Goal: Contribute content: Contribute content

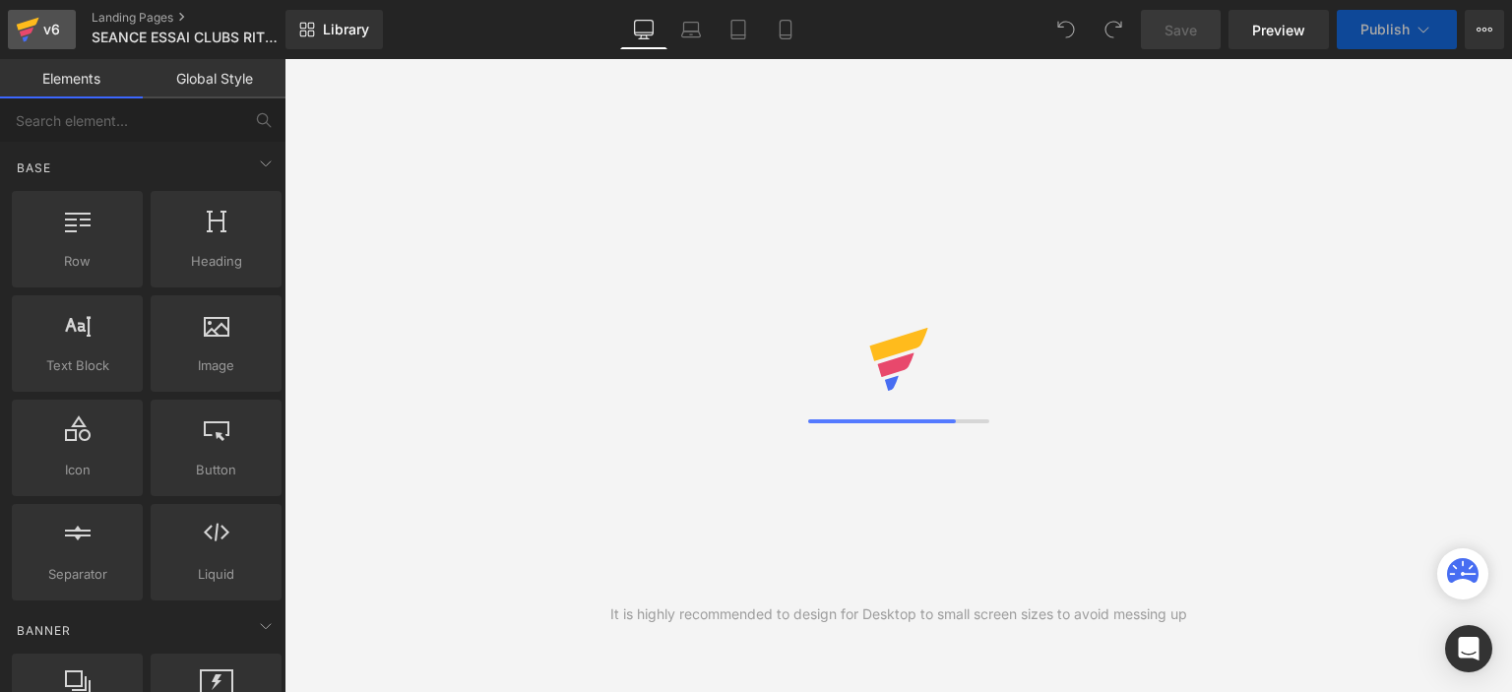
click at [31, 29] on icon at bounding box center [27, 32] width 14 height 9
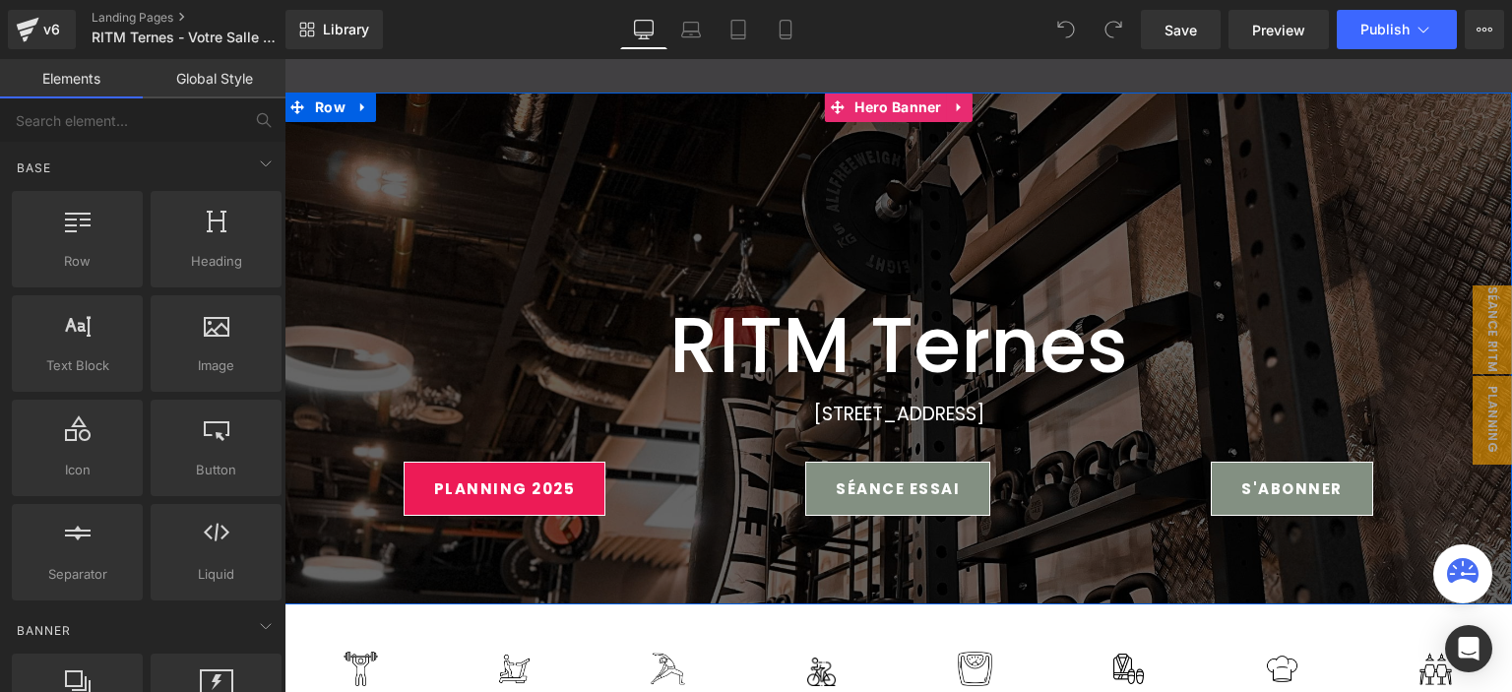
scroll to position [295, 0]
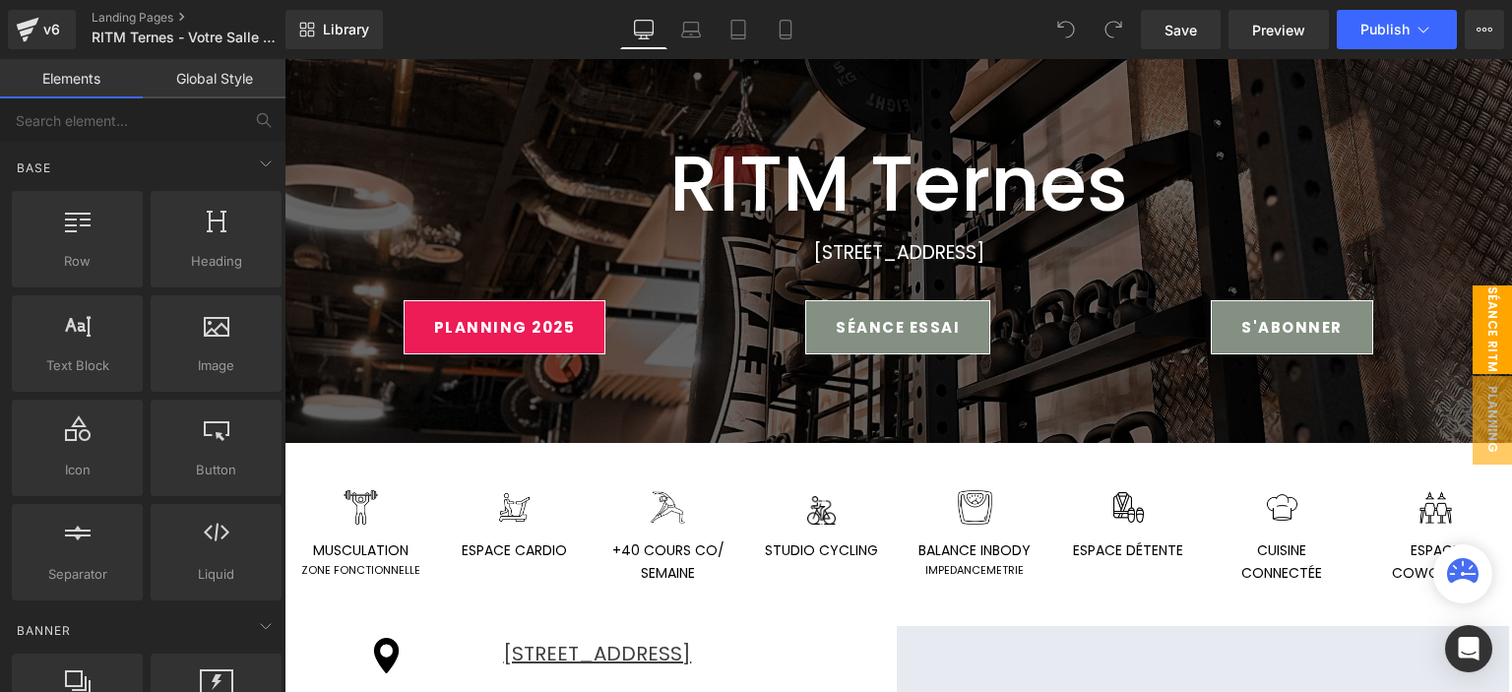
click at [1476, 362] on span "séance ritm" at bounding box center [1491, 329] width 39 height 89
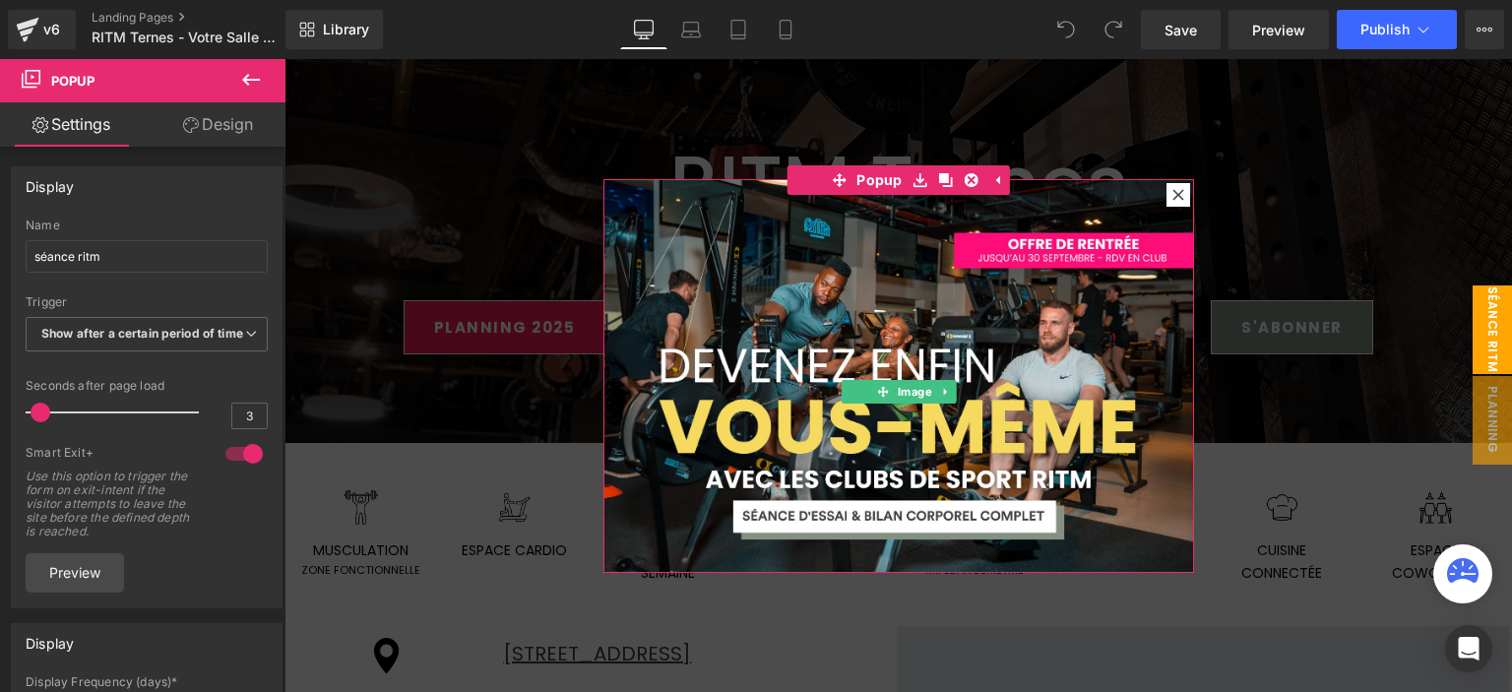
click at [957, 261] on img at bounding box center [898, 376] width 590 height 394
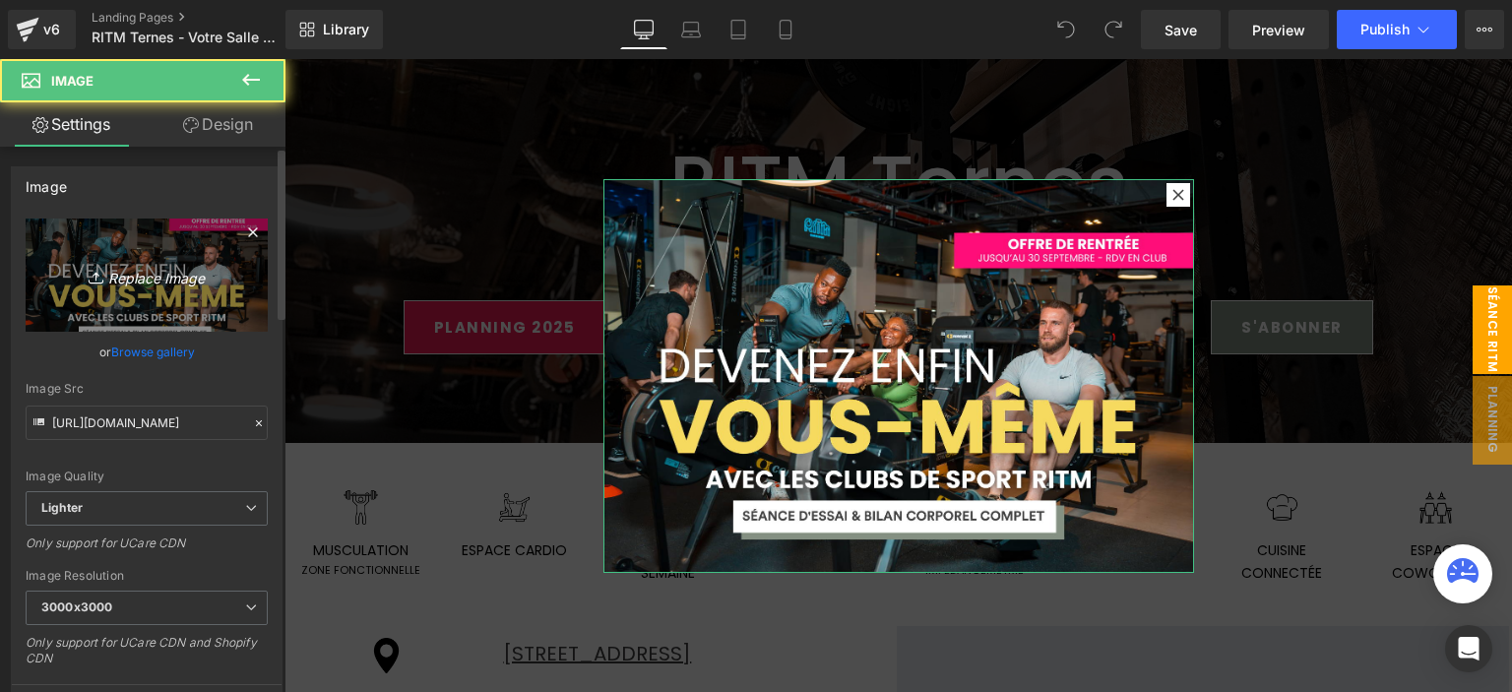
drag, startPoint x: 156, startPoint y: 286, endPoint x: 185, endPoint y: 283, distance: 28.7
click at [156, 285] on icon "Replace Image" at bounding box center [146, 275] width 157 height 25
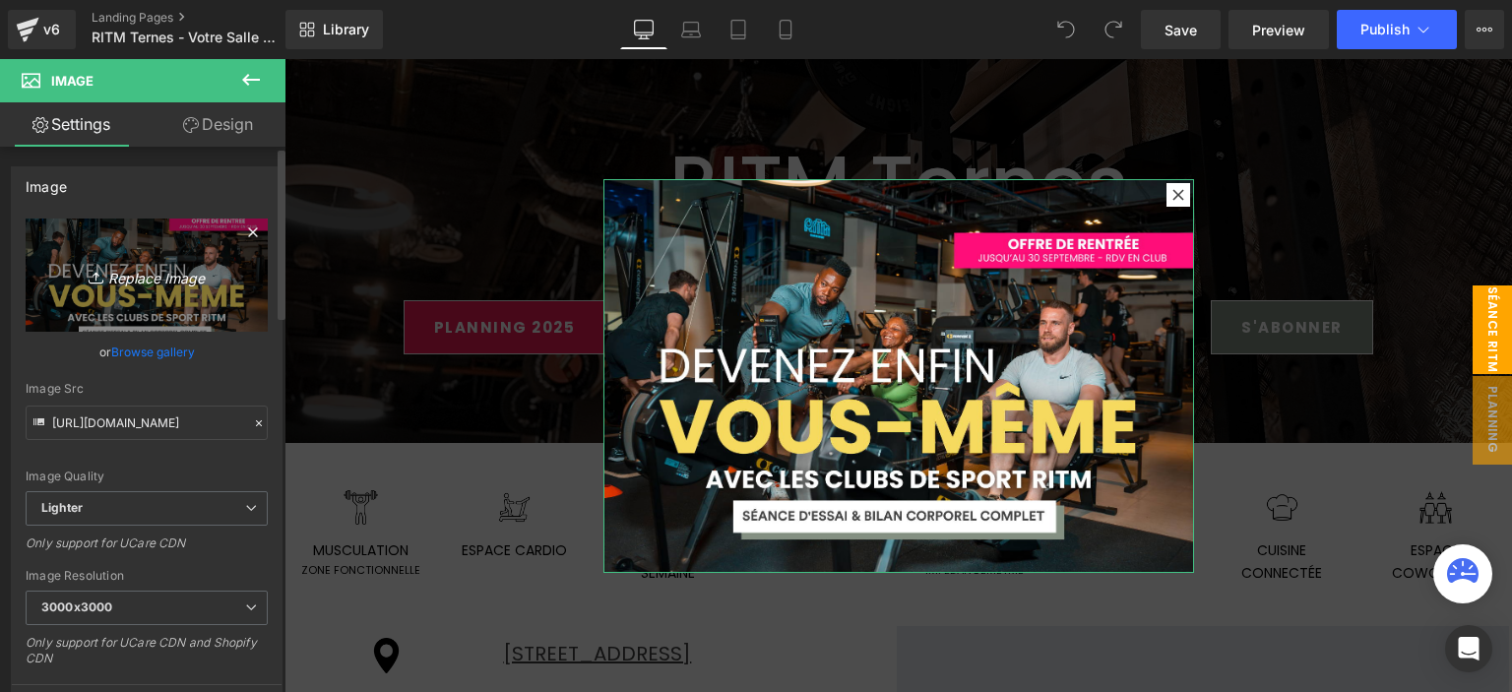
type input "C:\fakepath\pop up (9).png"
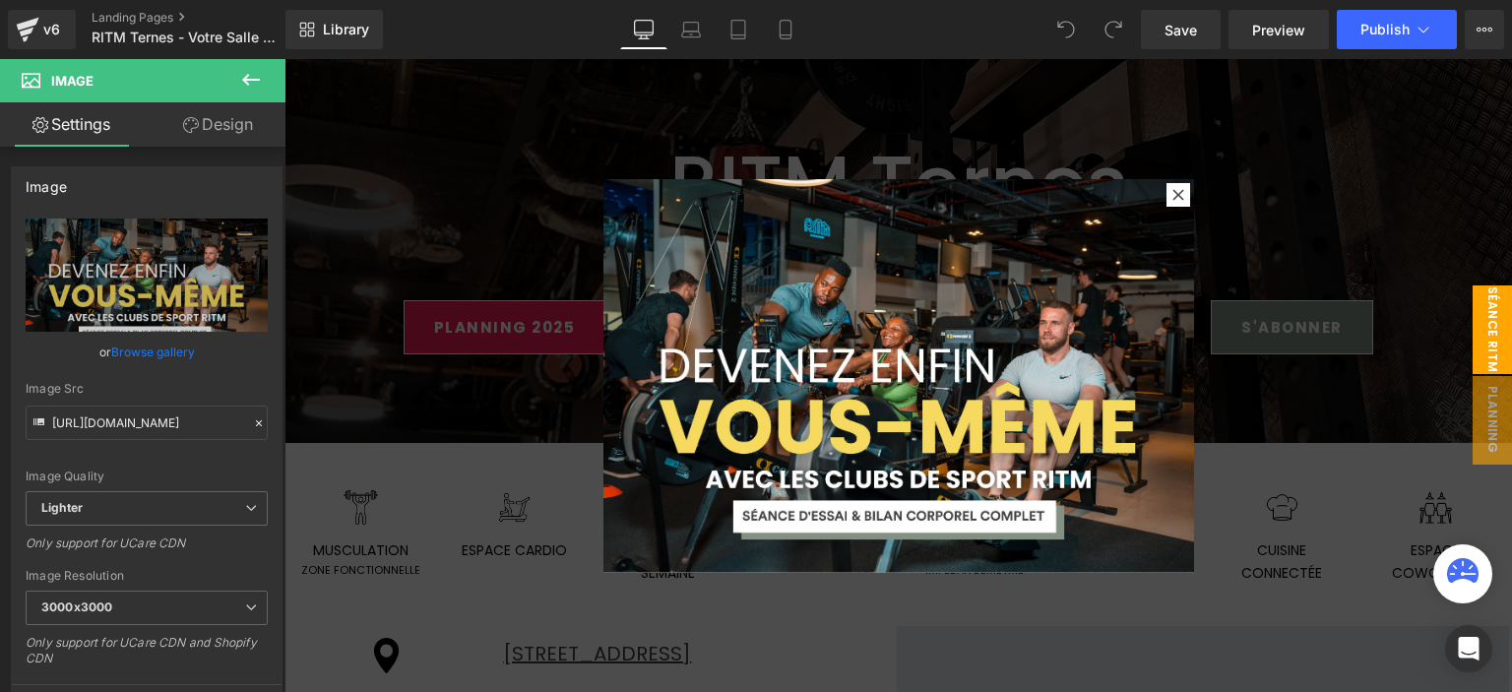
type input "https://ucarecdn.com/92d75dac-9163-424f-b726-1ba5162ee6bf/-/format/auto/-/previ…"
click at [1340, 40] on button "Publish" at bounding box center [1396, 29] width 120 height 39
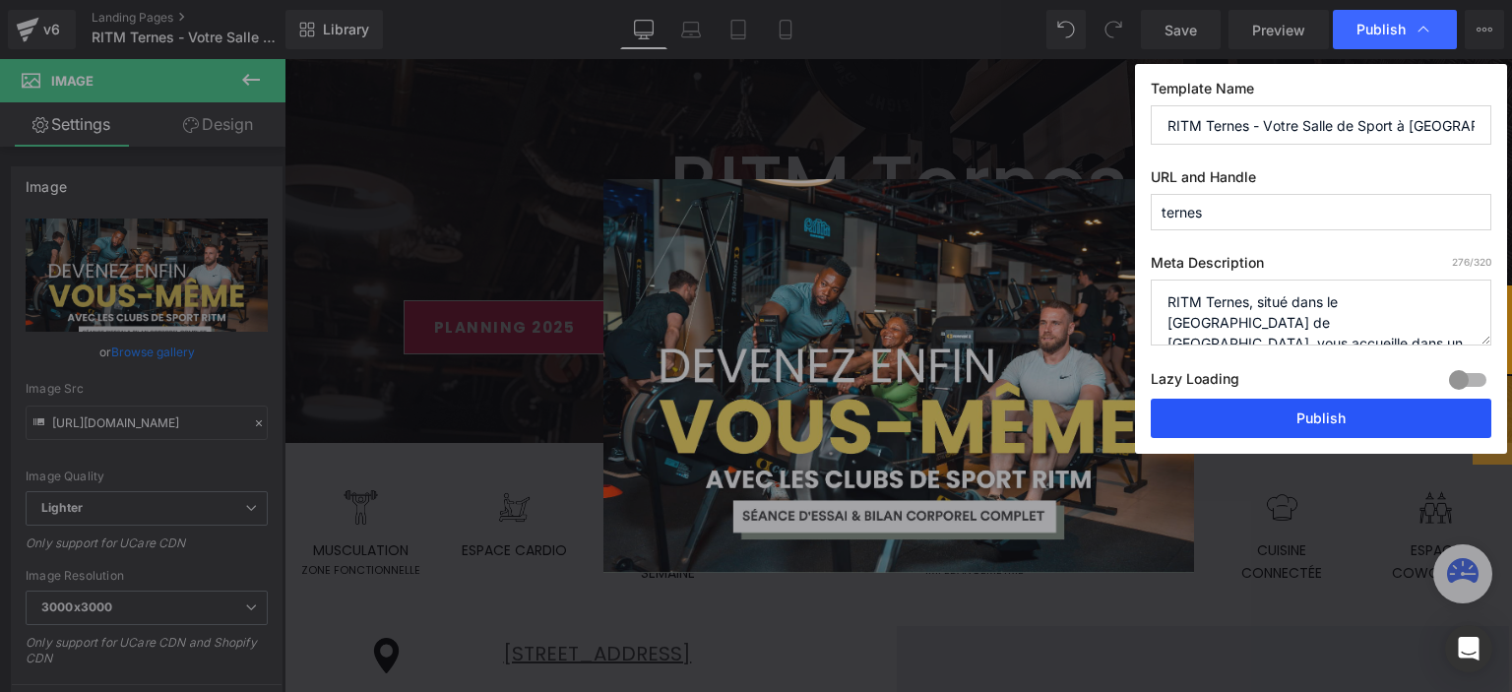
click at [1206, 420] on button "Publish" at bounding box center [1320, 418] width 340 height 39
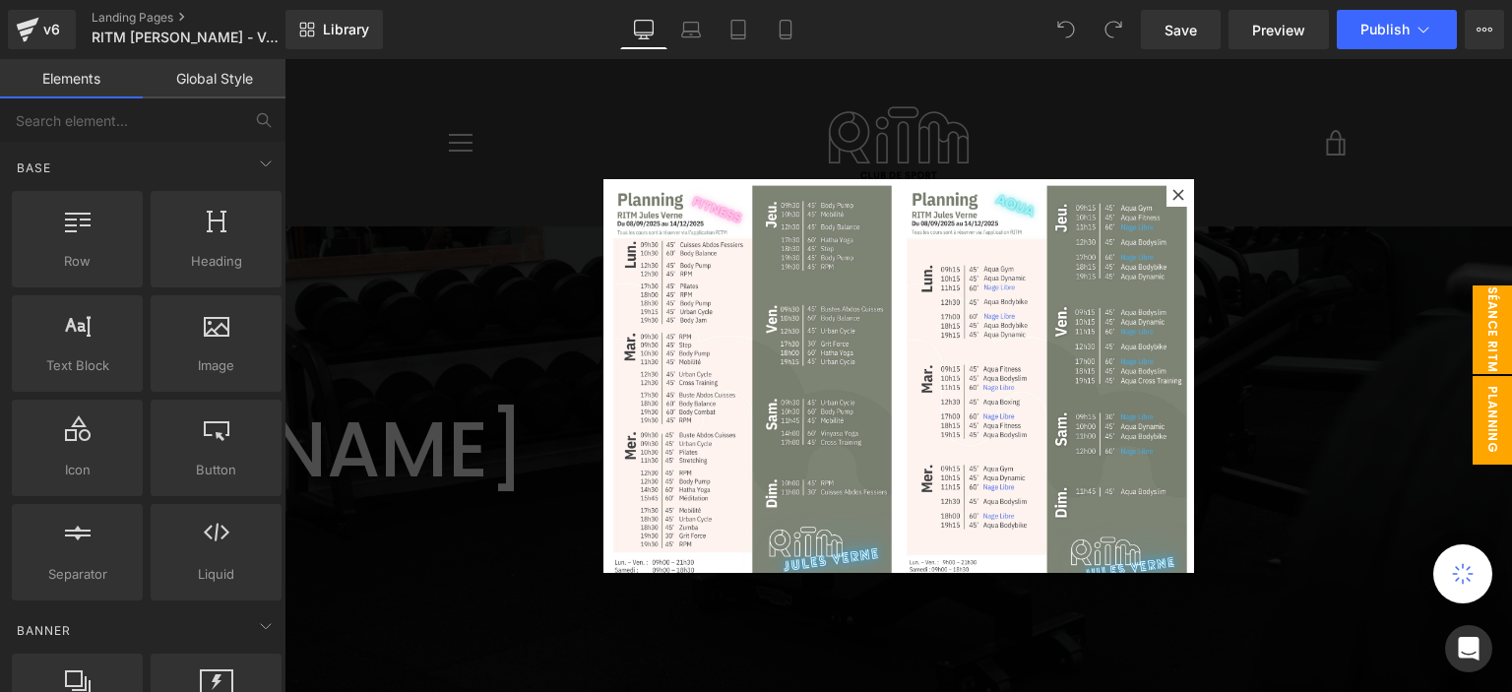
click at [1472, 317] on span "séance ritm" at bounding box center [1491, 329] width 39 height 89
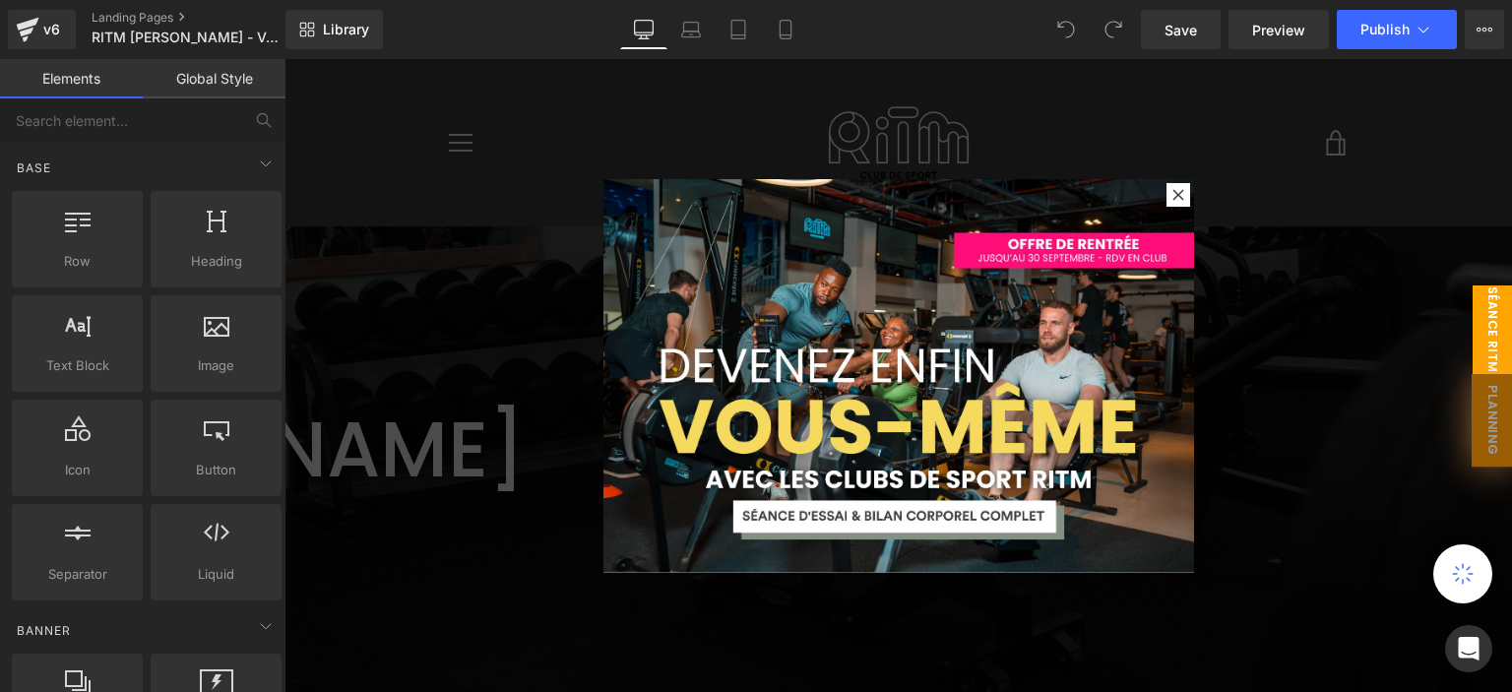
click at [949, 389] on img at bounding box center [898, 376] width 590 height 394
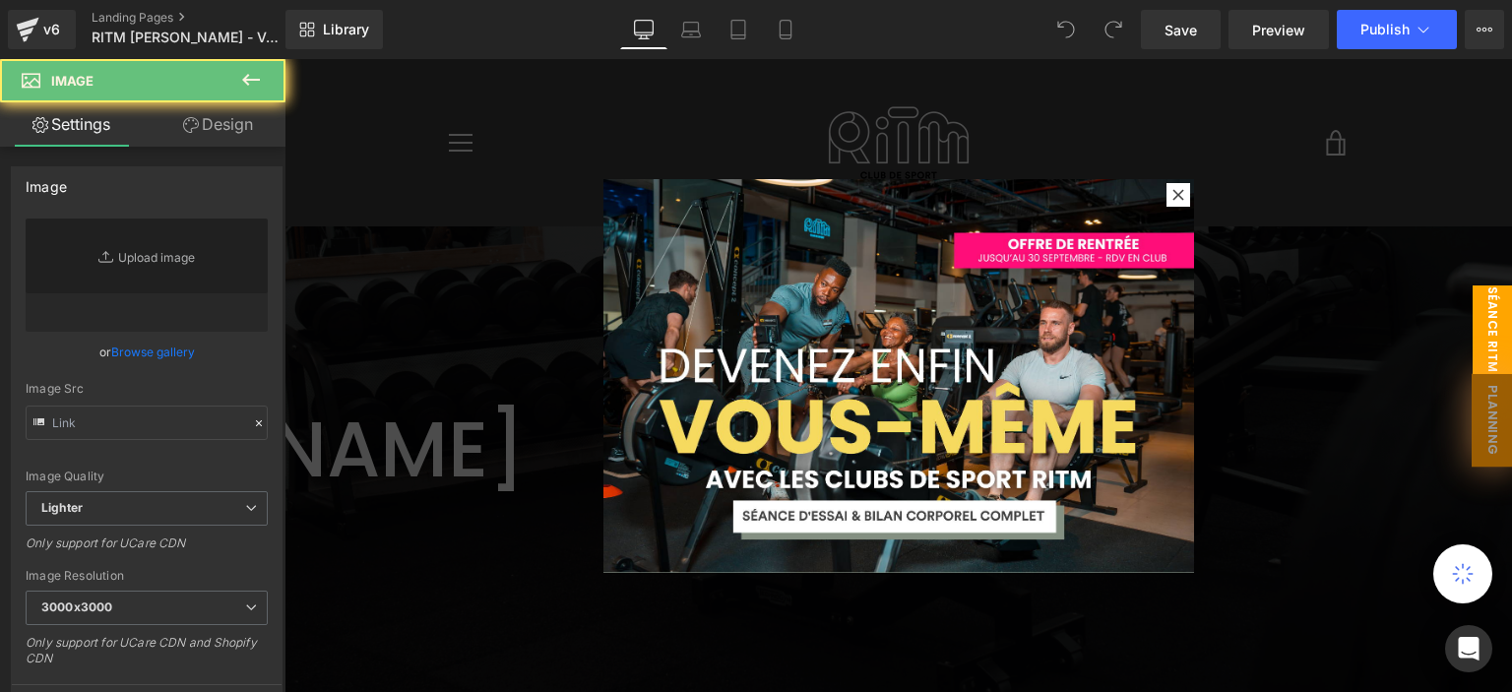
type input "https://ucarecdn.com/cb16cc16-48bd-44ad-8c73-167fedd6e183/-/format/auto/-/previ…"
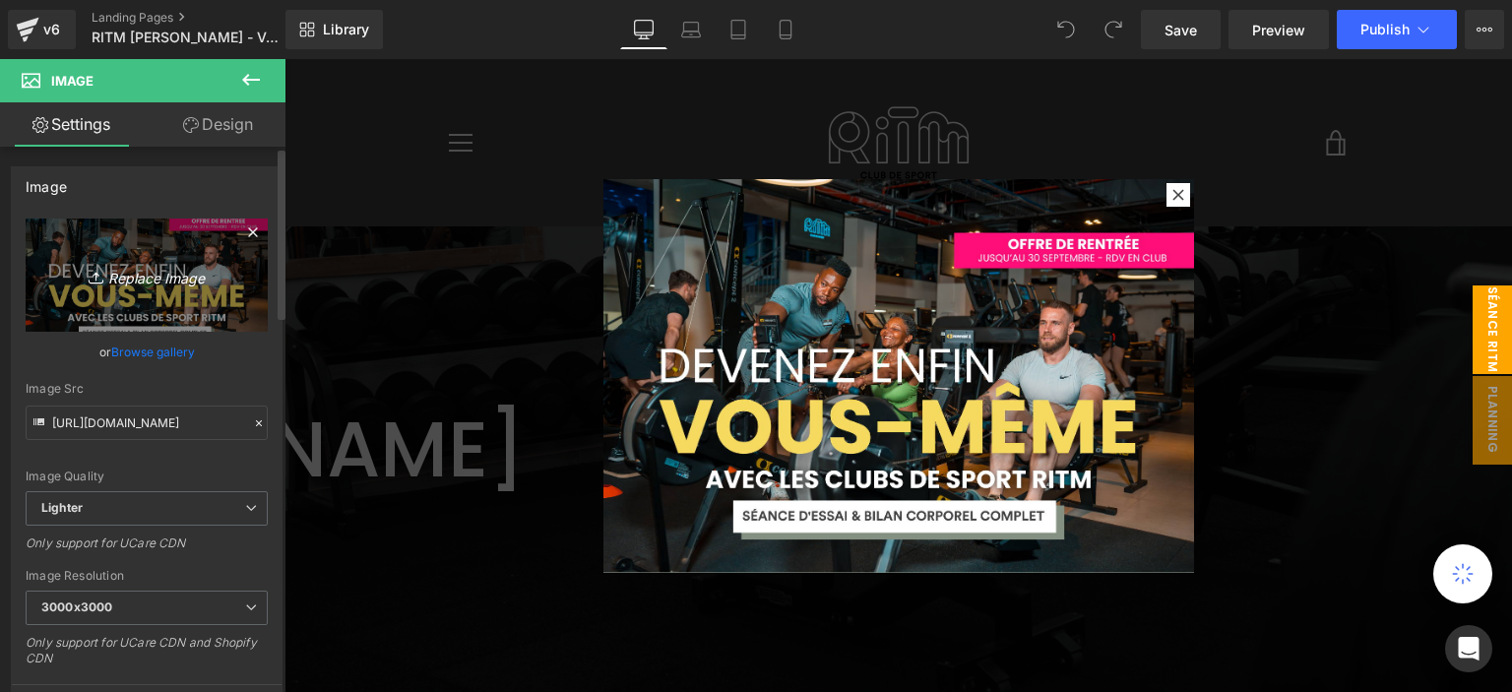
drag, startPoint x: 191, startPoint y: 270, endPoint x: 224, endPoint y: 251, distance: 38.3
click at [190, 269] on icon "Replace Image" at bounding box center [146, 275] width 157 height 25
type input "C:\fakepath\pop up (9).png"
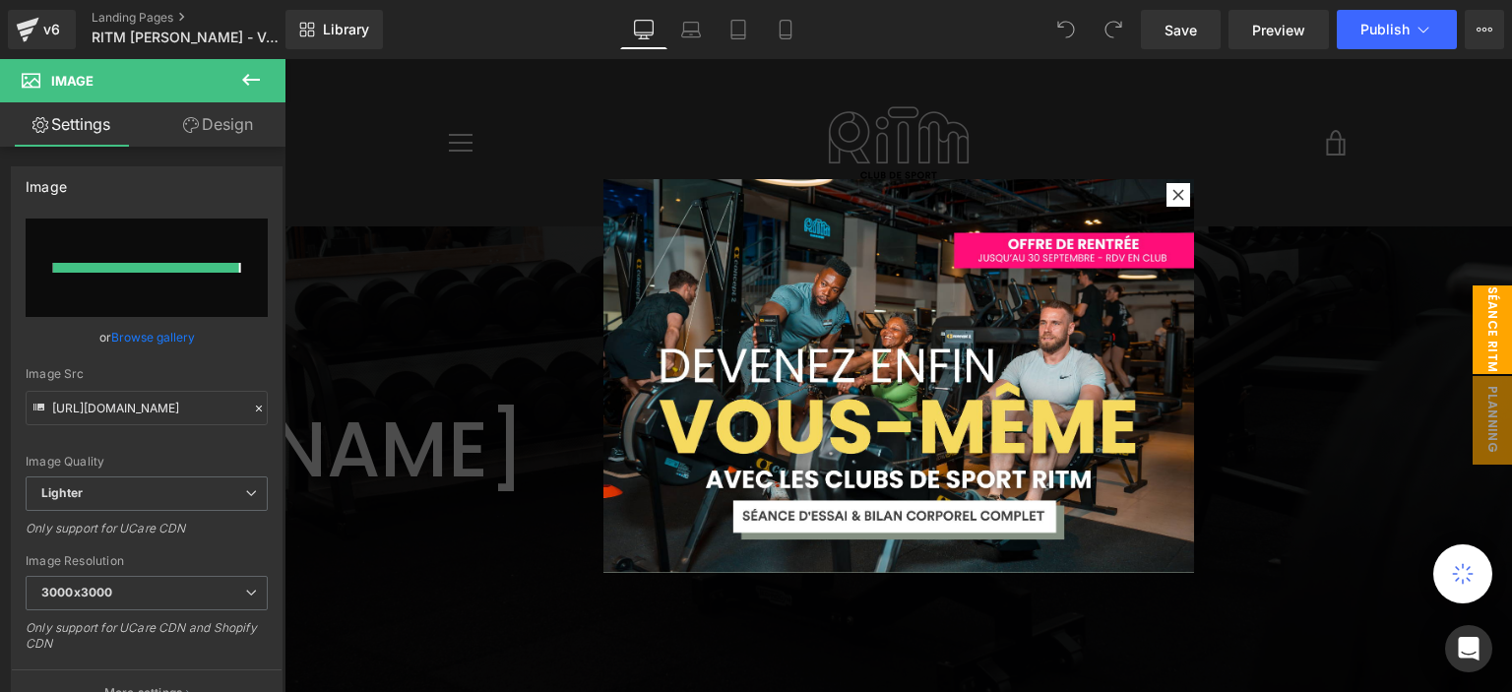
type input "https://ucarecdn.com/bfce54bc-aecc-40eb-b766-56f1466bec55/-/format/auto/-/previ…"
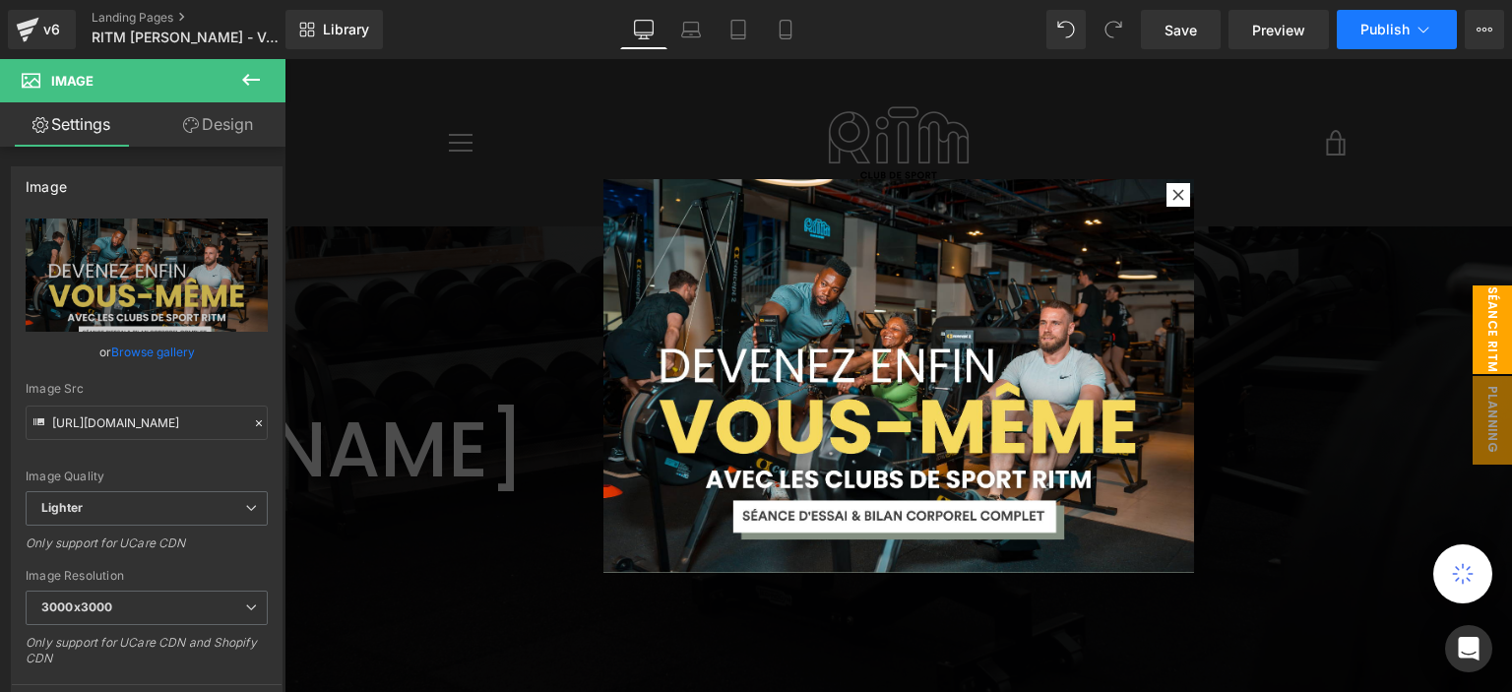
click at [1370, 38] on button "Publish" at bounding box center [1396, 29] width 120 height 39
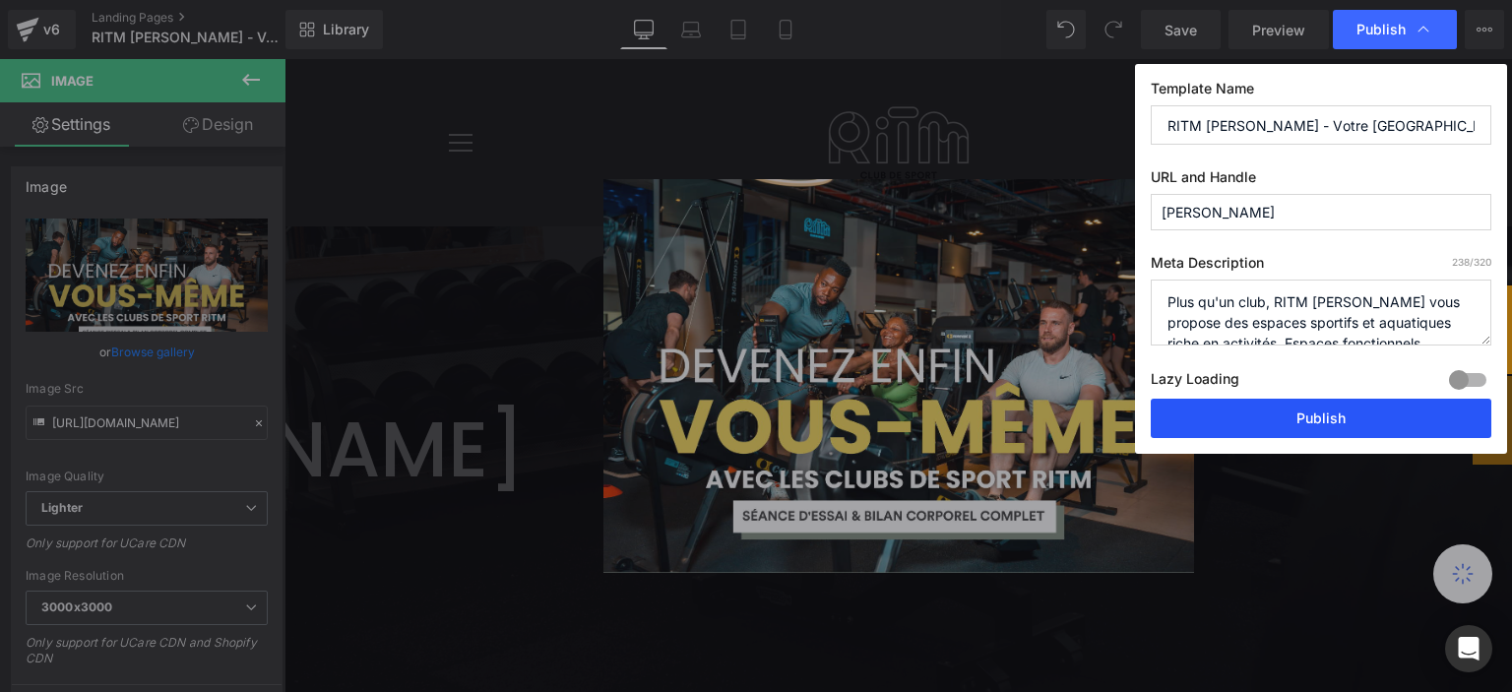
click at [1305, 416] on button "Publish" at bounding box center [1320, 418] width 340 height 39
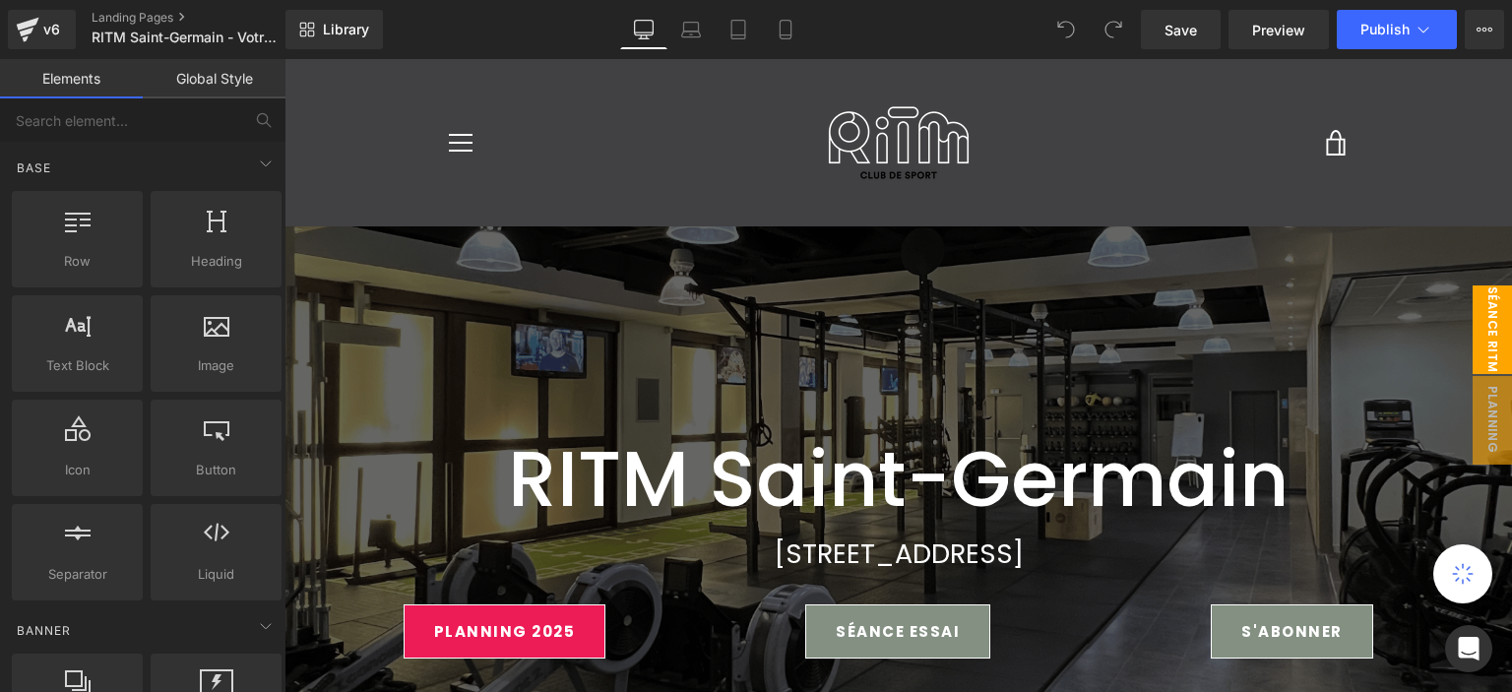
click at [1481, 342] on span "séance ritm" at bounding box center [1491, 329] width 39 height 89
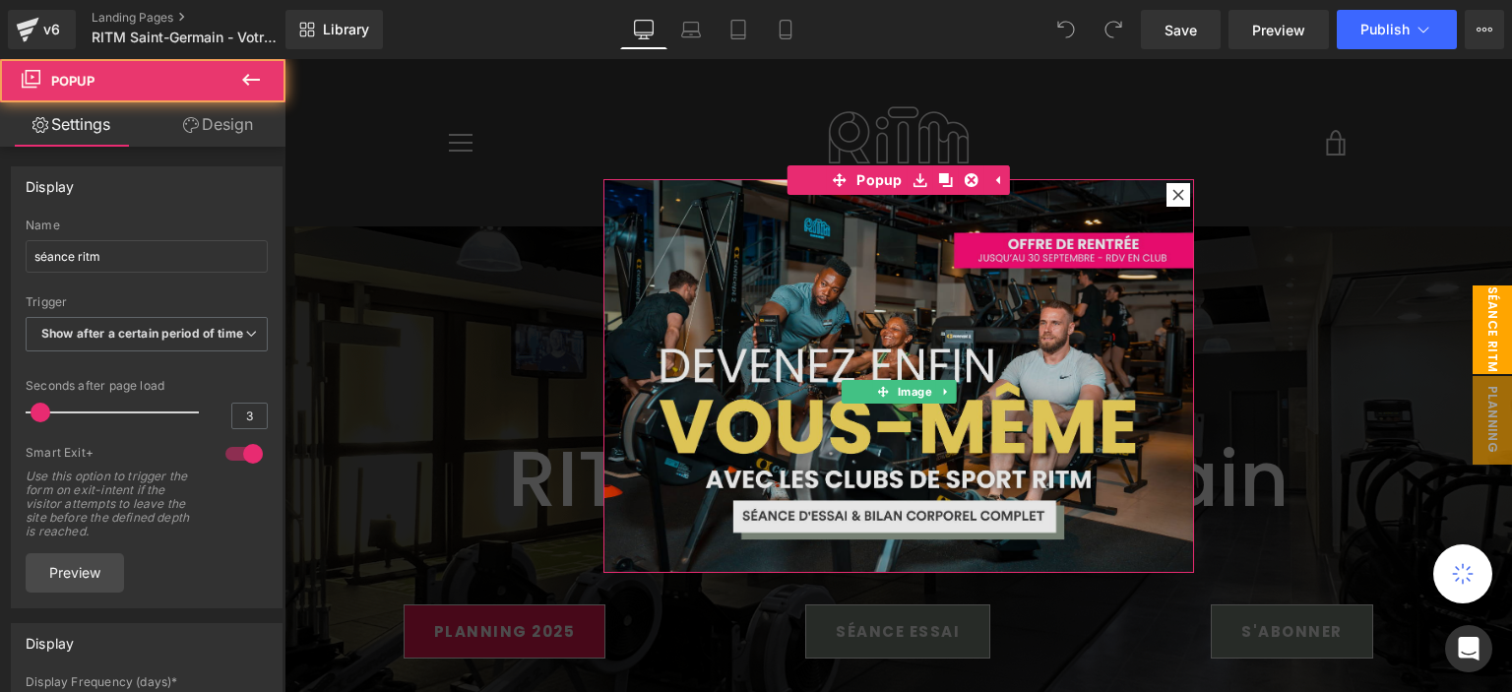
click at [857, 277] on img at bounding box center [898, 376] width 590 height 394
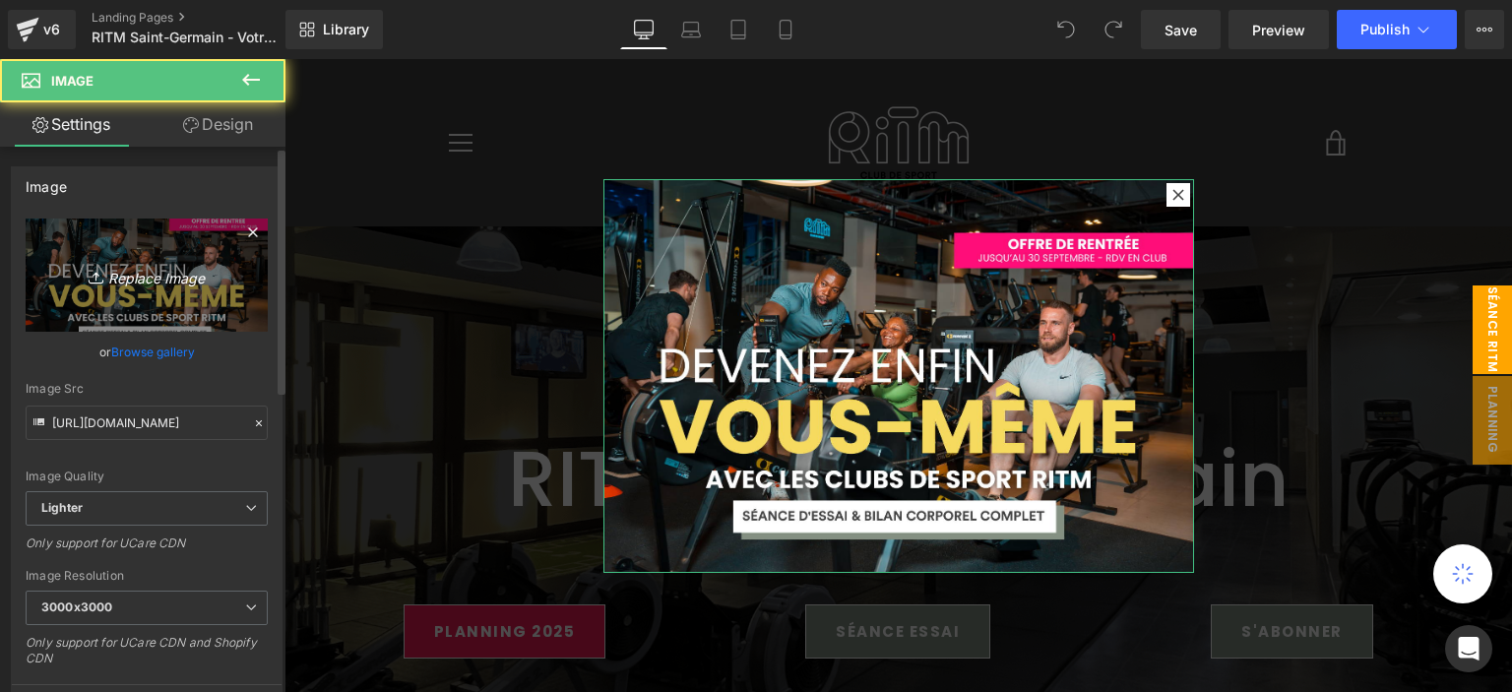
drag, startPoint x: 133, startPoint y: 267, endPoint x: 169, endPoint y: 260, distance: 37.1
click at [134, 268] on icon "Replace Image" at bounding box center [146, 275] width 157 height 25
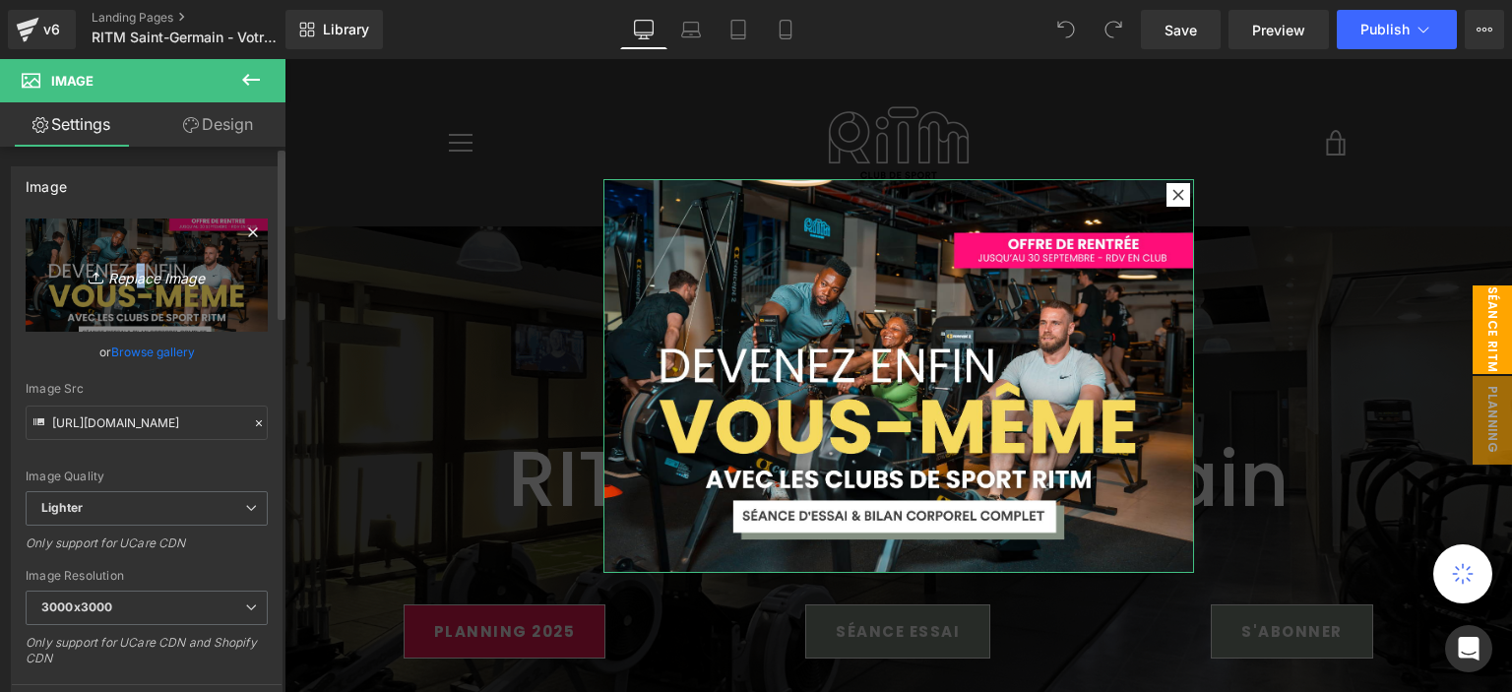
type input "C:\fakepath\pop up (9).png"
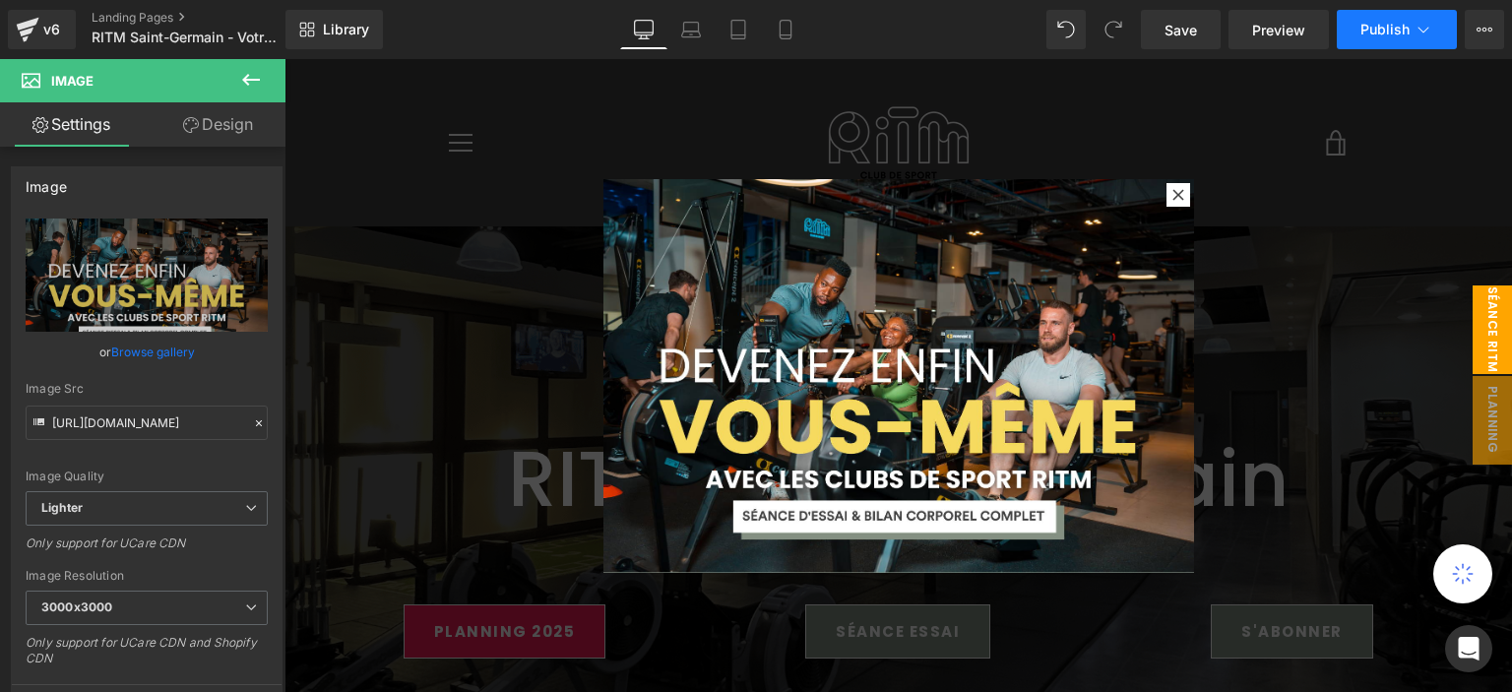
click at [1358, 42] on button "Publish" at bounding box center [1396, 29] width 120 height 39
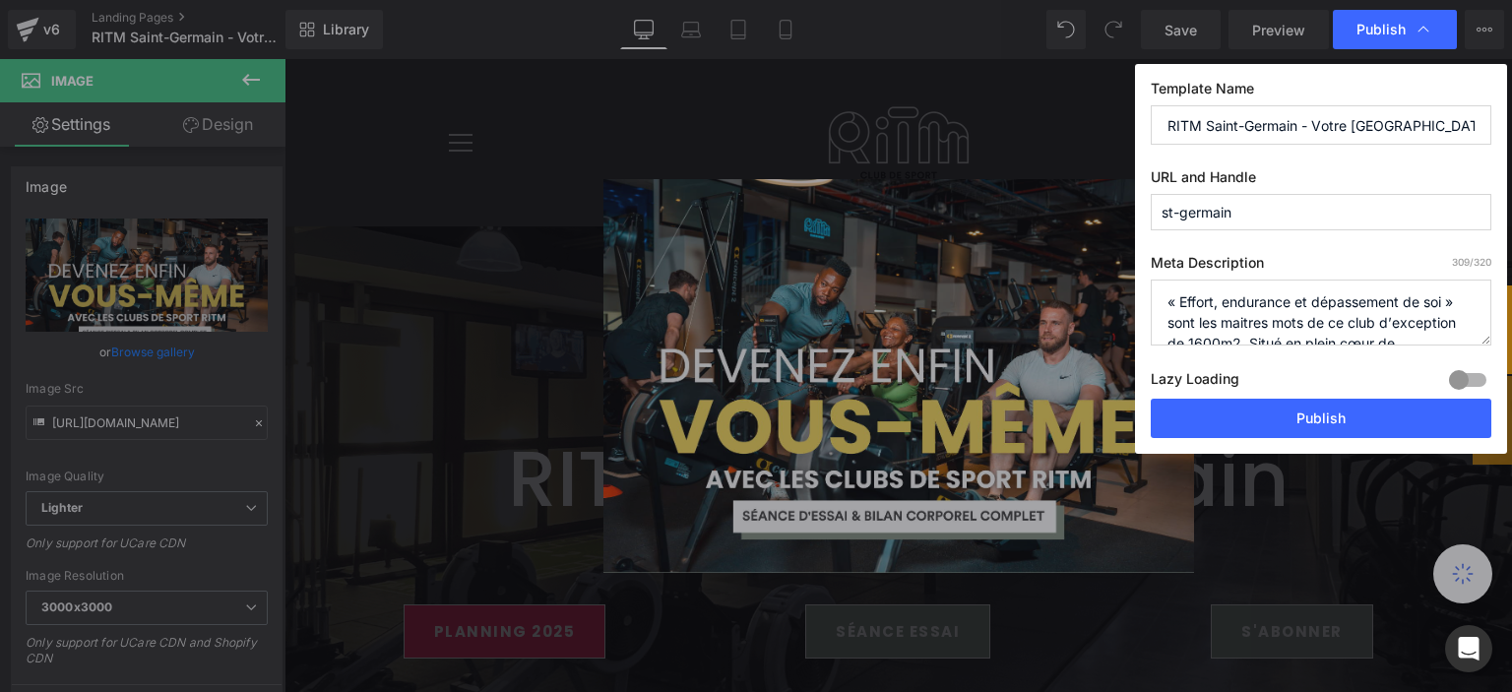
click at [1176, 395] on label "Lazy Loading Build" at bounding box center [1194, 382] width 89 height 32
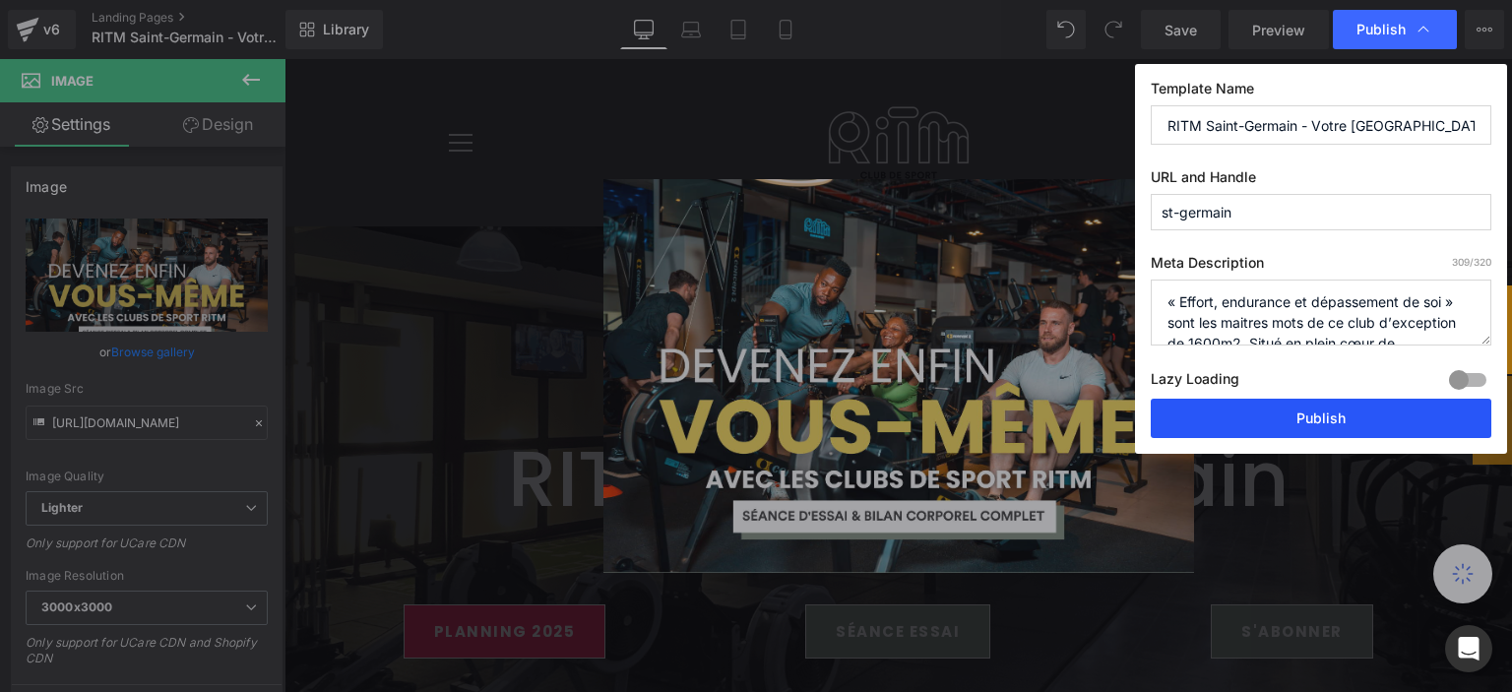
click at [1178, 407] on button "Publish" at bounding box center [1320, 418] width 340 height 39
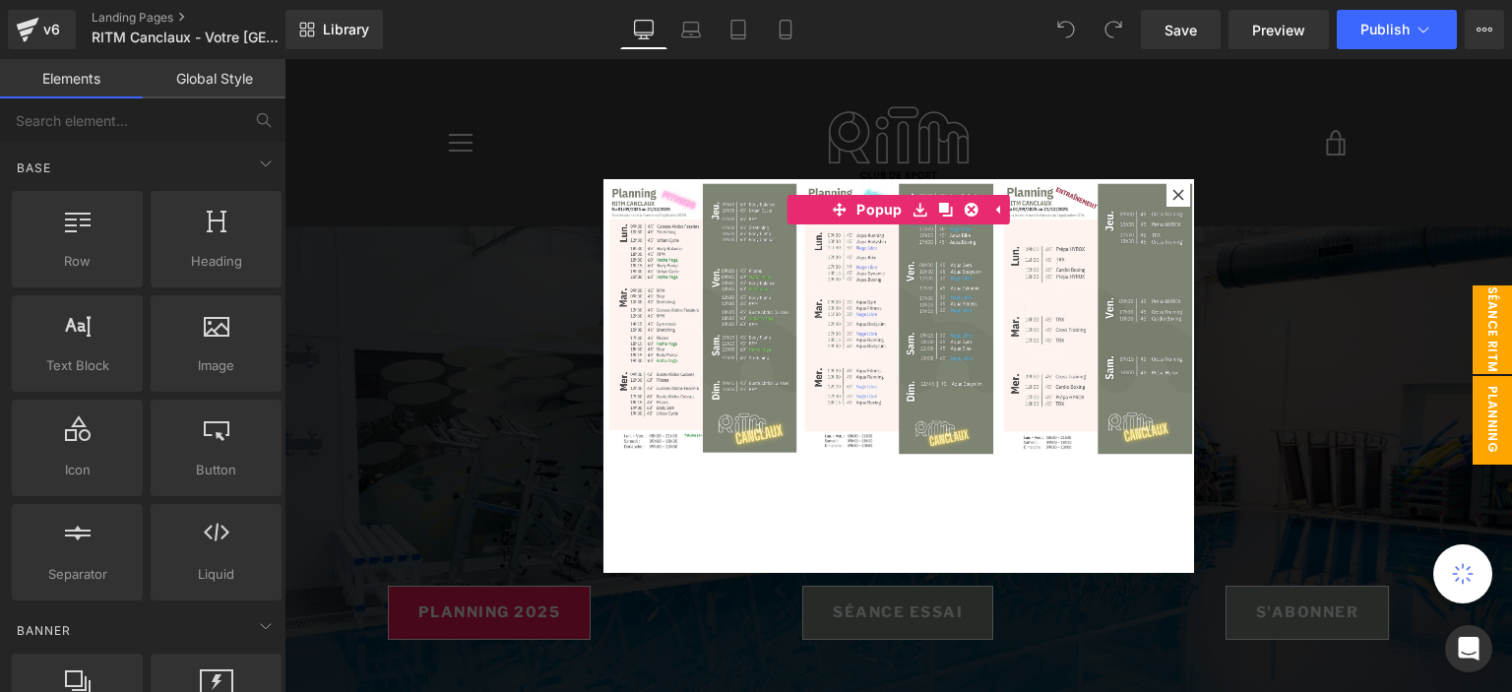
click at [1488, 306] on span "séance ritm" at bounding box center [1491, 329] width 39 height 89
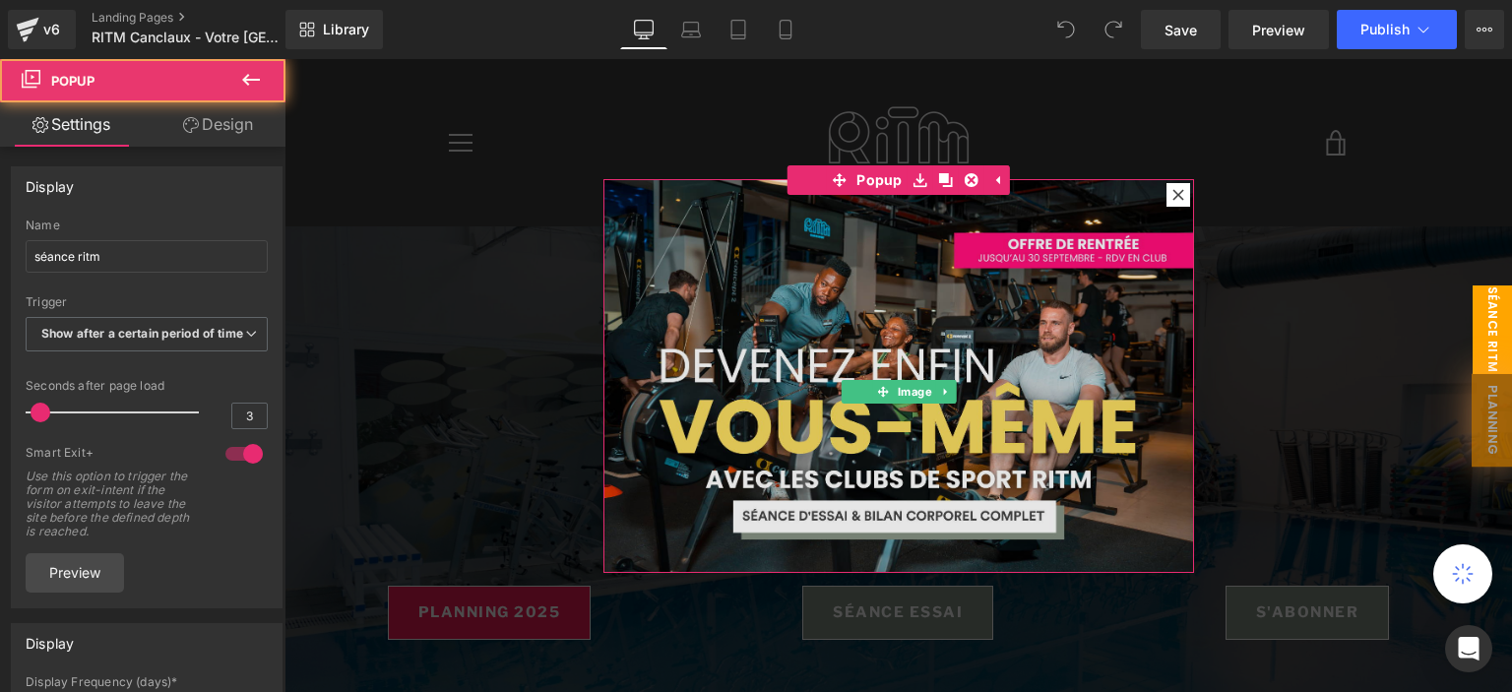
click at [1000, 312] on img at bounding box center [898, 376] width 590 height 394
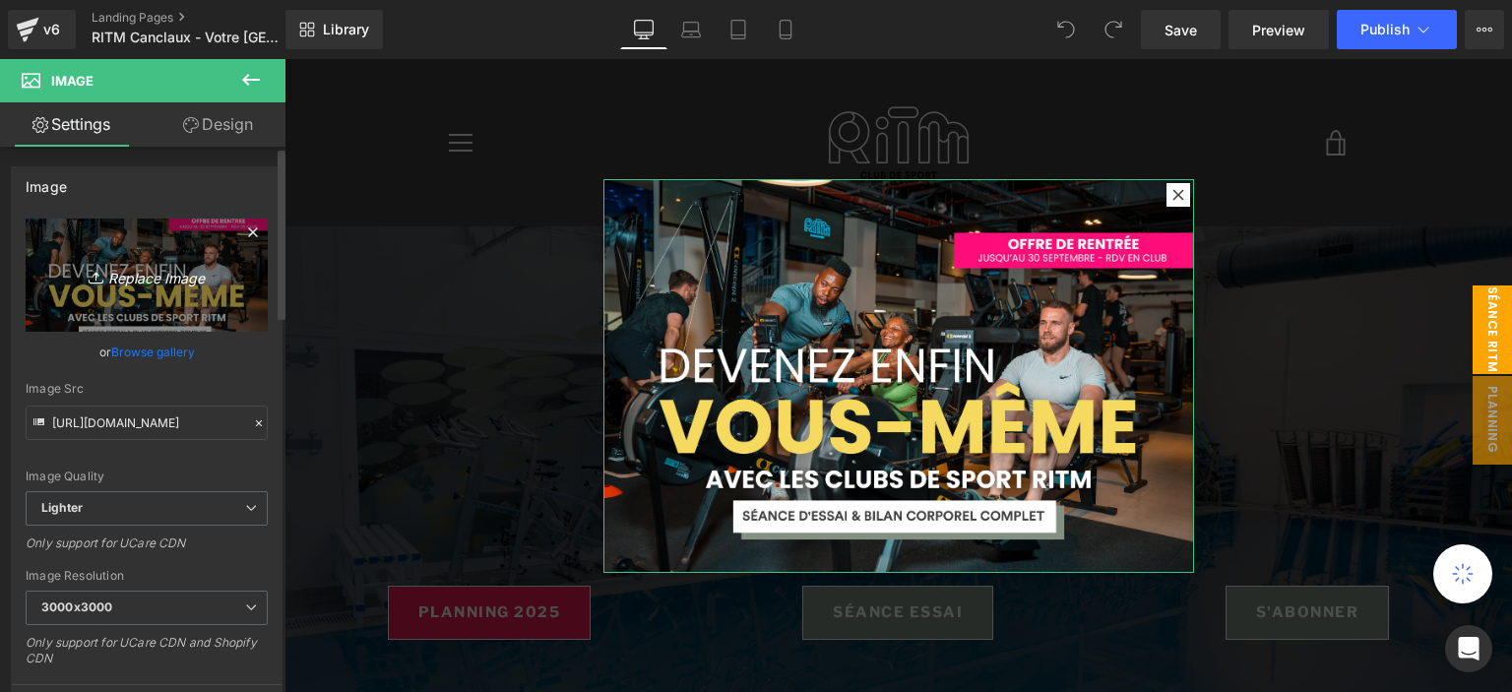
click at [200, 286] on icon "Replace Image" at bounding box center [146, 275] width 157 height 25
type input "C:\fakepath\pop up (9).png"
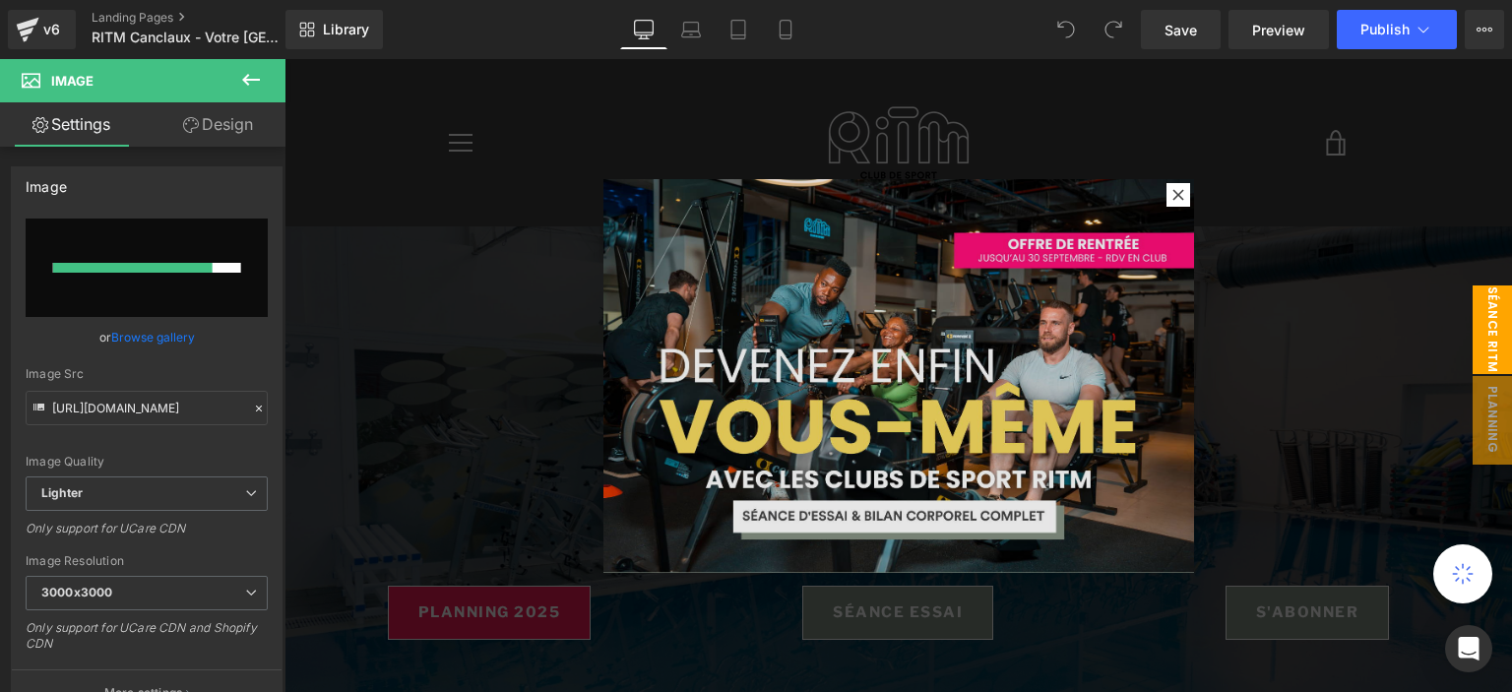
drag, startPoint x: 883, startPoint y: 286, endPoint x: 709, endPoint y: 261, distance: 176.0
click at [882, 286] on img at bounding box center [898, 376] width 590 height 394
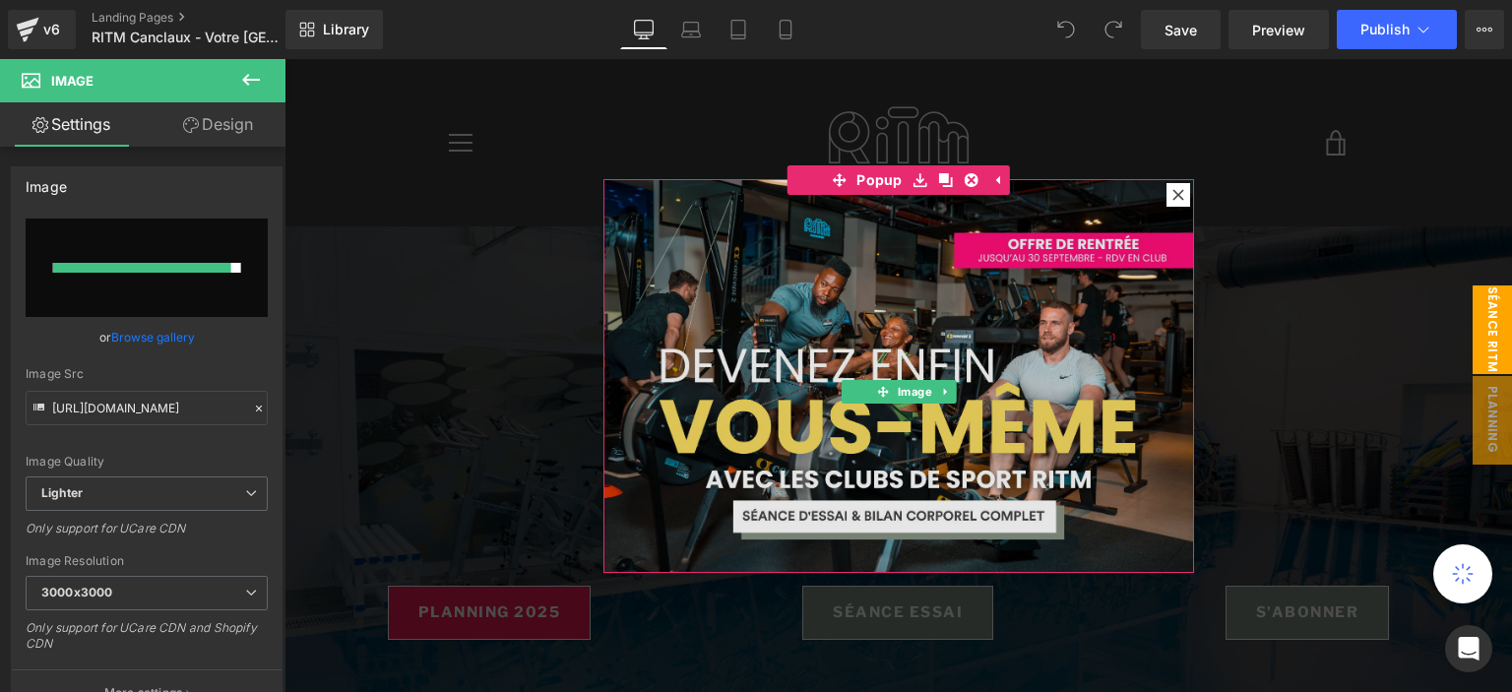
click at [780, 281] on img at bounding box center [898, 376] width 590 height 394
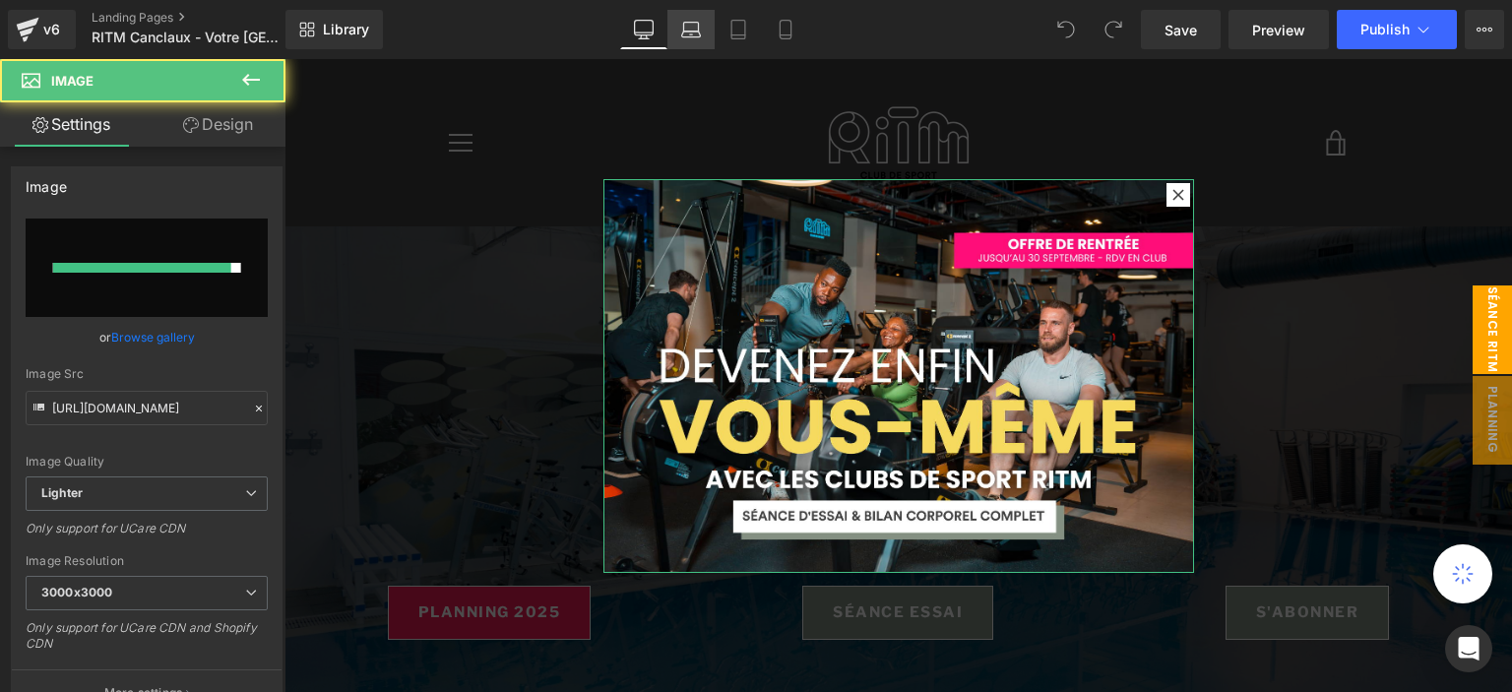
drag, startPoint x: 200, startPoint y: 267, endPoint x: 669, endPoint y: 38, distance: 522.0
click at [200, 266] on div at bounding box center [142, 268] width 178 height 10
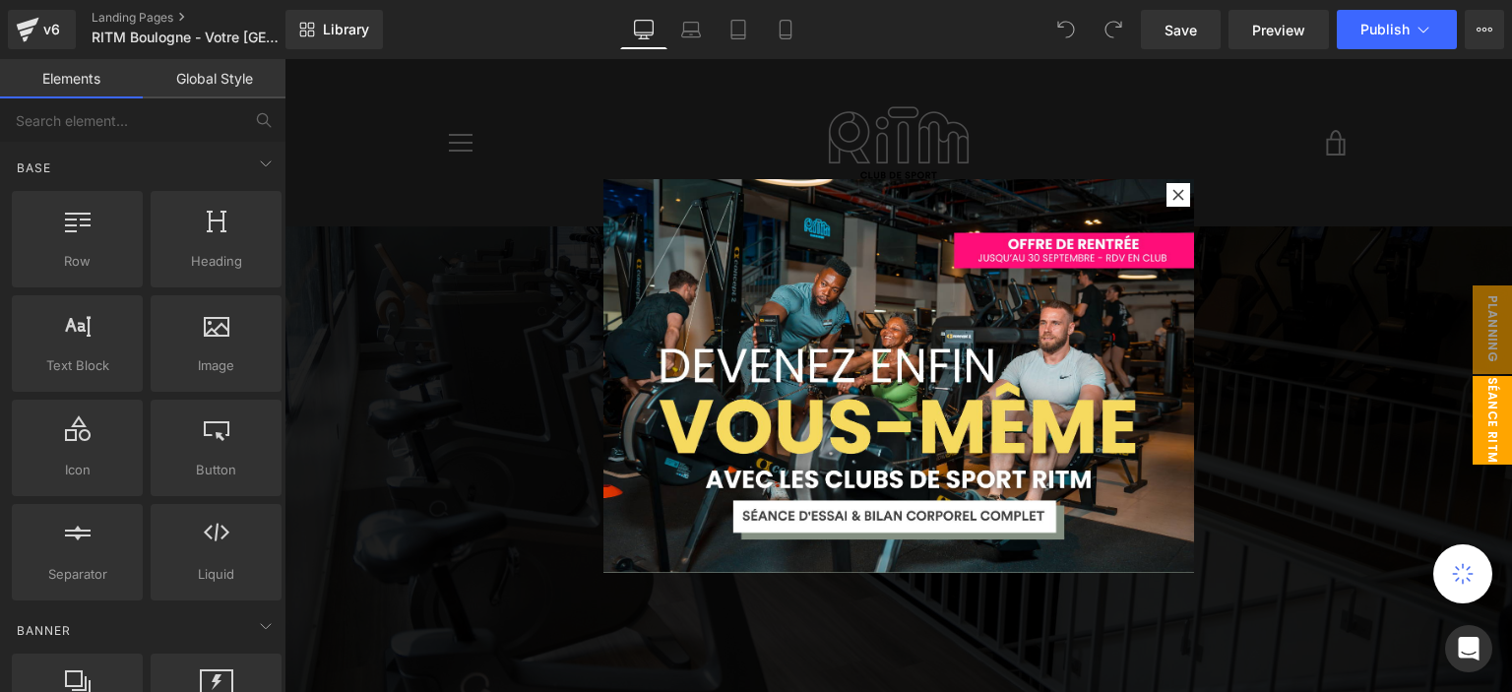
click at [950, 267] on img at bounding box center [898, 376] width 590 height 394
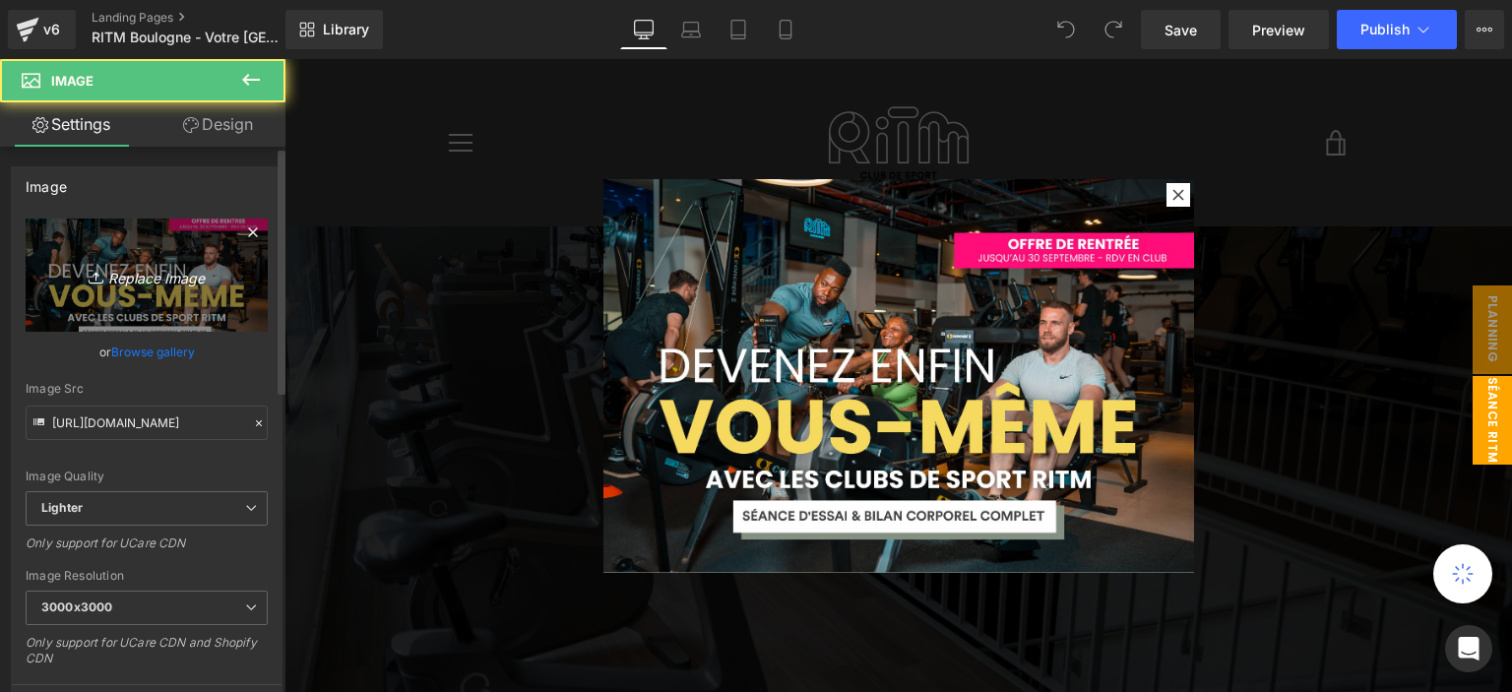
click at [202, 234] on link "Replace Image" at bounding box center [147, 274] width 242 height 113
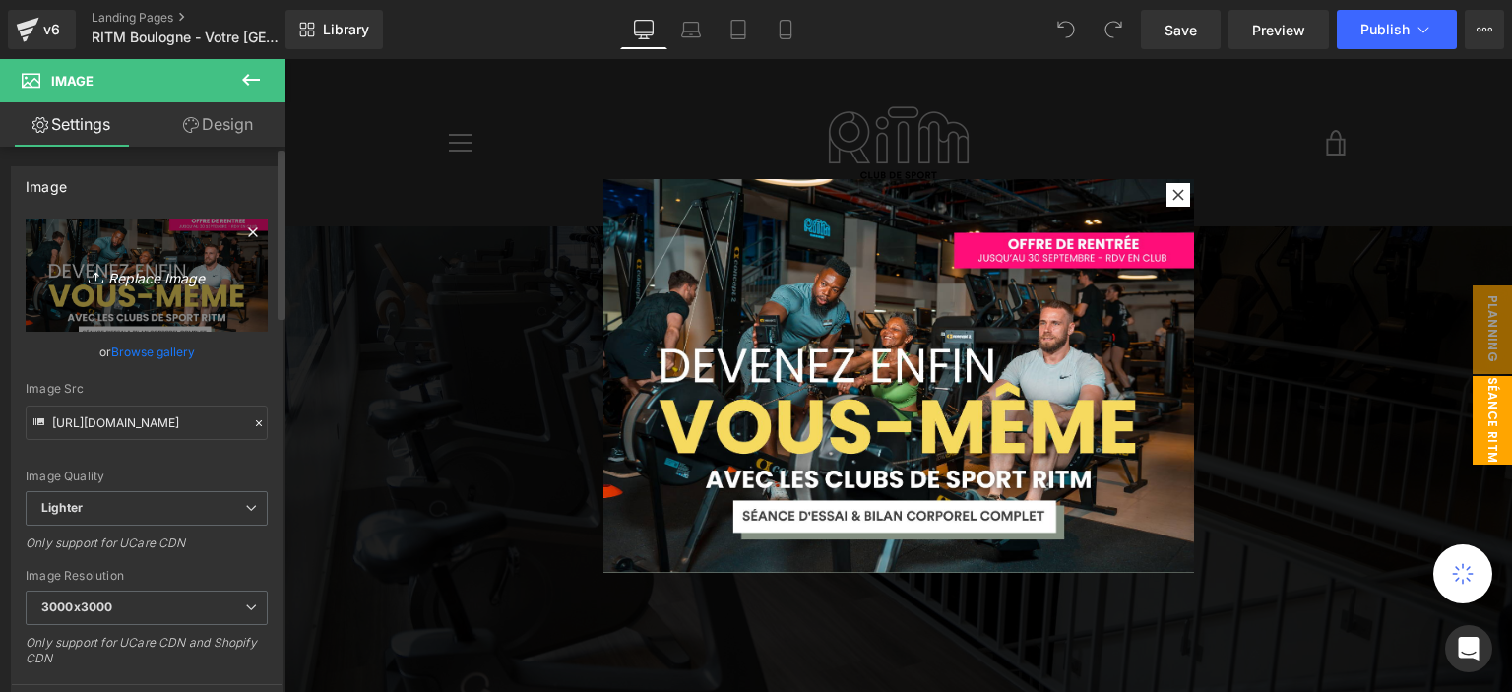
type input "C:\fakepath\pop up (9).png"
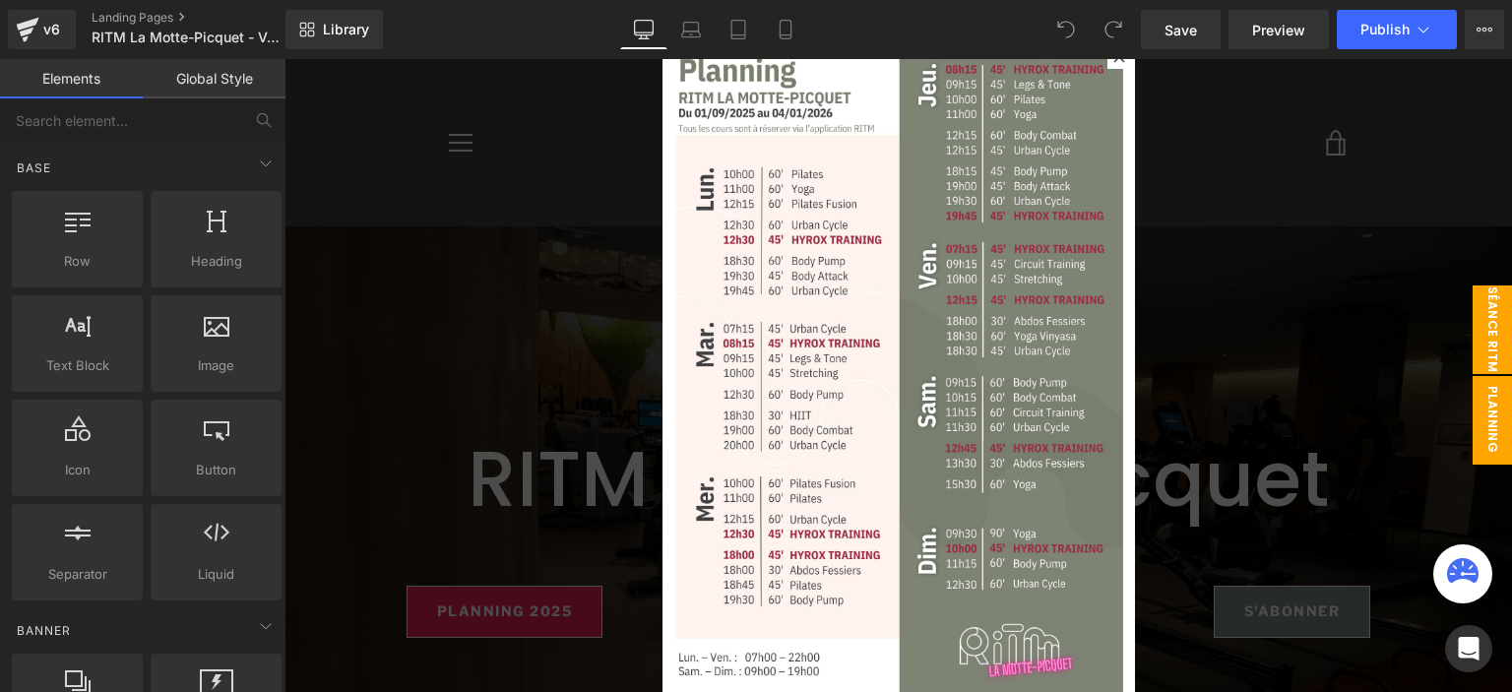
click at [1472, 341] on span "séance ritm" at bounding box center [1491, 329] width 39 height 89
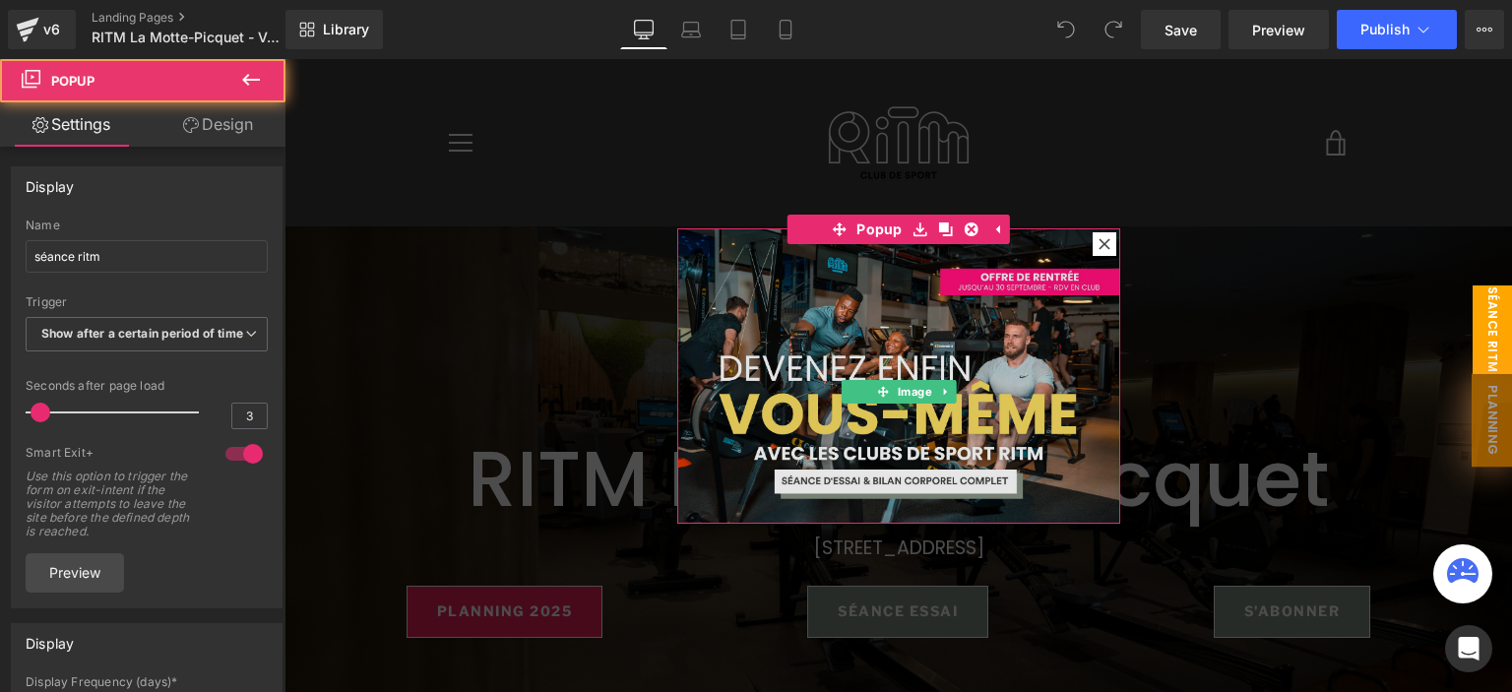
drag, startPoint x: 1795, startPoint y: 64, endPoint x: 860, endPoint y: 335, distance: 973.2
click at [860, 335] on img at bounding box center [898, 375] width 443 height 295
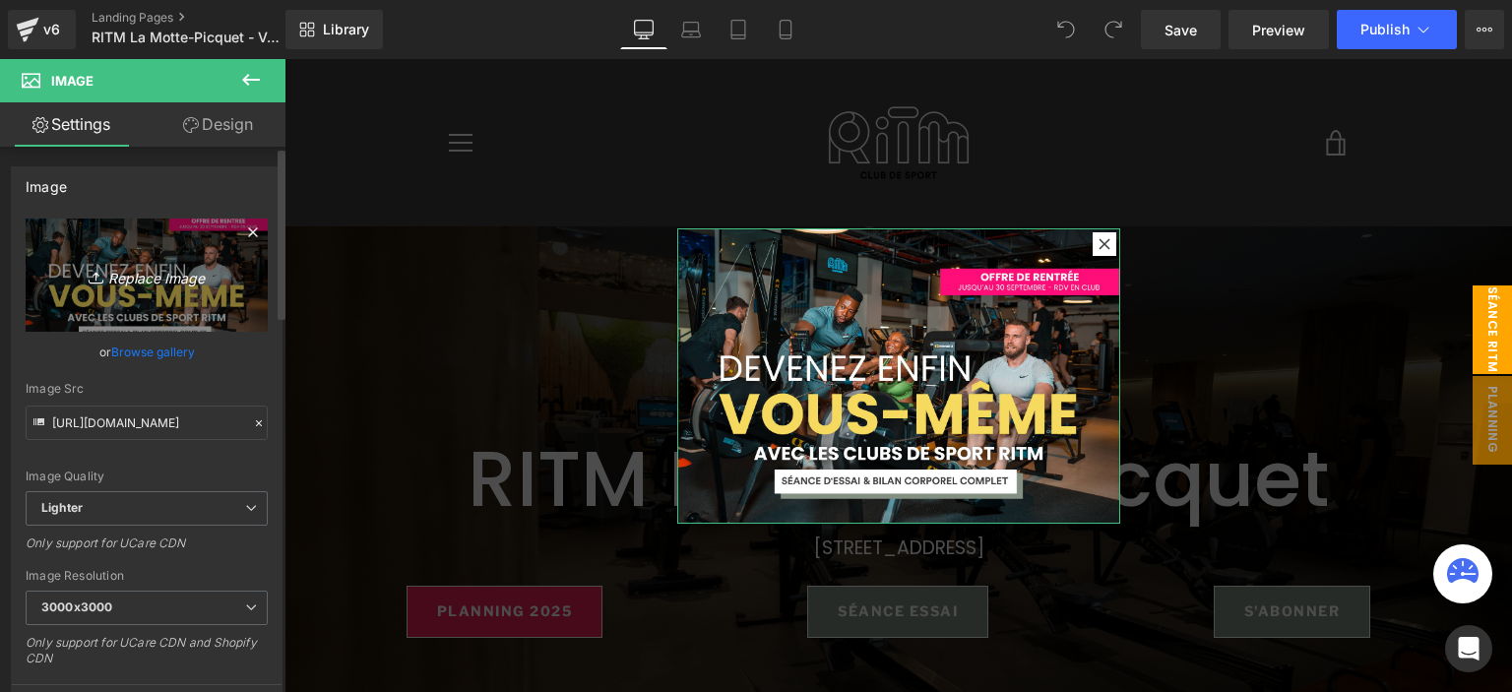
click at [142, 285] on icon "Replace Image" at bounding box center [146, 275] width 157 height 25
type input "C:\fakepath\pop up (9).png"
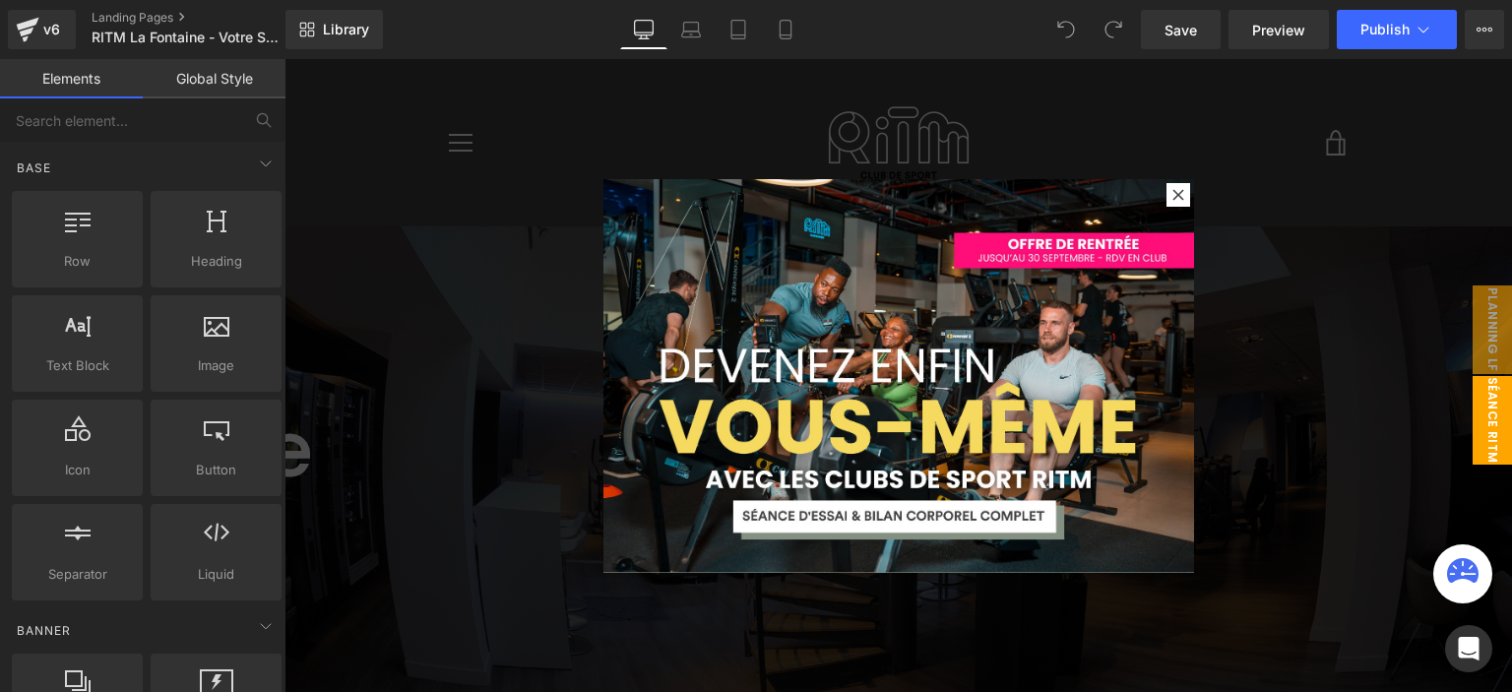
click at [963, 336] on img at bounding box center [898, 376] width 590 height 394
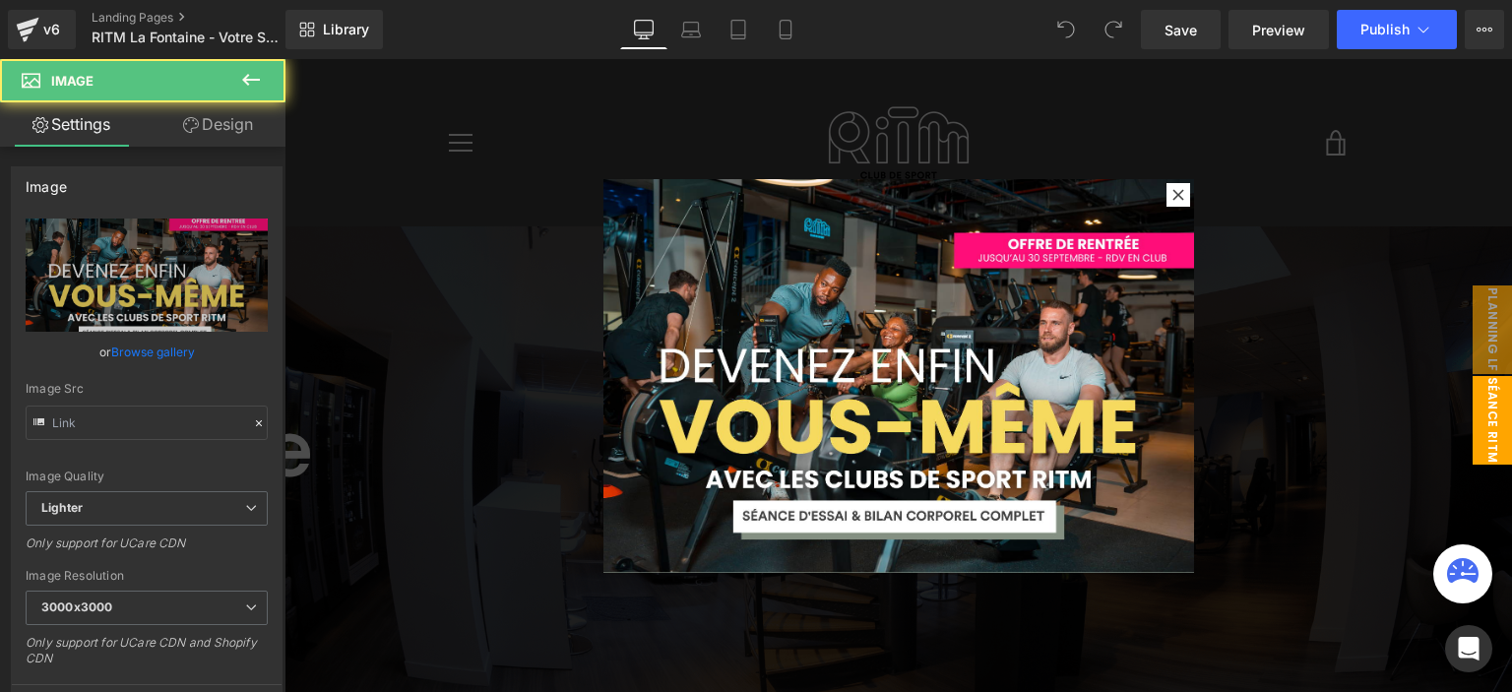
type input "https://ucarecdn.com/52abab6b-a2ce-42f2-b3bd-3a06bbb7e55e/-/format/auto/-/previ…"
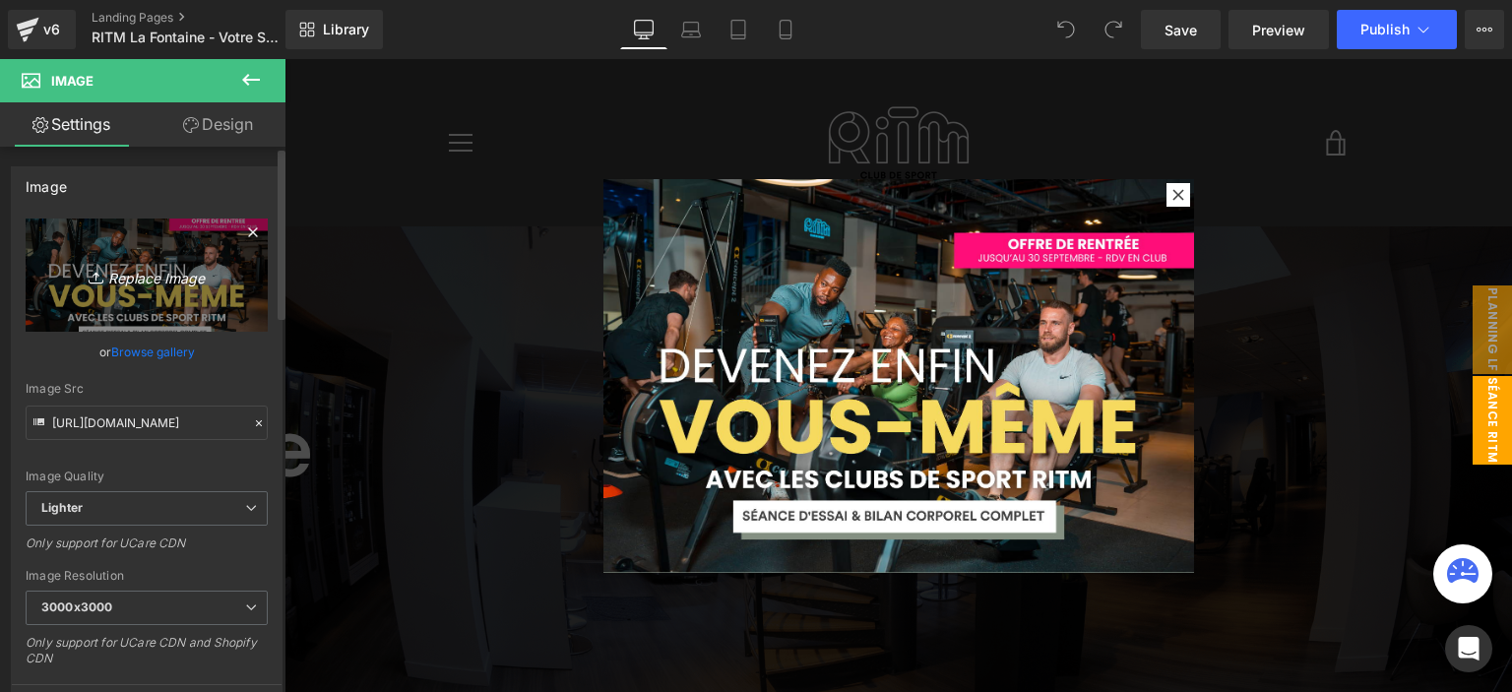
click at [134, 274] on icon "Replace Image" at bounding box center [146, 275] width 157 height 25
type input "C:\fakepath\pop up (9).png"
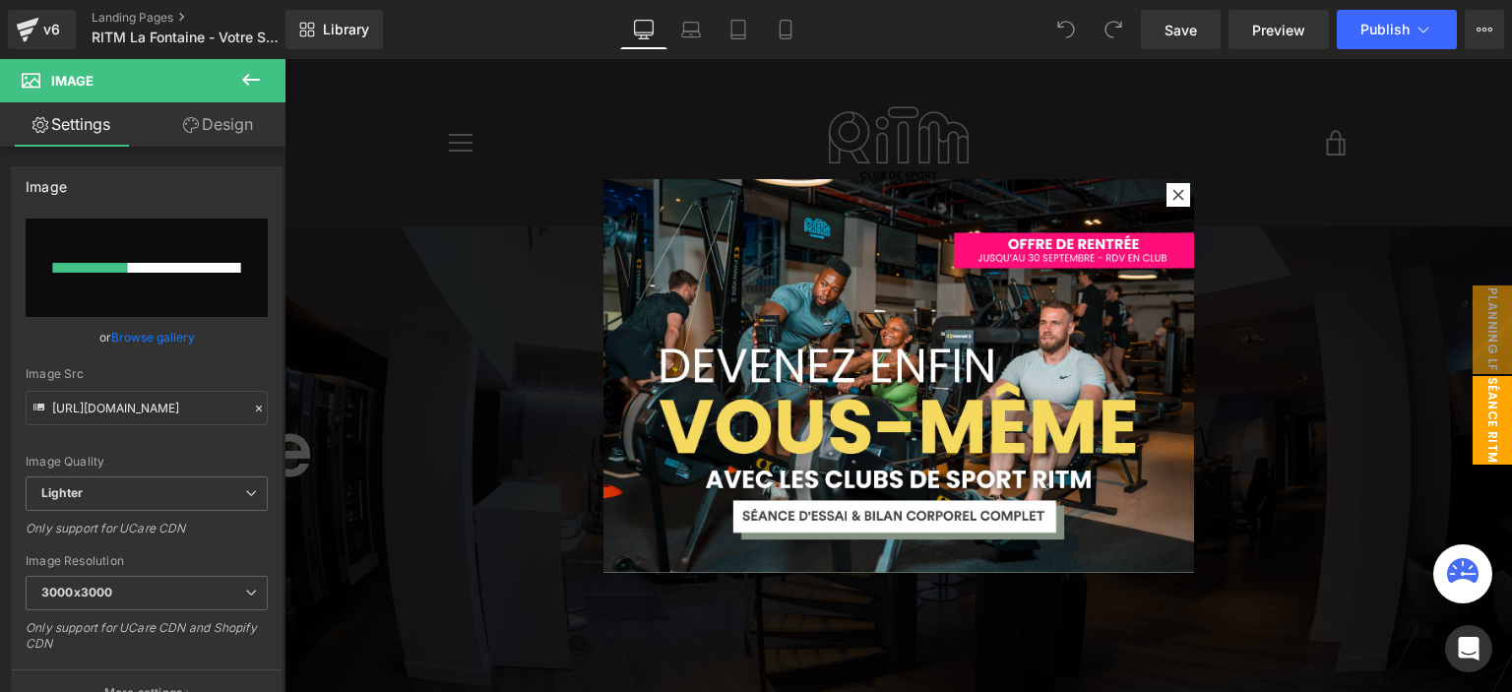
type input "https://ucarecdn.com/97528292-e54a-4d5e-bf8c-b0508631605d/-/format/auto/-/previ…"
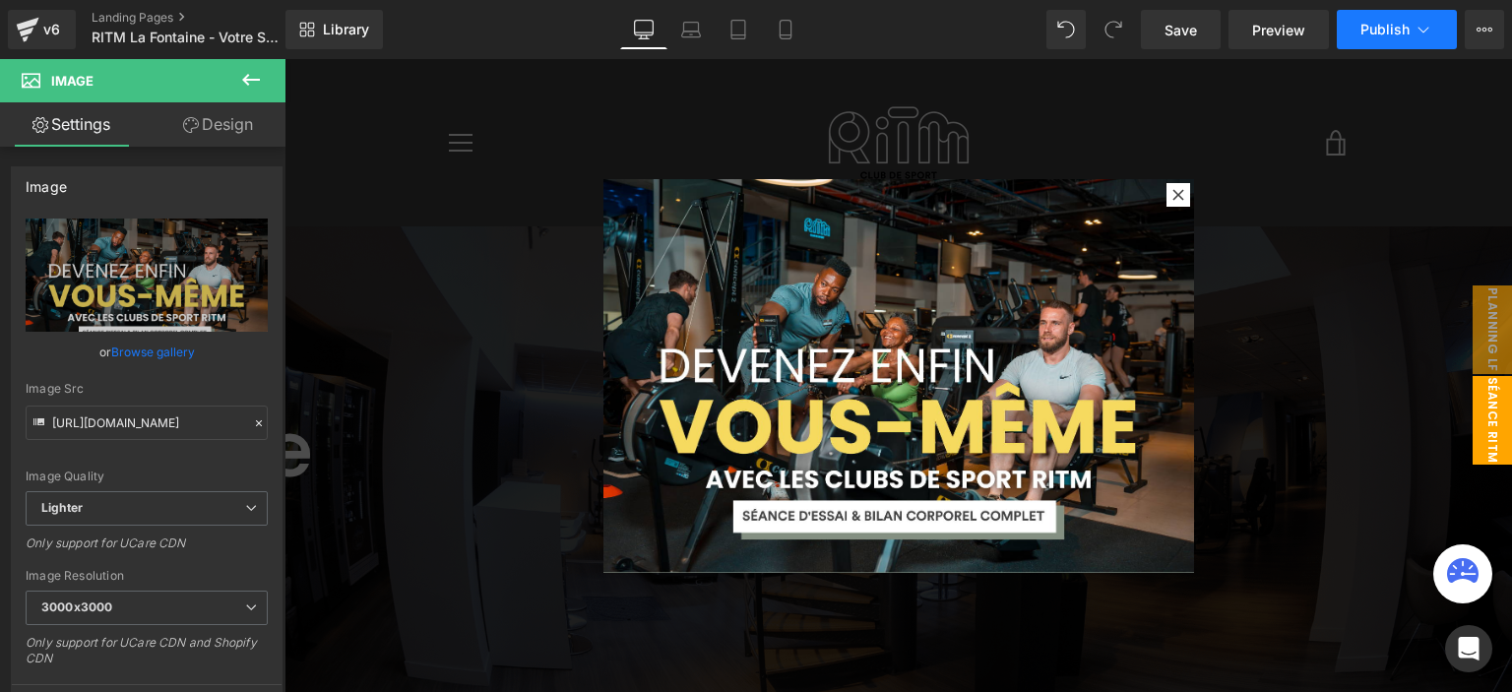
click at [1374, 33] on span "Publish" at bounding box center [1384, 30] width 49 height 16
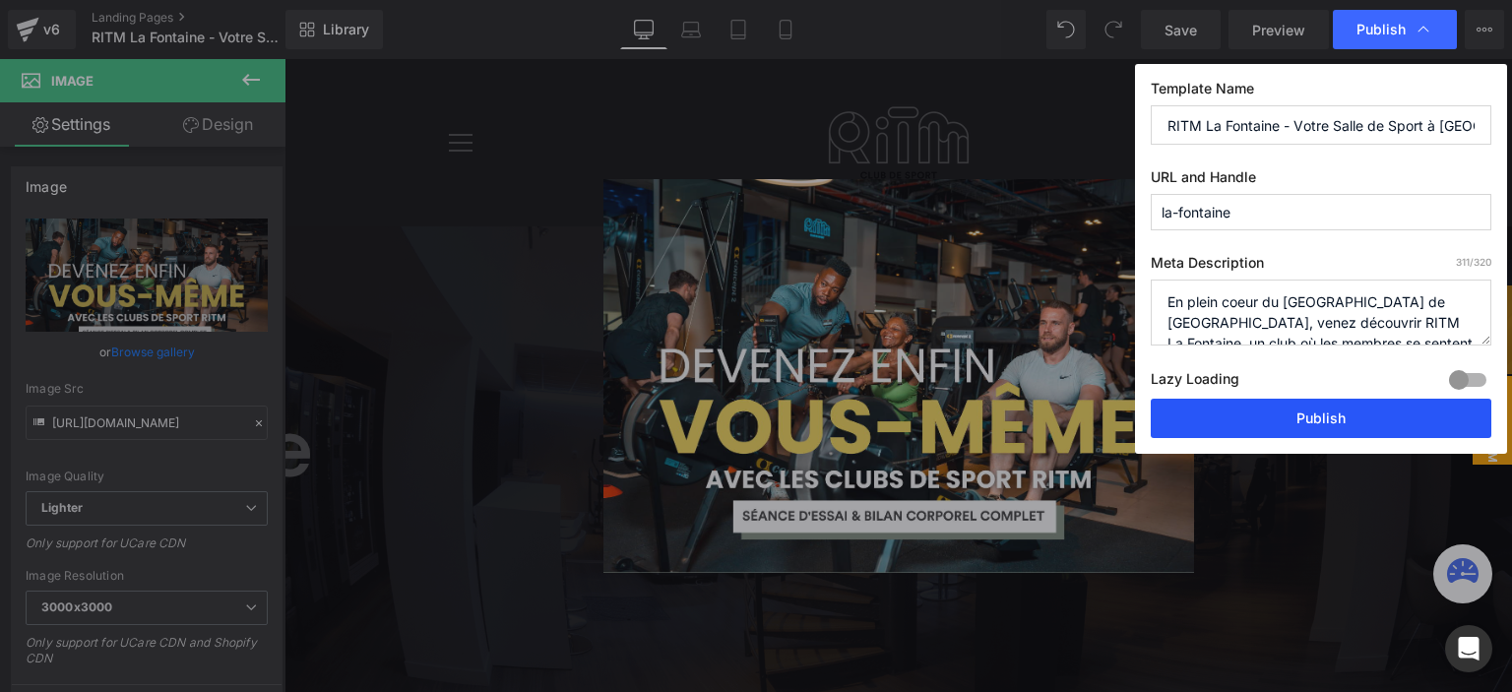
click at [1241, 416] on button "Publish" at bounding box center [1320, 418] width 340 height 39
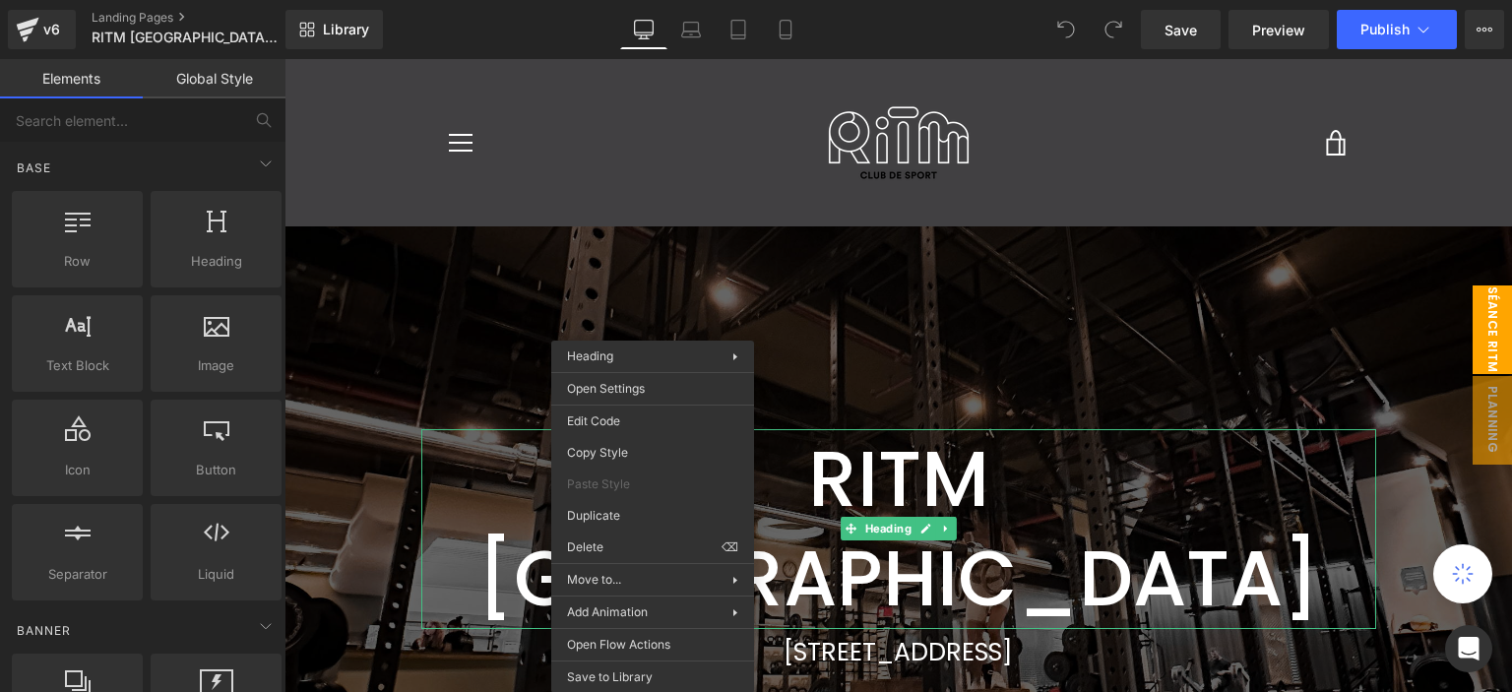
click at [1472, 346] on span "séance ritm" at bounding box center [1491, 329] width 39 height 89
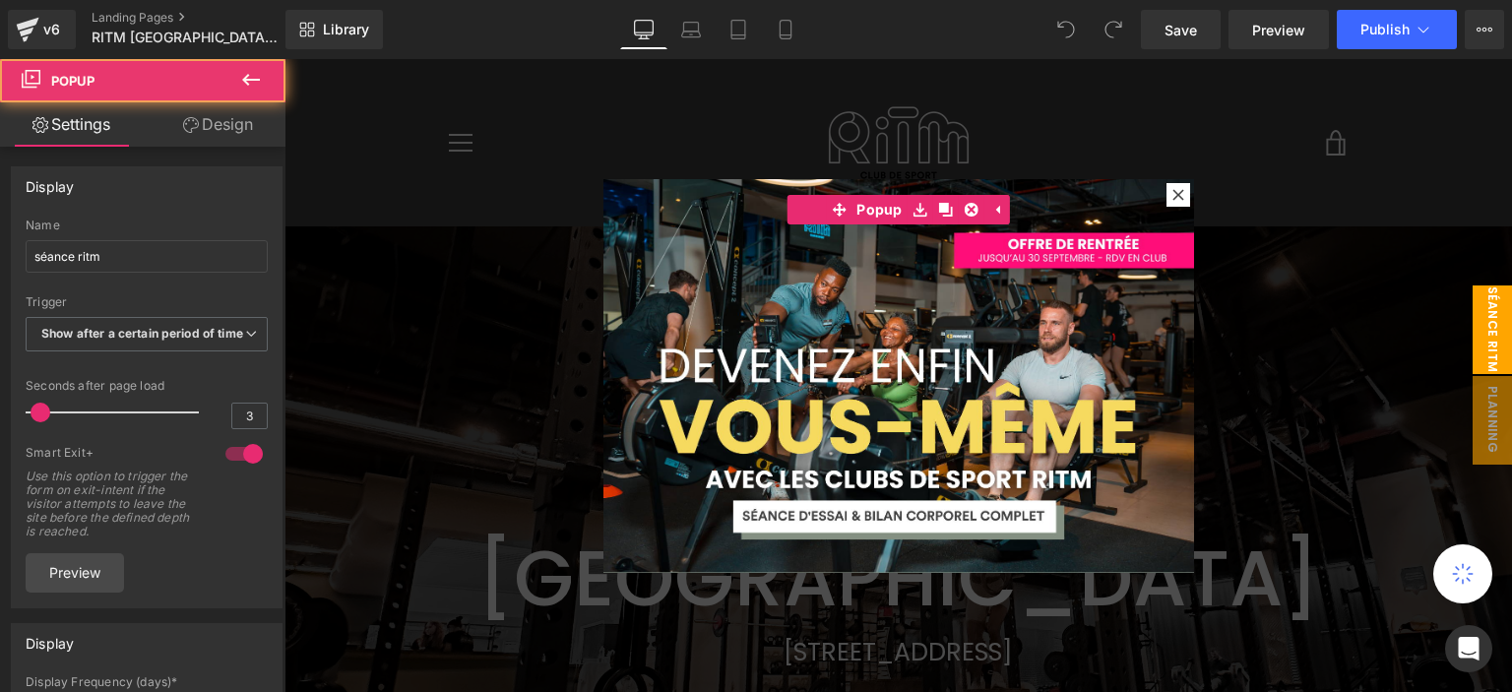
click at [995, 379] on img at bounding box center [898, 376] width 590 height 394
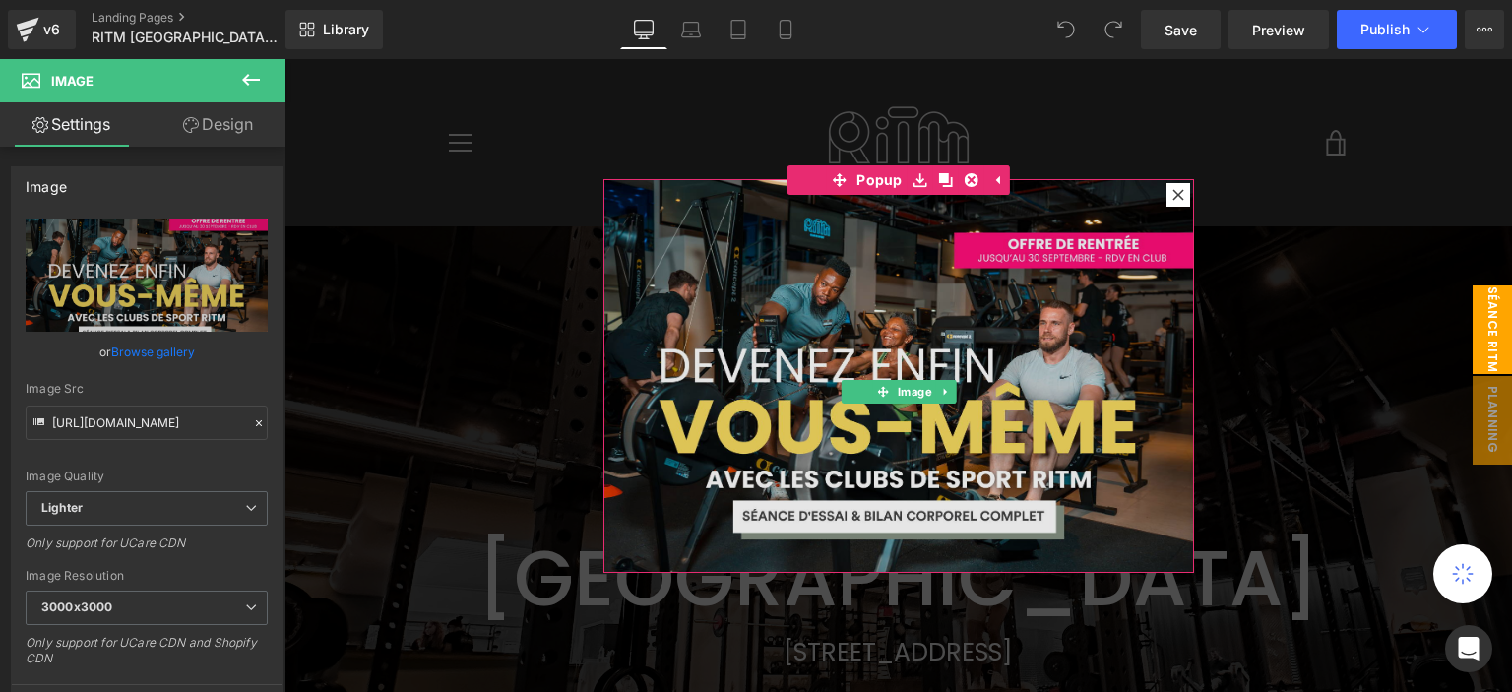
drag, startPoint x: 704, startPoint y: 276, endPoint x: 527, endPoint y: 239, distance: 179.9
click at [703, 275] on img at bounding box center [898, 376] width 590 height 394
click at [691, 271] on img at bounding box center [898, 376] width 590 height 394
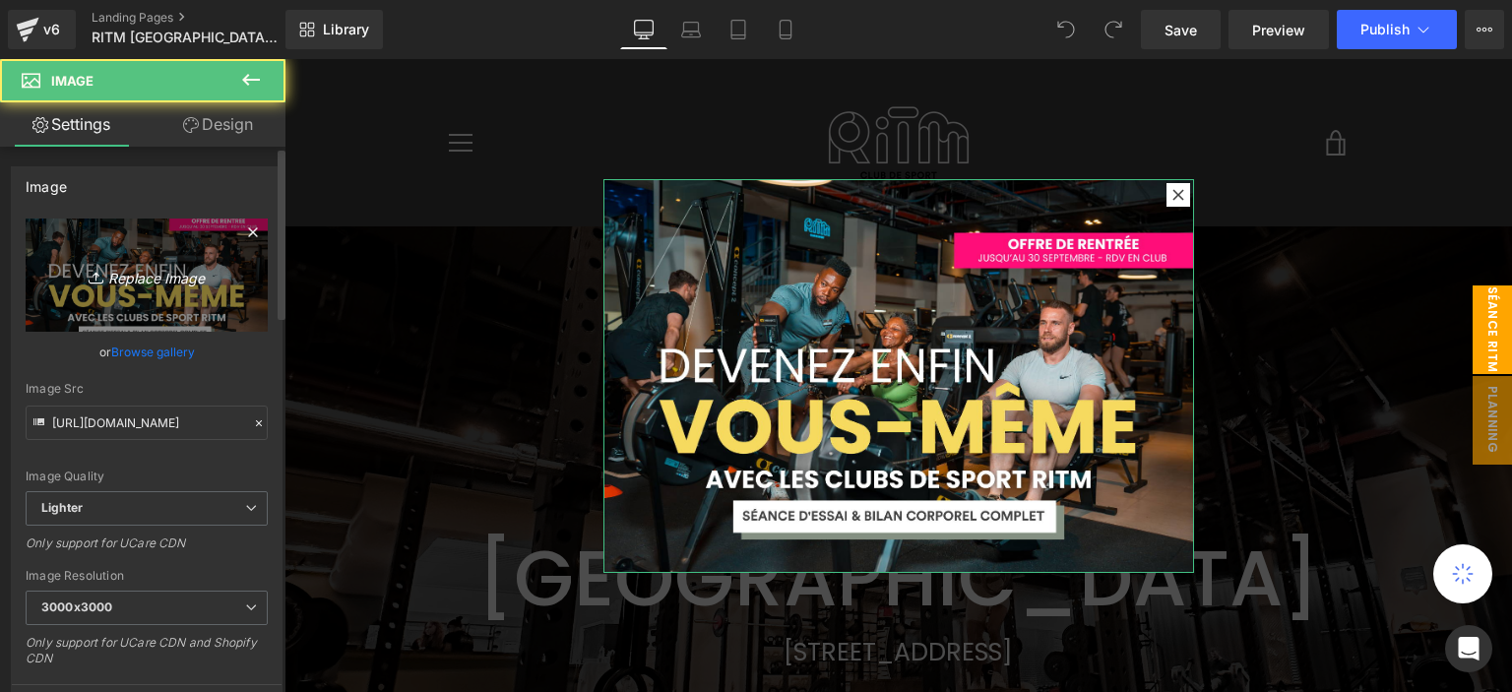
click at [151, 270] on icon "Replace Image" at bounding box center [146, 275] width 157 height 25
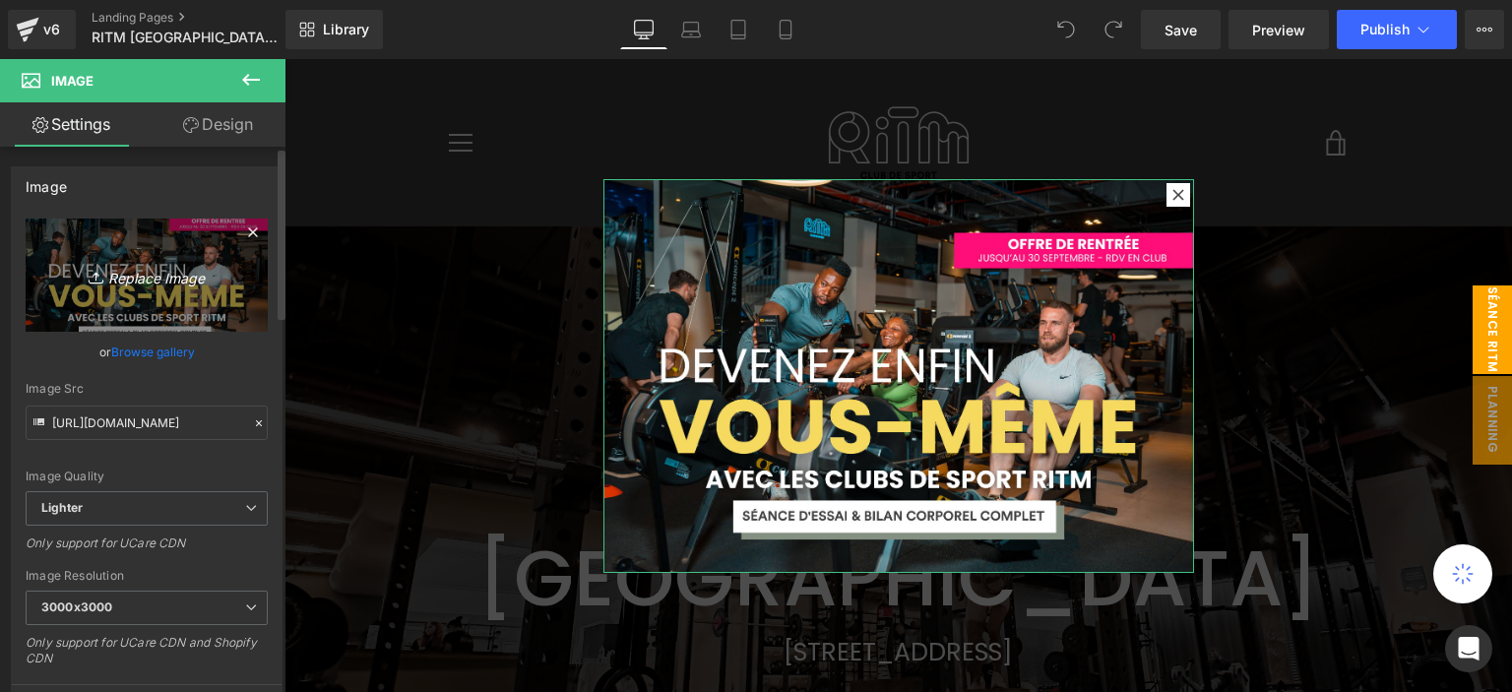
type input "C:\fakepath\pop up (9).png"
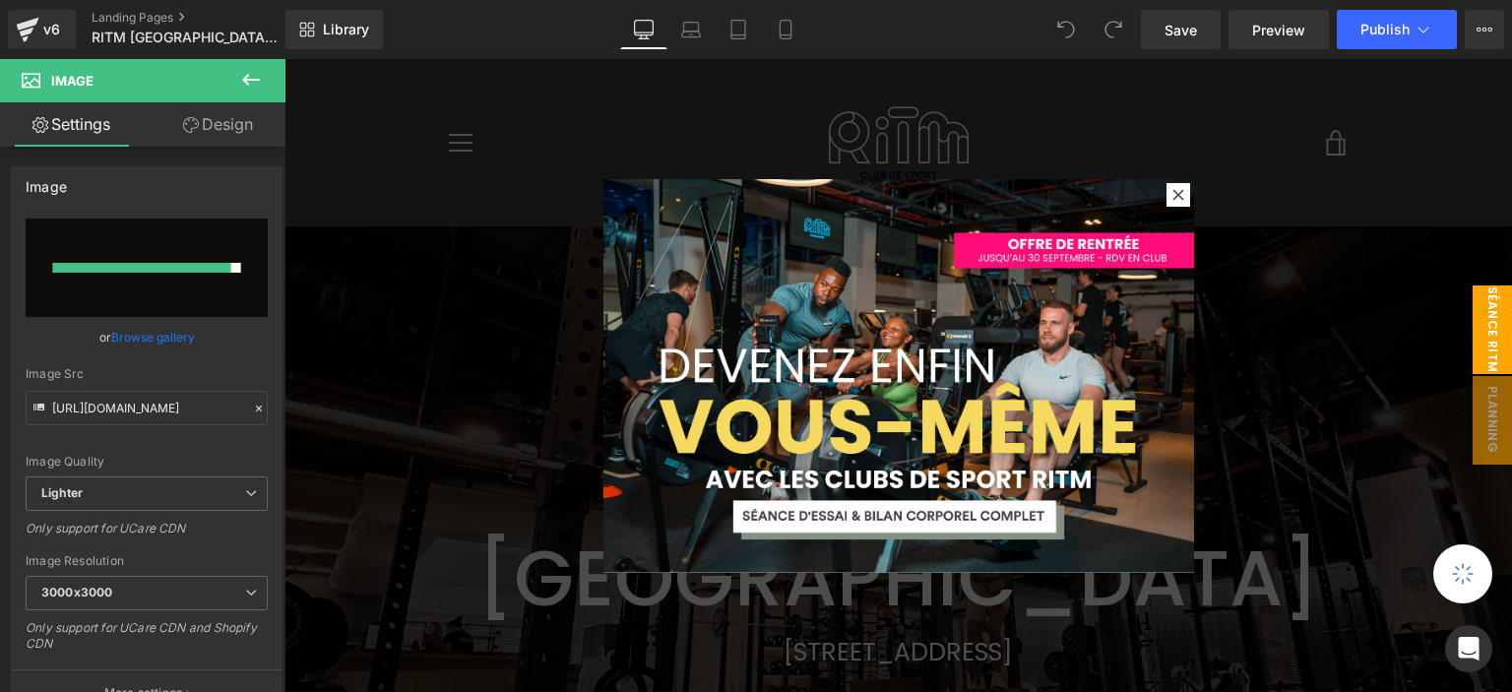
type input "https://ucarecdn.com/6832a65c-5a2e-4231-83da-18ab258f20c8/-/format/auto/-/previ…"
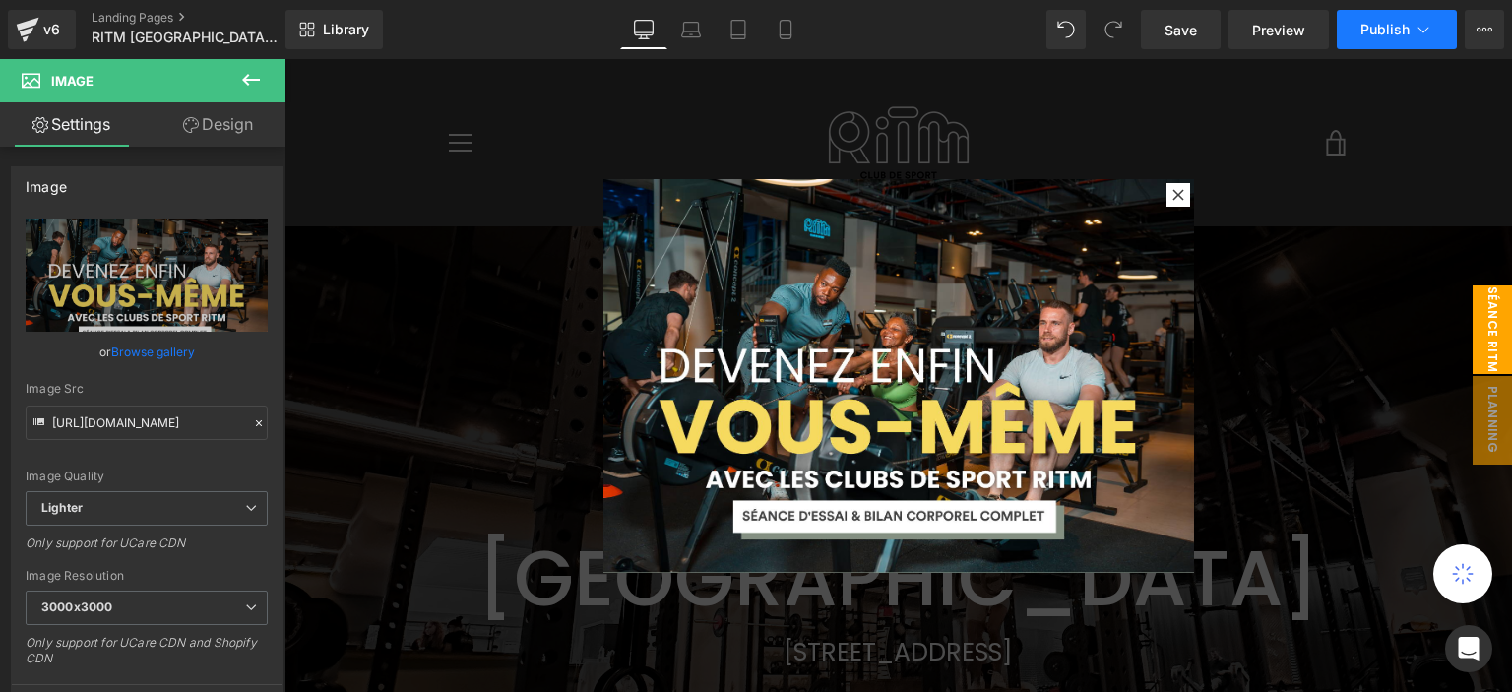
click at [1374, 36] on span "Publish" at bounding box center [1384, 30] width 49 height 16
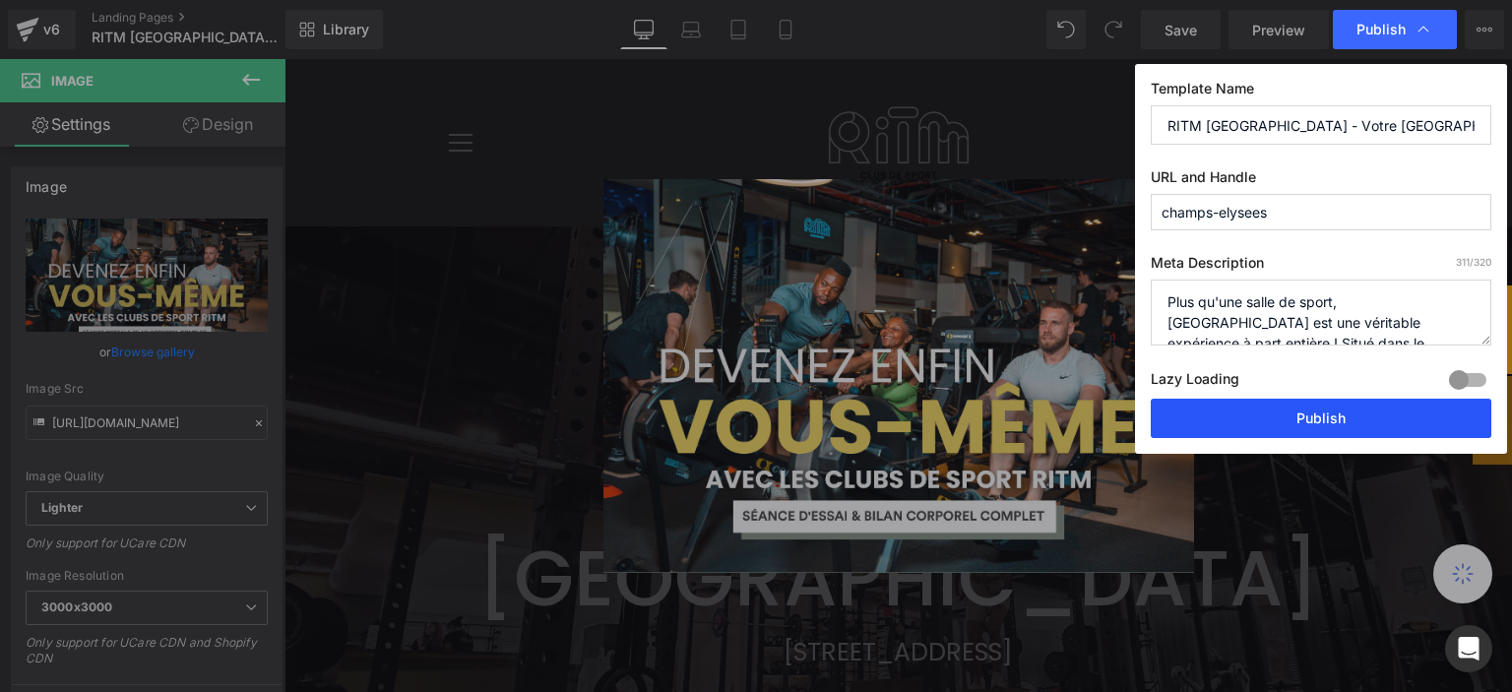
click at [1220, 408] on button "Publish" at bounding box center [1320, 418] width 340 height 39
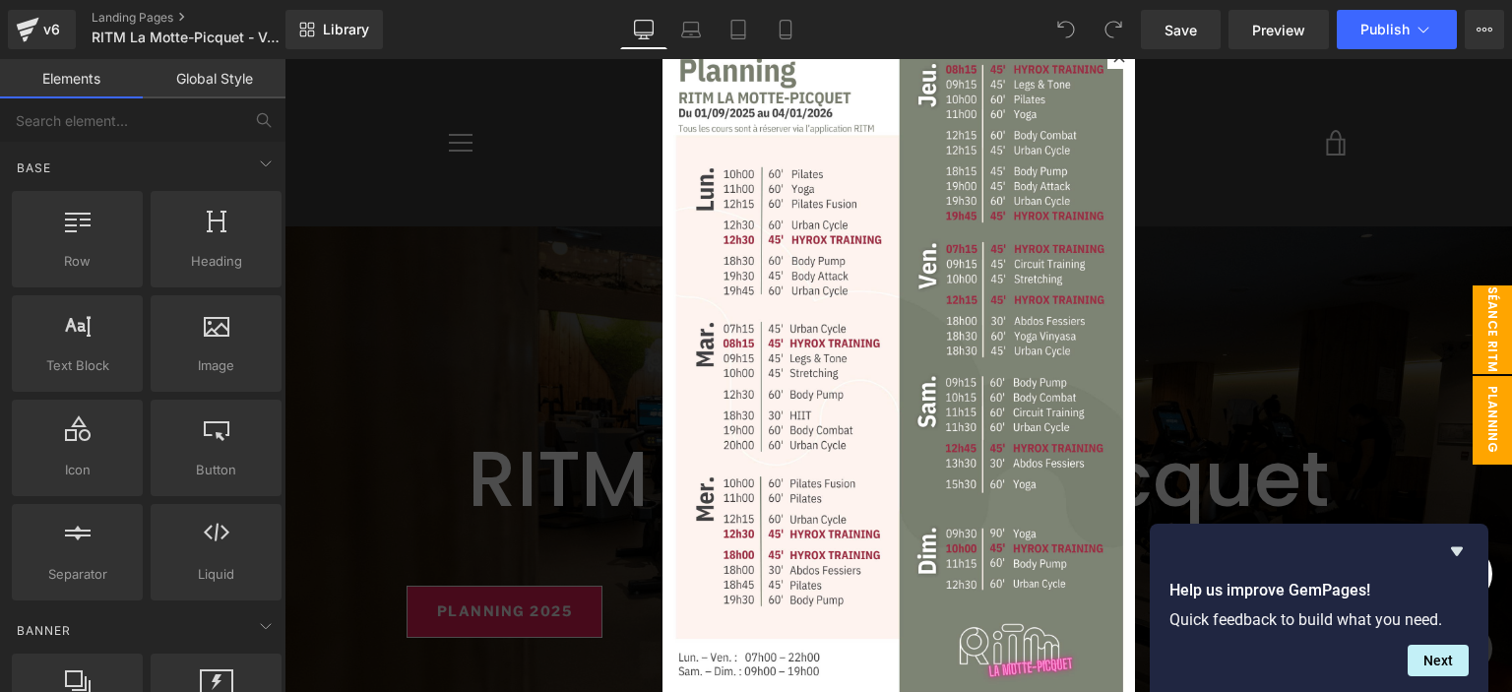
click at [1472, 312] on span "séance ritm" at bounding box center [1491, 329] width 39 height 89
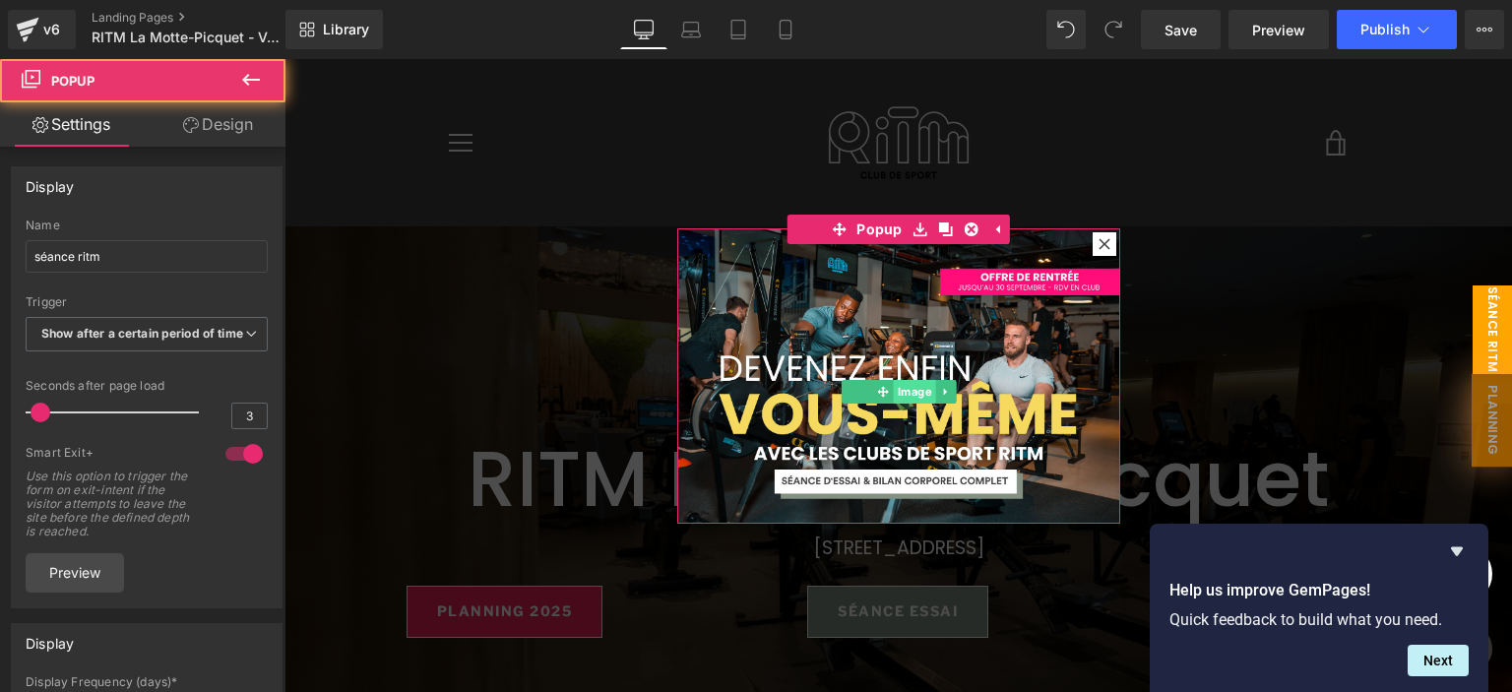
click at [919, 393] on span "Image" at bounding box center [914, 392] width 42 height 24
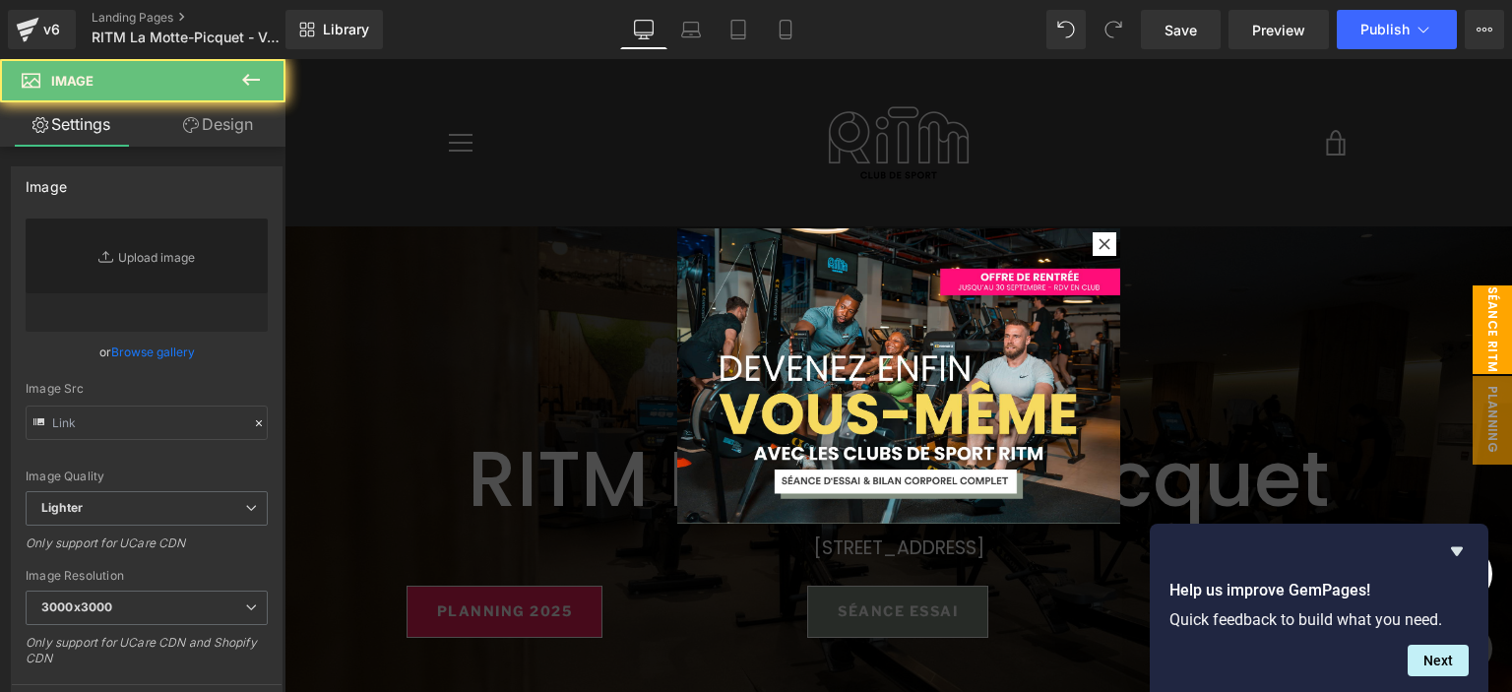
type input "[URL][DOMAIN_NAME]"
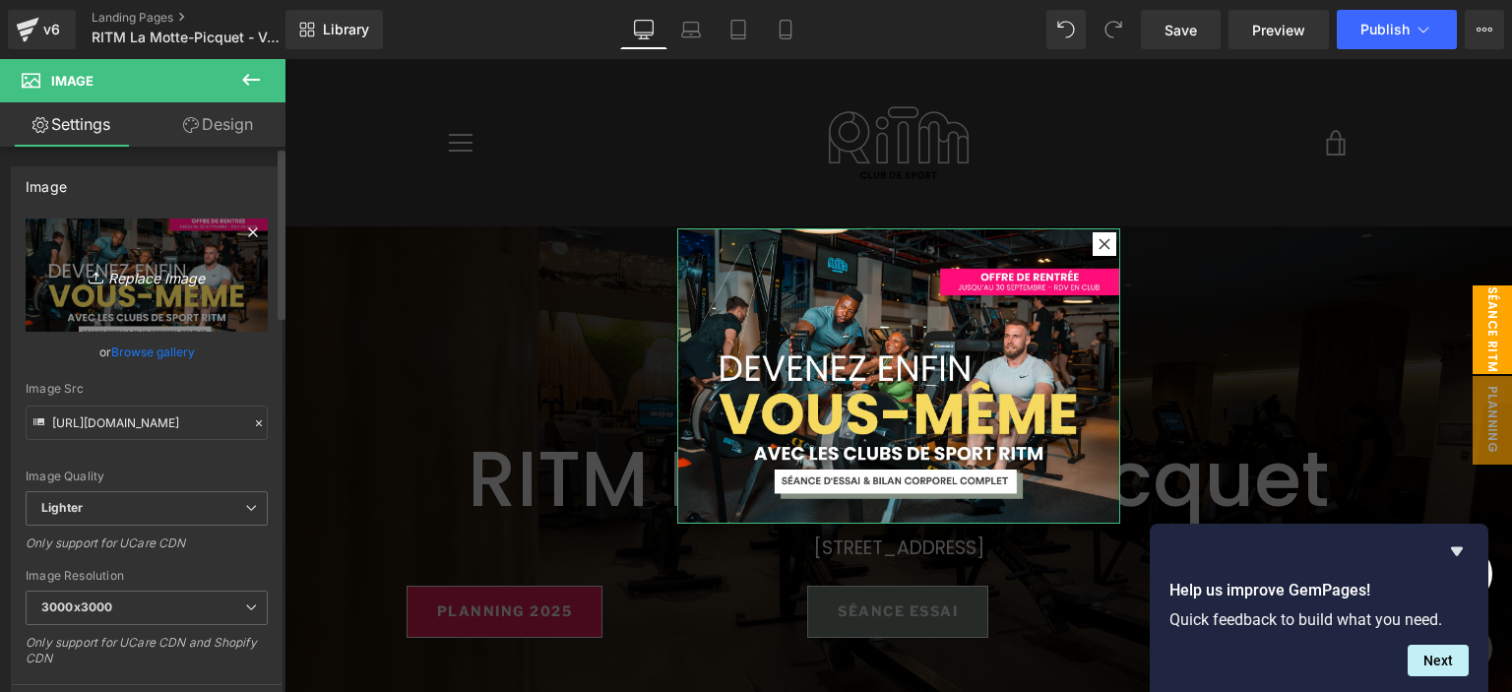
click at [227, 270] on link "Replace Image" at bounding box center [147, 274] width 242 height 113
type input "C:\fakepath\pop up (9).png"
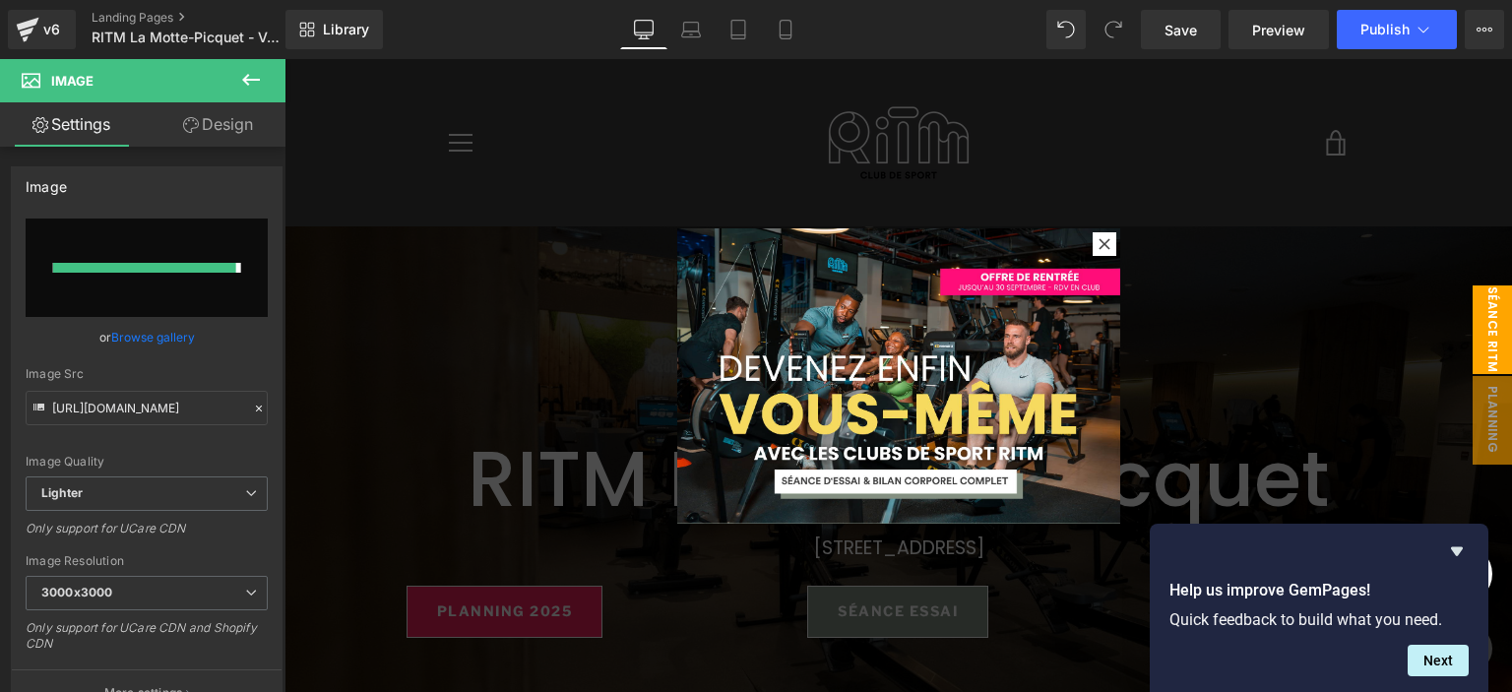
type input "[URL][DOMAIN_NAME]"
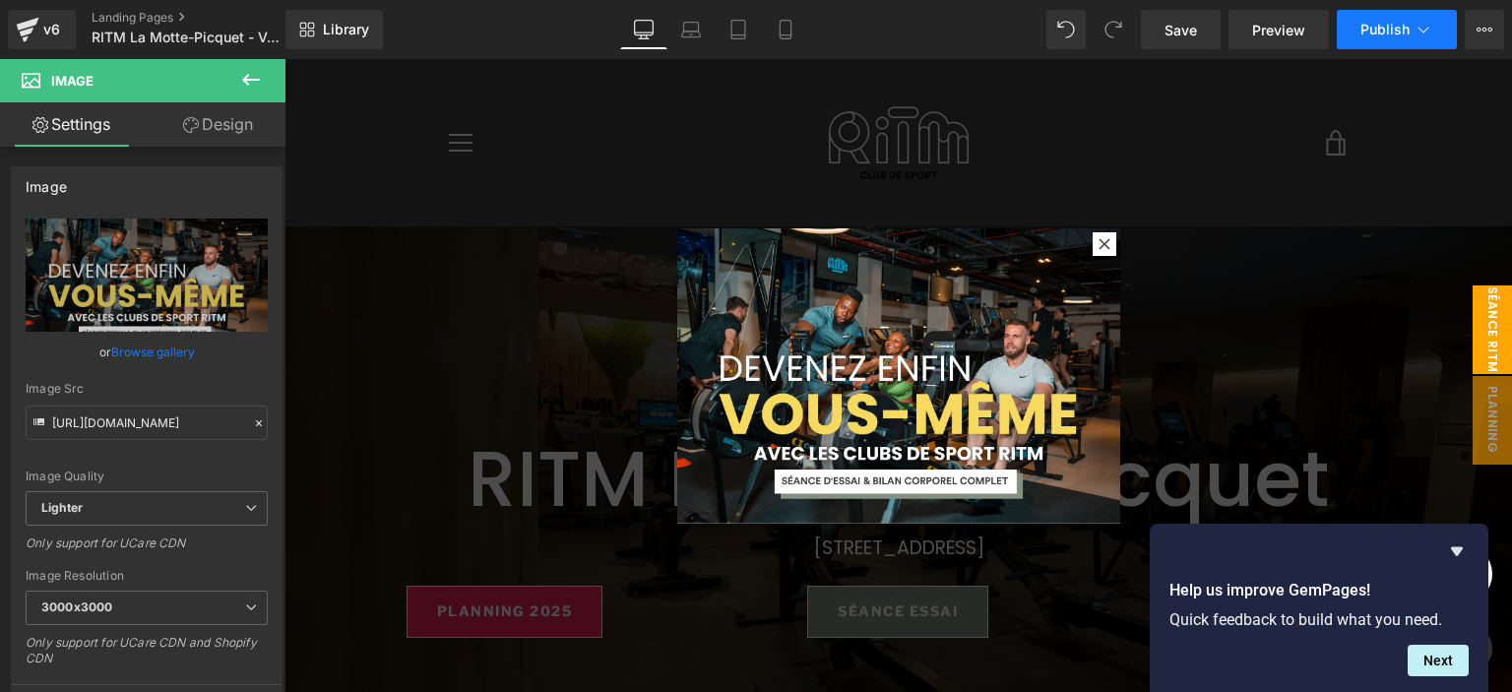
click at [1364, 34] on span "Publish" at bounding box center [1384, 30] width 49 height 16
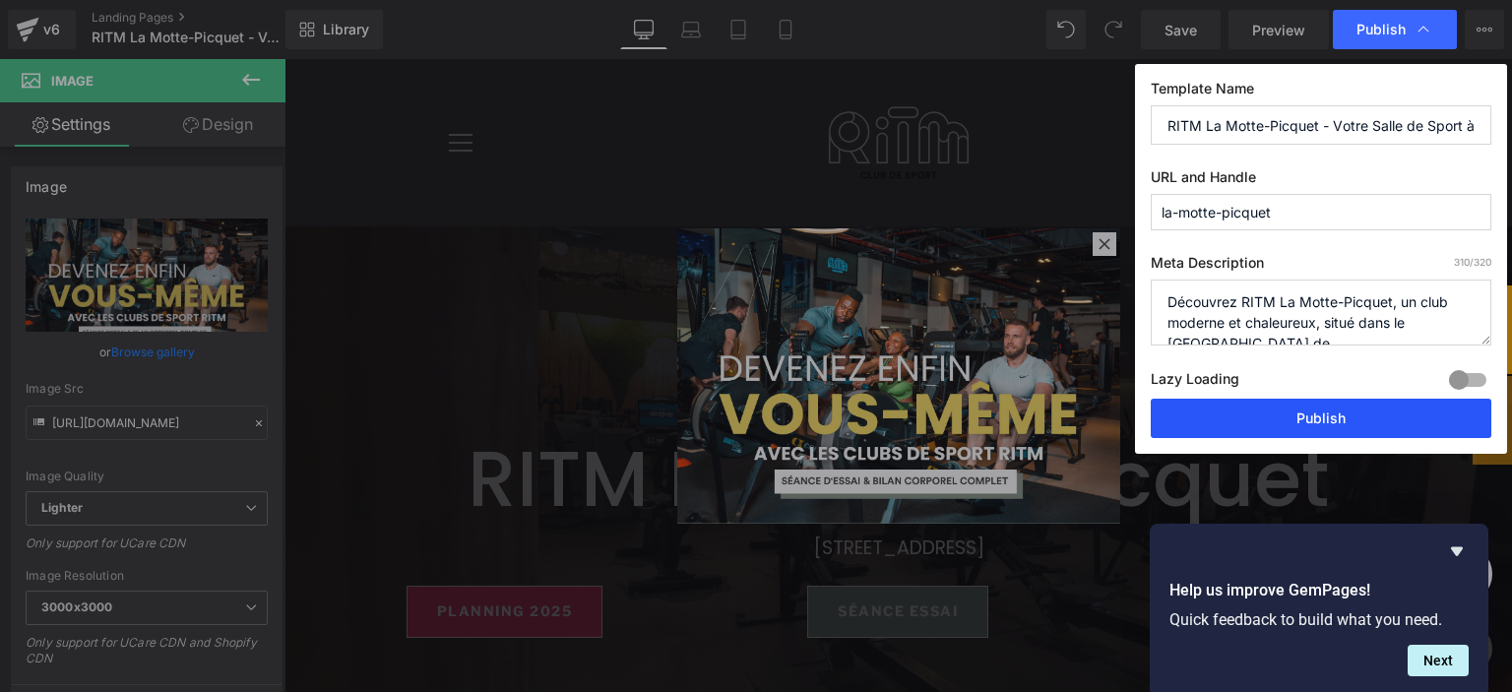
click at [1295, 401] on button "Publish" at bounding box center [1320, 418] width 340 height 39
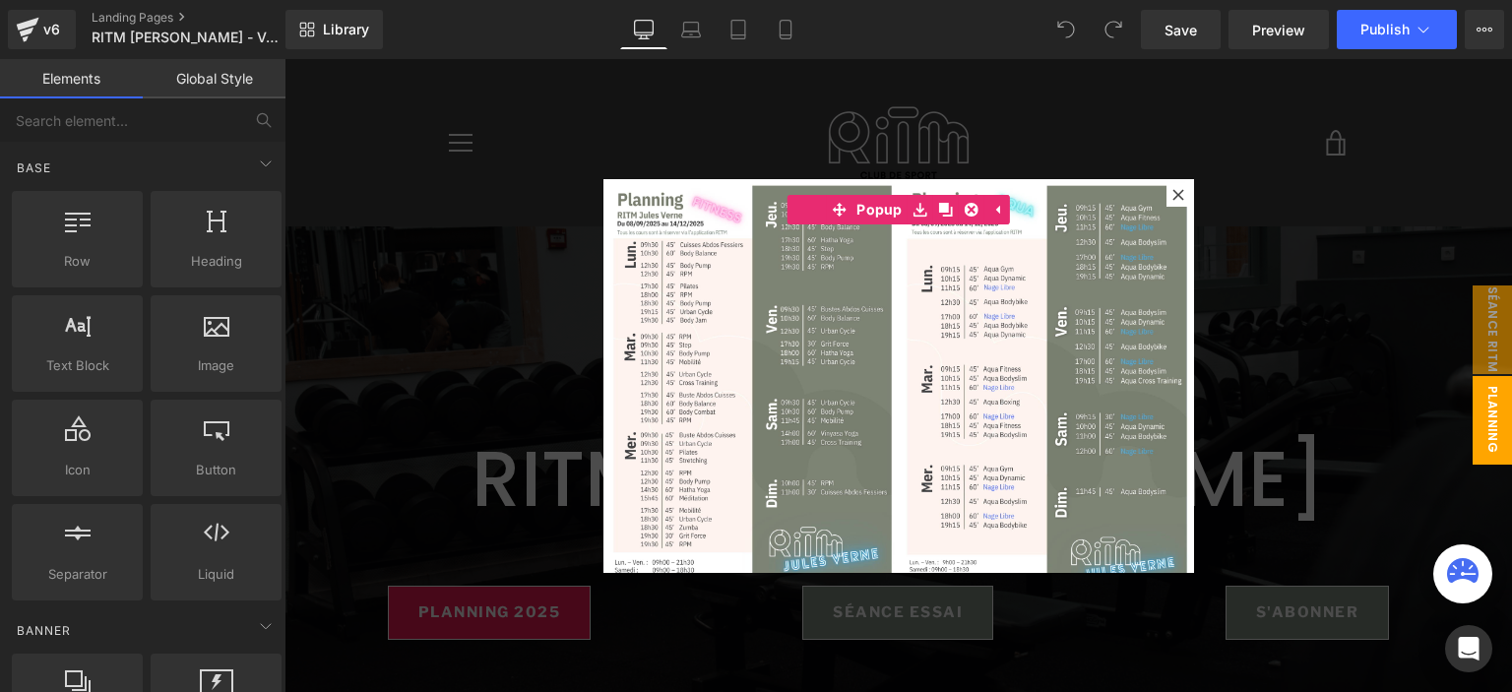
drag, startPoint x: 1477, startPoint y: 322, endPoint x: 530, endPoint y: 125, distance: 966.9
click at [1476, 323] on span "séance ritm" at bounding box center [1491, 329] width 39 height 89
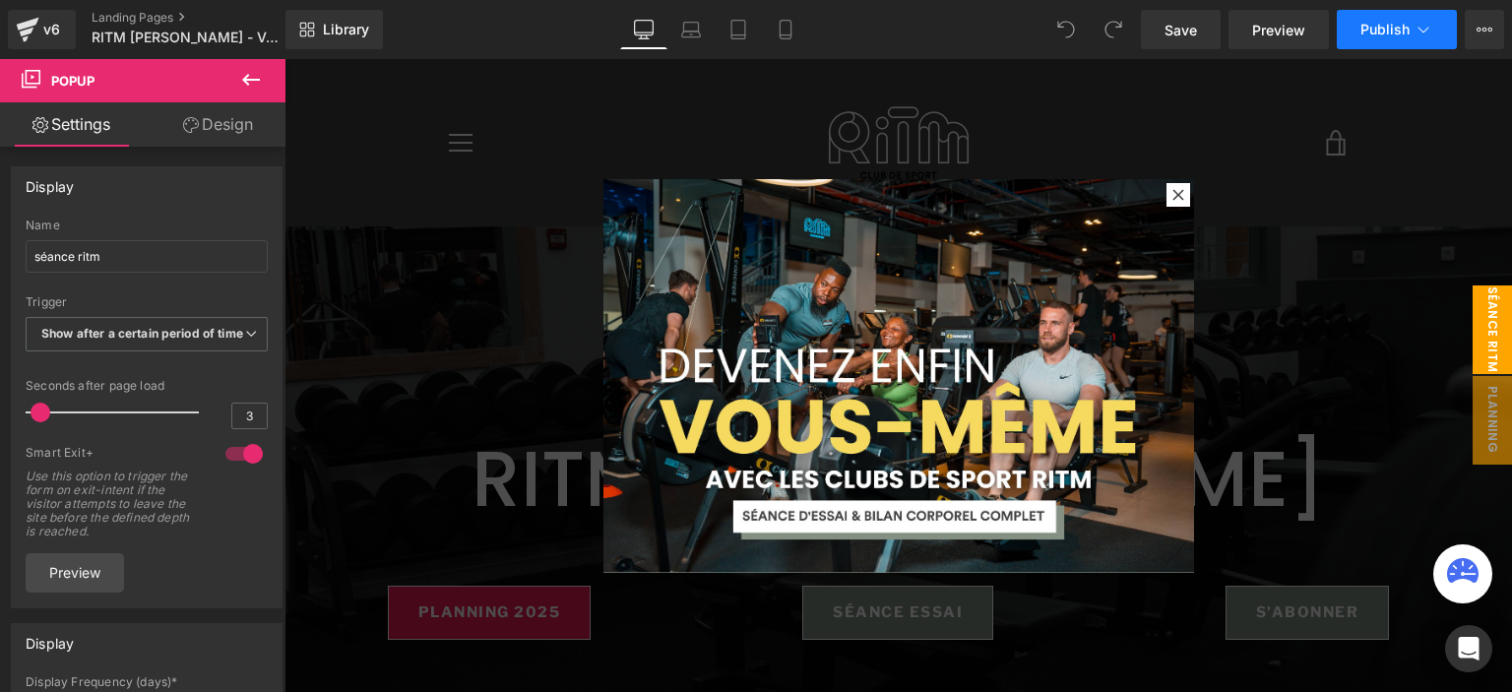
click at [1386, 34] on span "Publish" at bounding box center [1384, 30] width 49 height 16
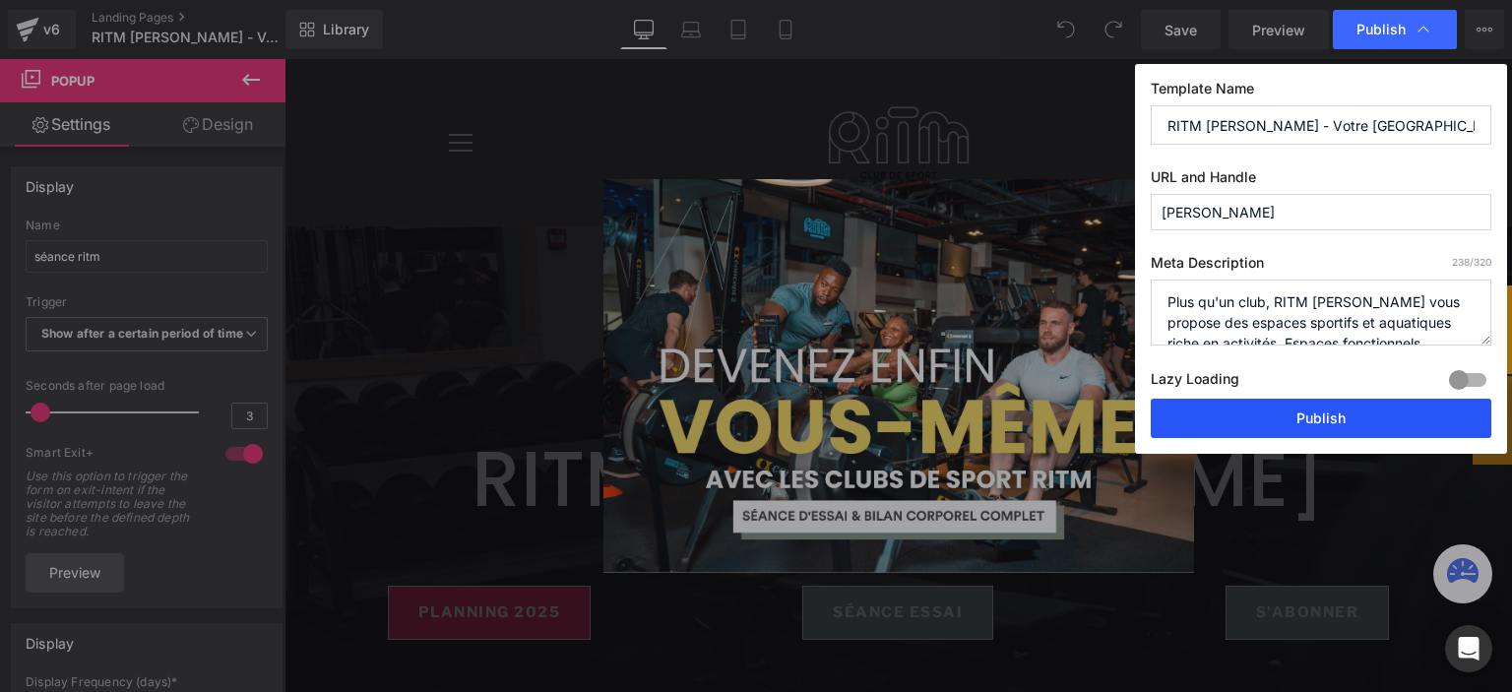
click at [1260, 424] on button "Publish" at bounding box center [1320, 418] width 340 height 39
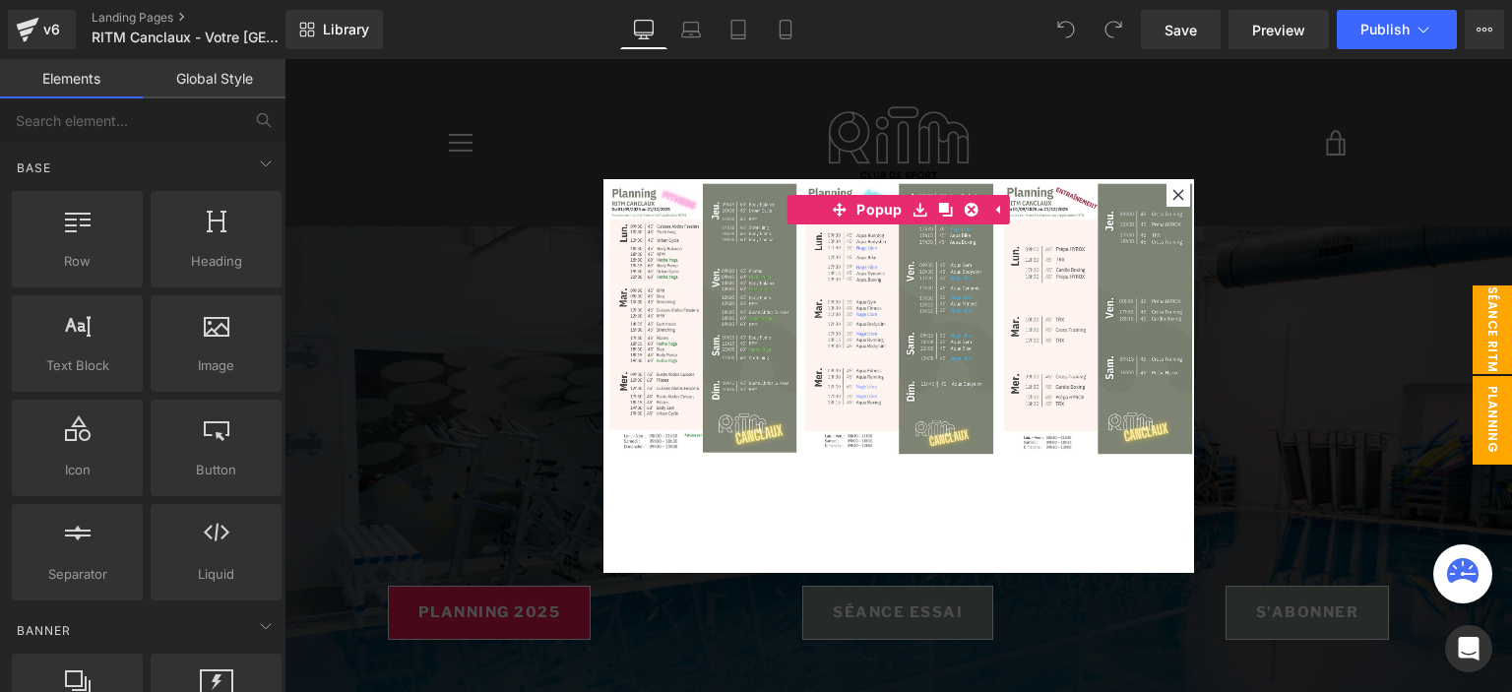
click at [1477, 319] on span "séance ritm" at bounding box center [1491, 329] width 39 height 89
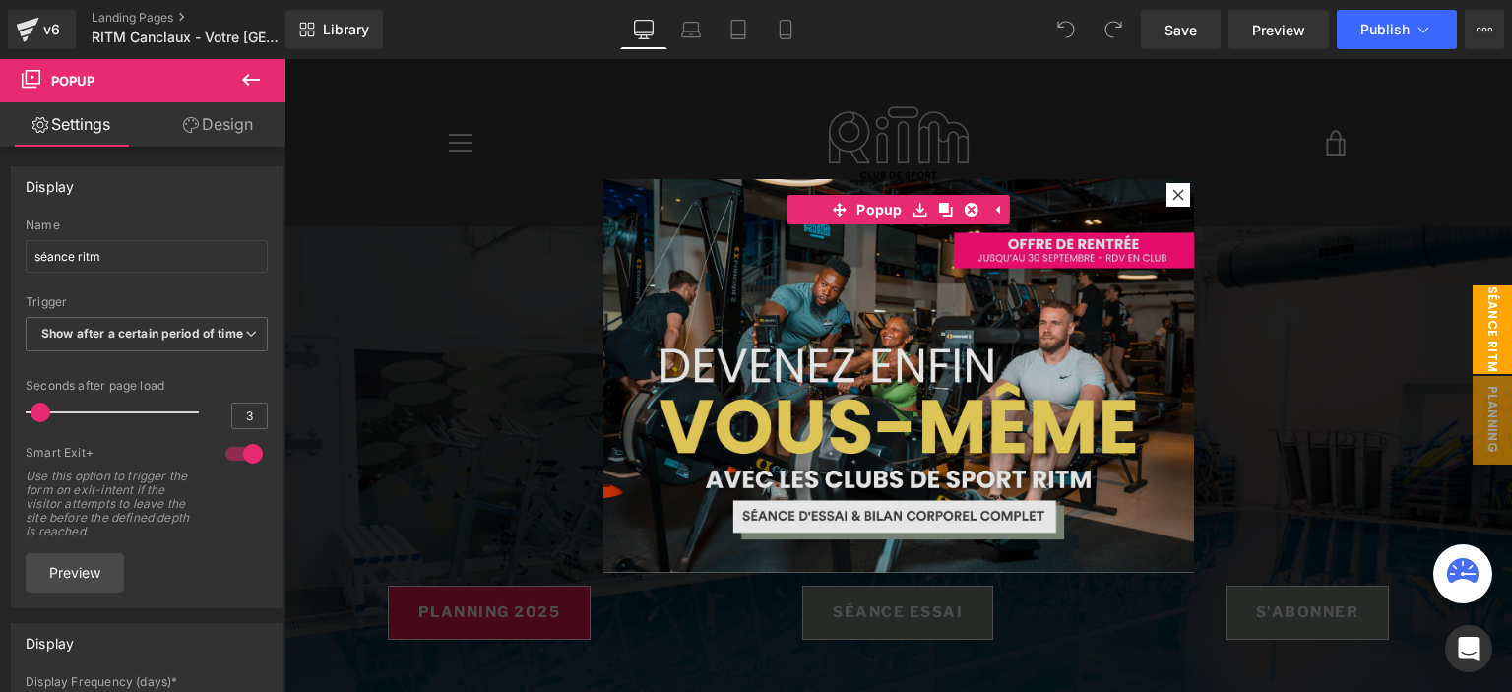
click at [1002, 298] on img at bounding box center [898, 376] width 590 height 394
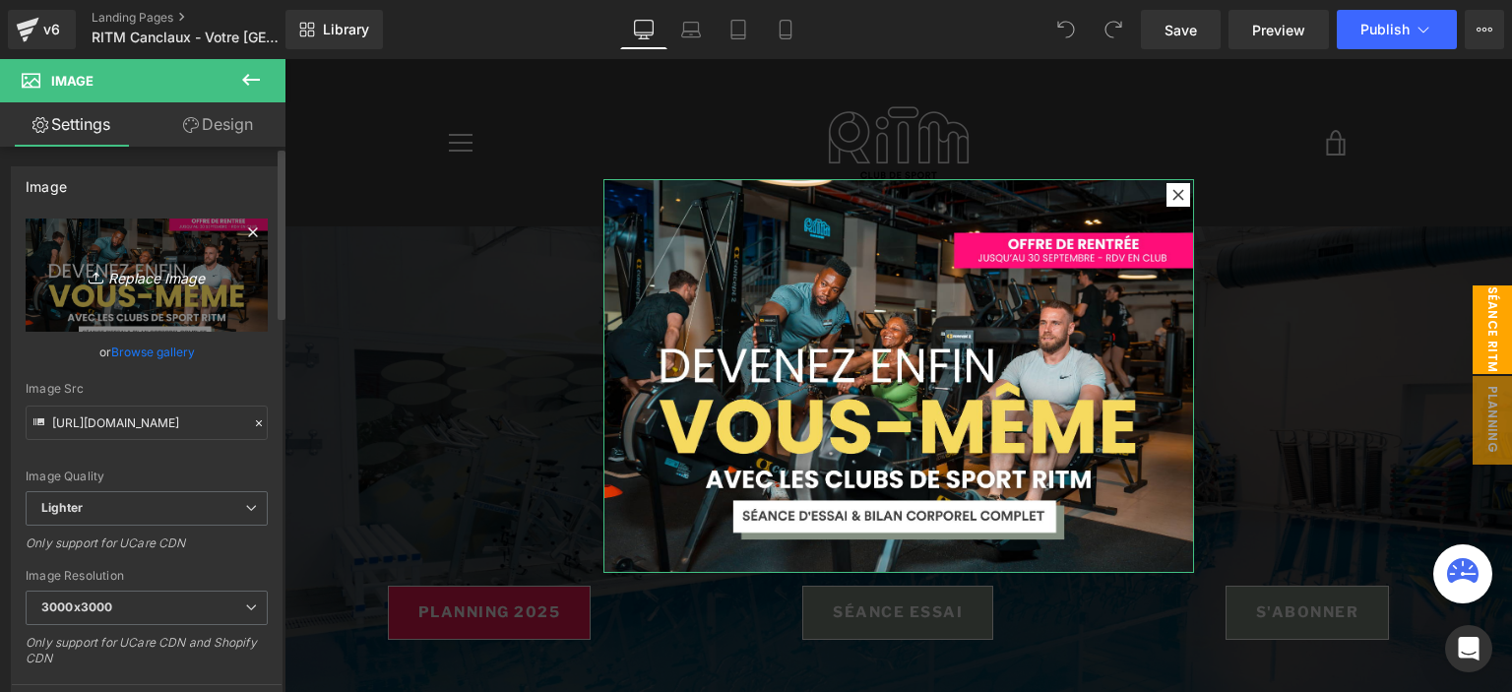
click at [199, 275] on icon "Replace Image" at bounding box center [146, 275] width 157 height 25
type input "C:\fakepath\pop up (9).png"
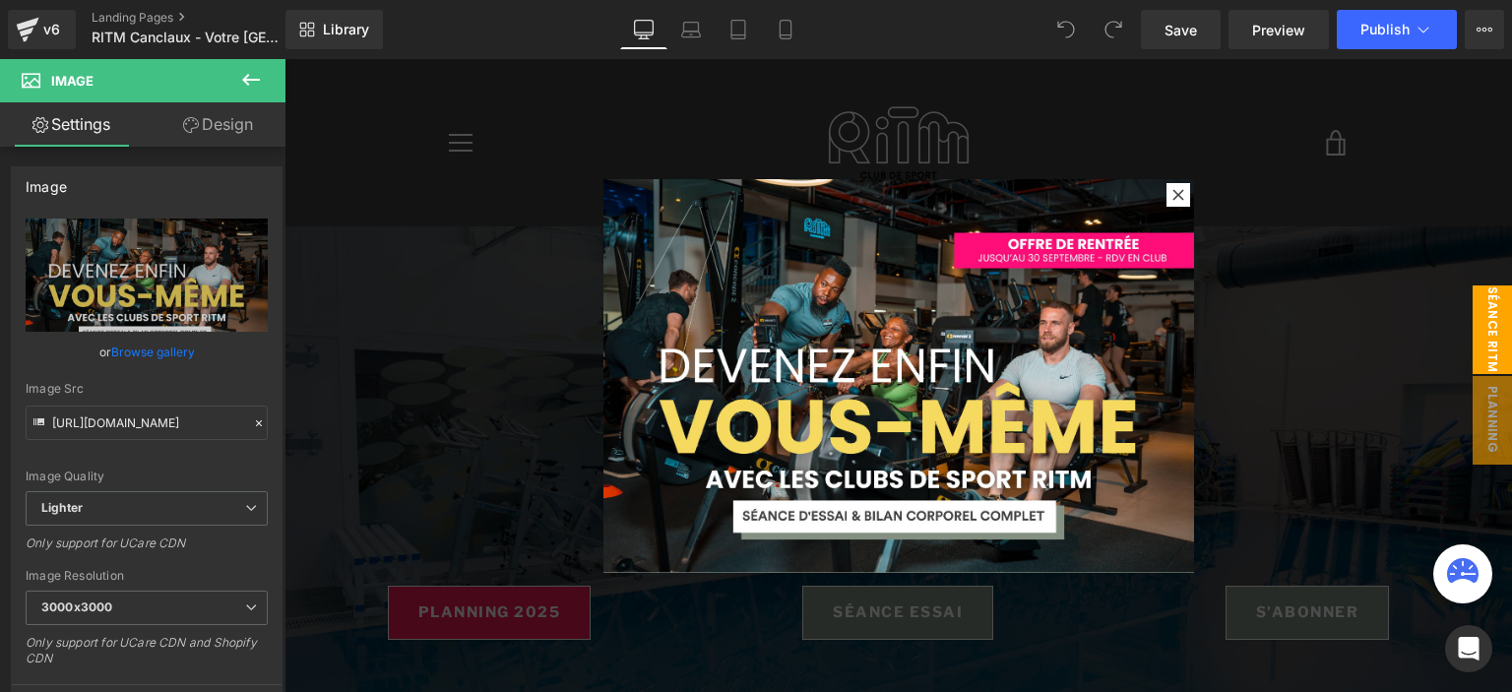
type input "https://ucarecdn.com/2bc90977-7f00-4eea-9fe2-8bdc4ab65c19/-/format/auto/-/previ…"
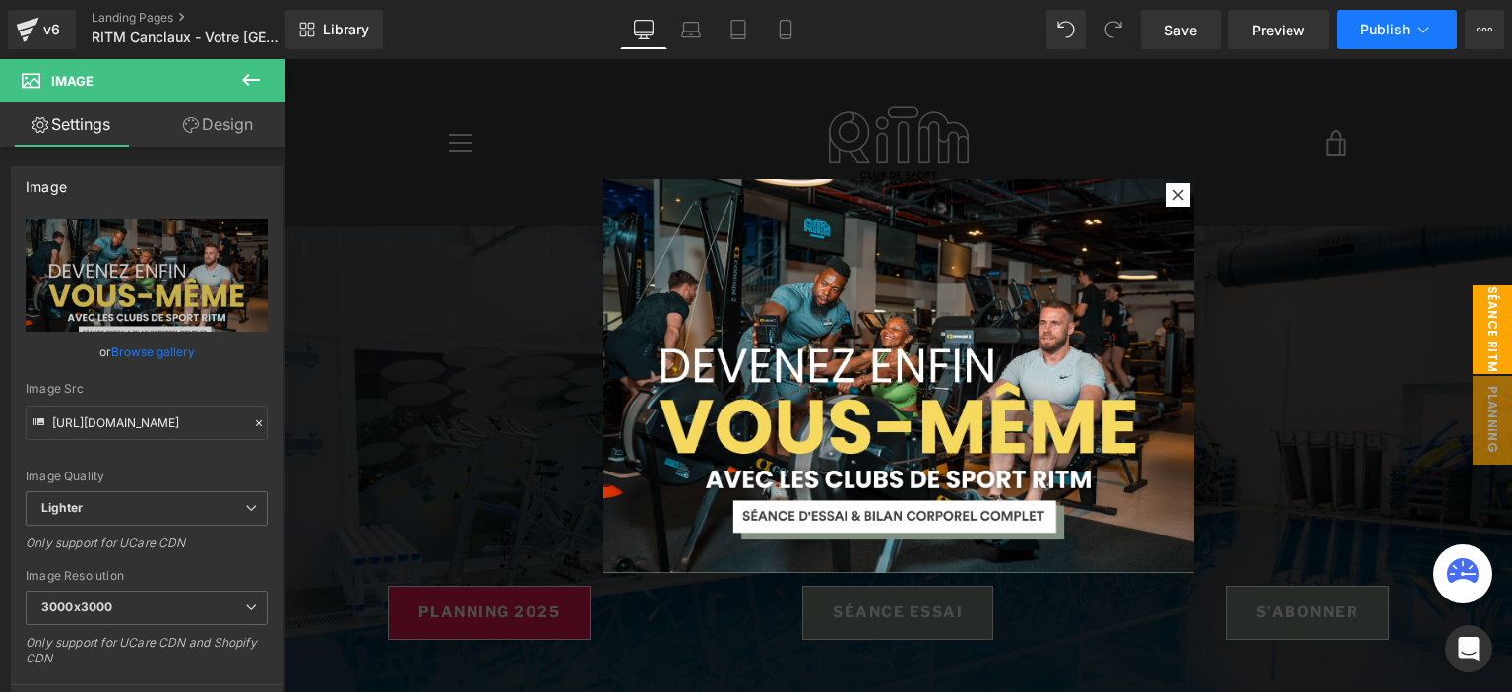
click at [1401, 19] on button "Publish" at bounding box center [1396, 29] width 120 height 39
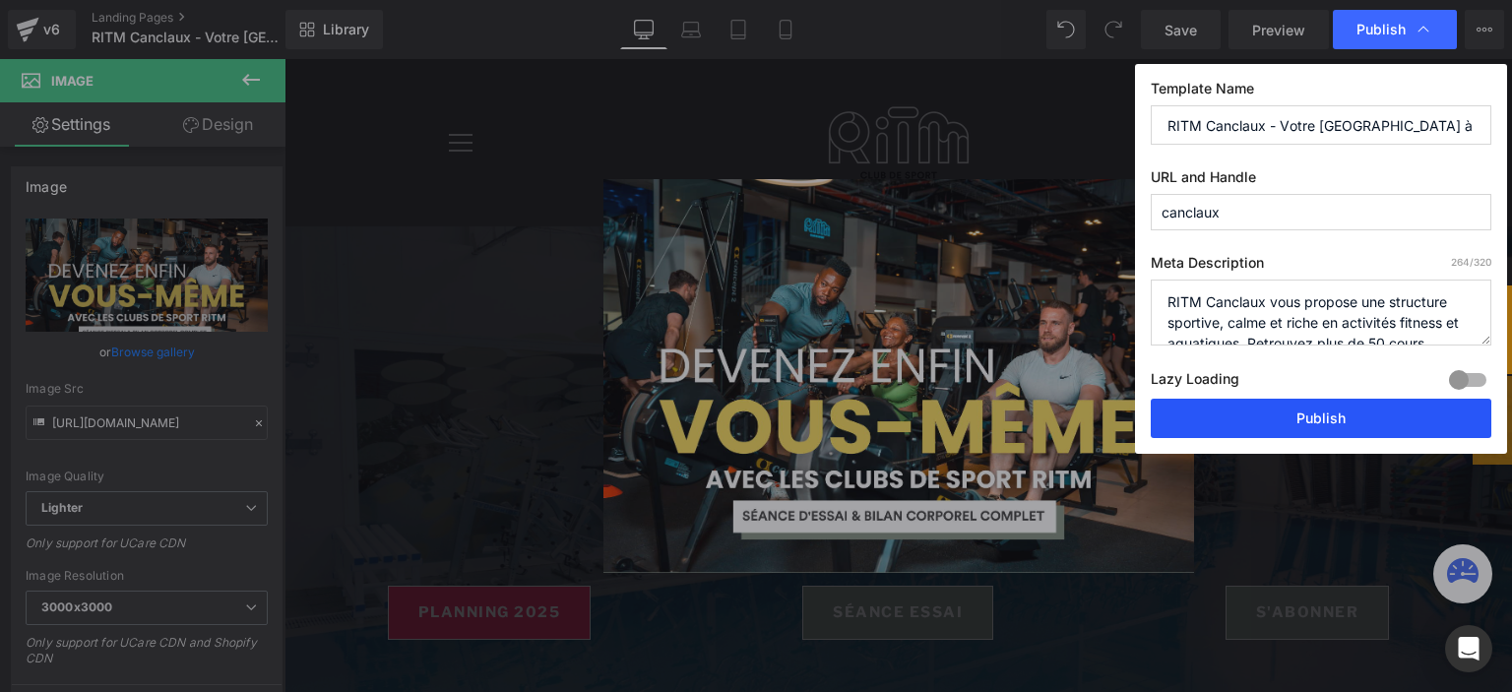
click at [1250, 424] on button "Publish" at bounding box center [1320, 418] width 340 height 39
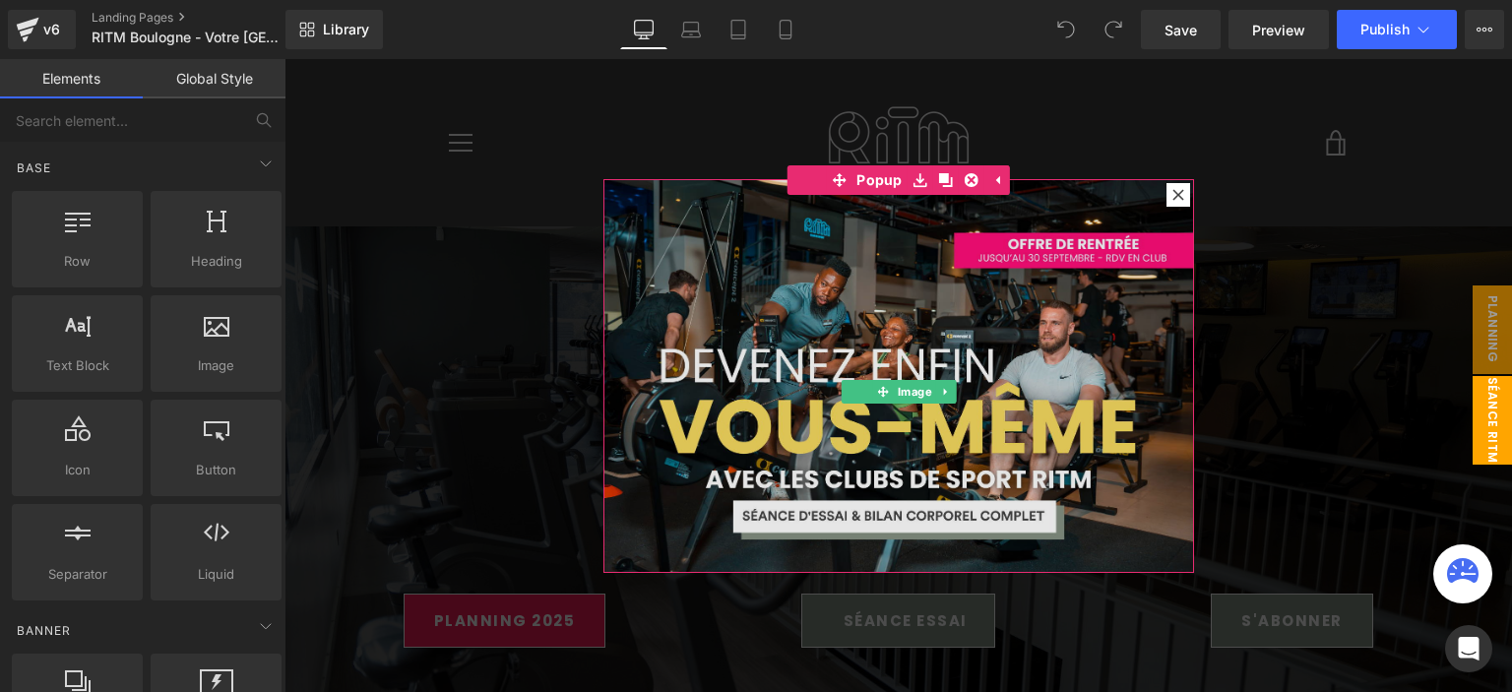
click at [882, 357] on img at bounding box center [898, 376] width 590 height 394
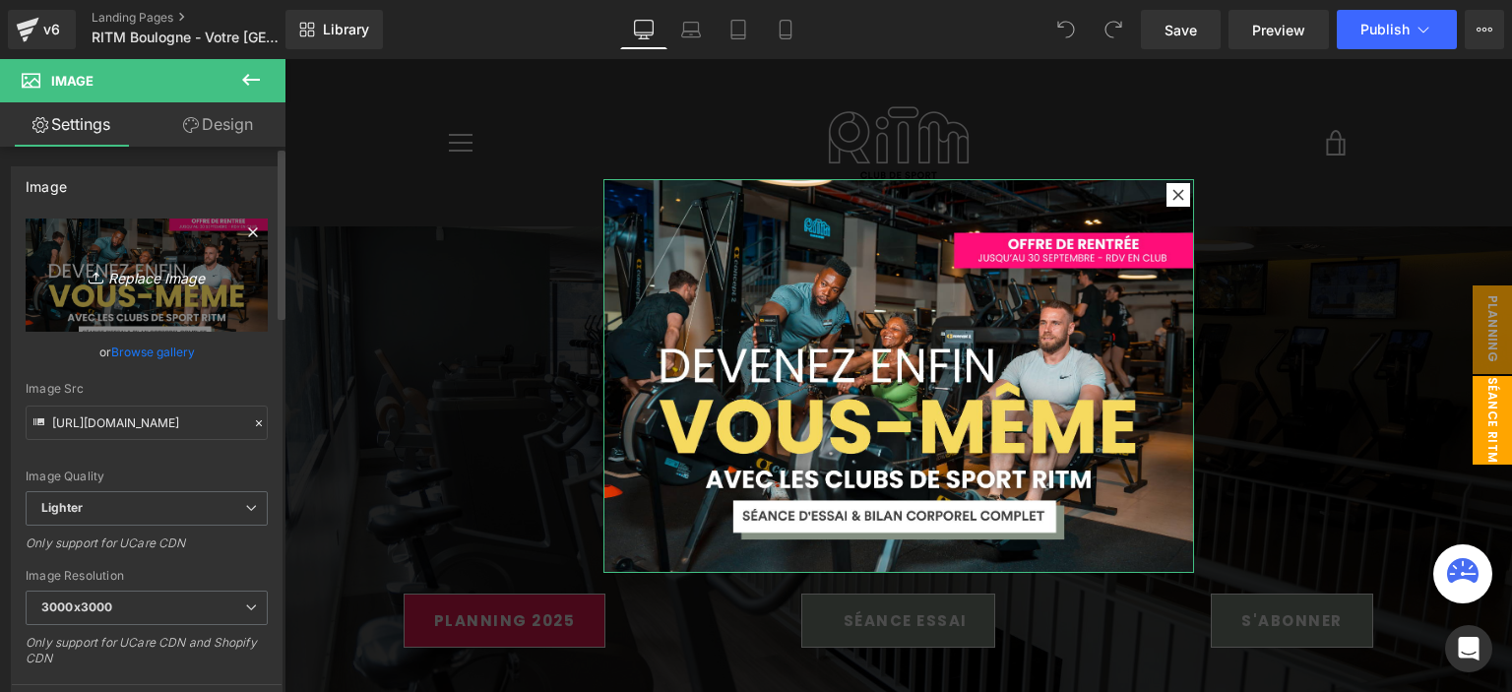
click at [166, 278] on icon "Replace Image" at bounding box center [146, 275] width 157 height 25
type input "C:\fakepath\pop up (9).png"
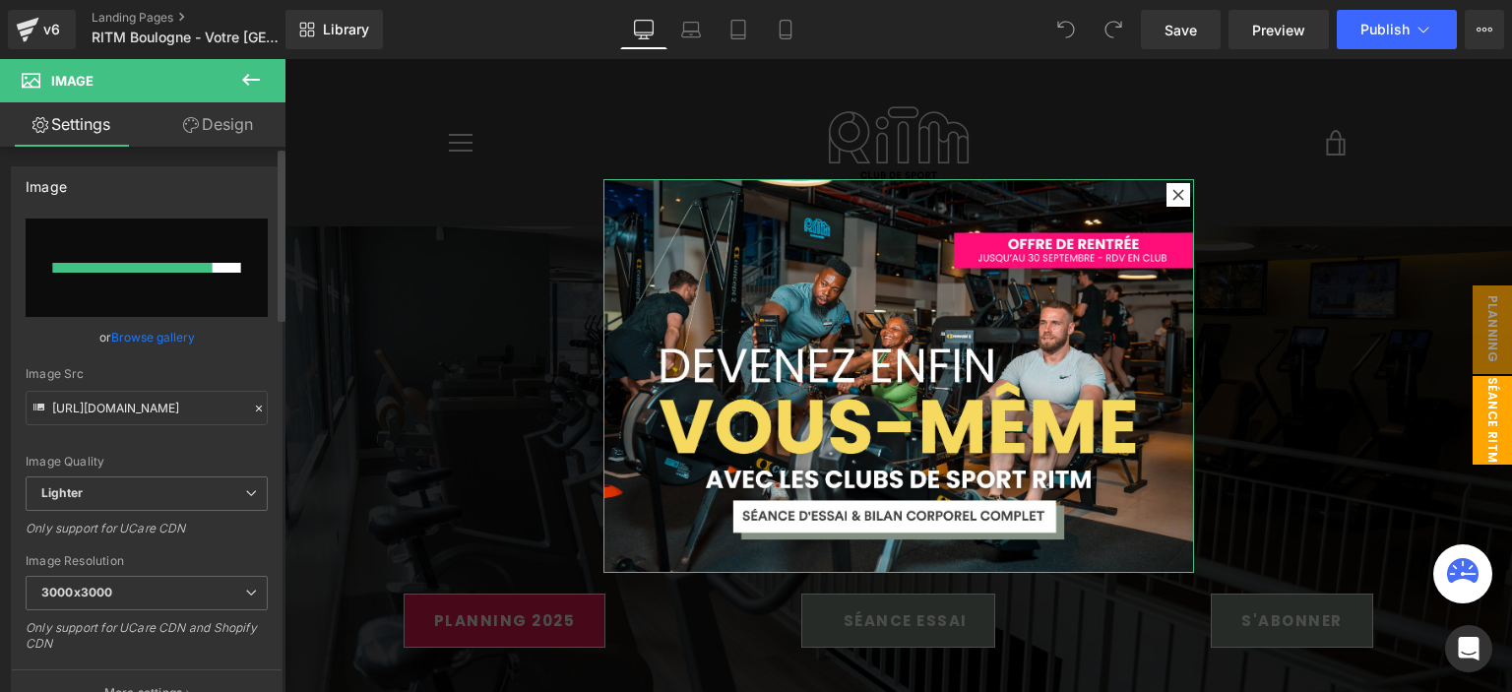
click at [248, 224] on input "file" at bounding box center [147, 267] width 242 height 98
type input "C:\fakepath\pop up (9).png"
type input "[URL][DOMAIN_NAME]"
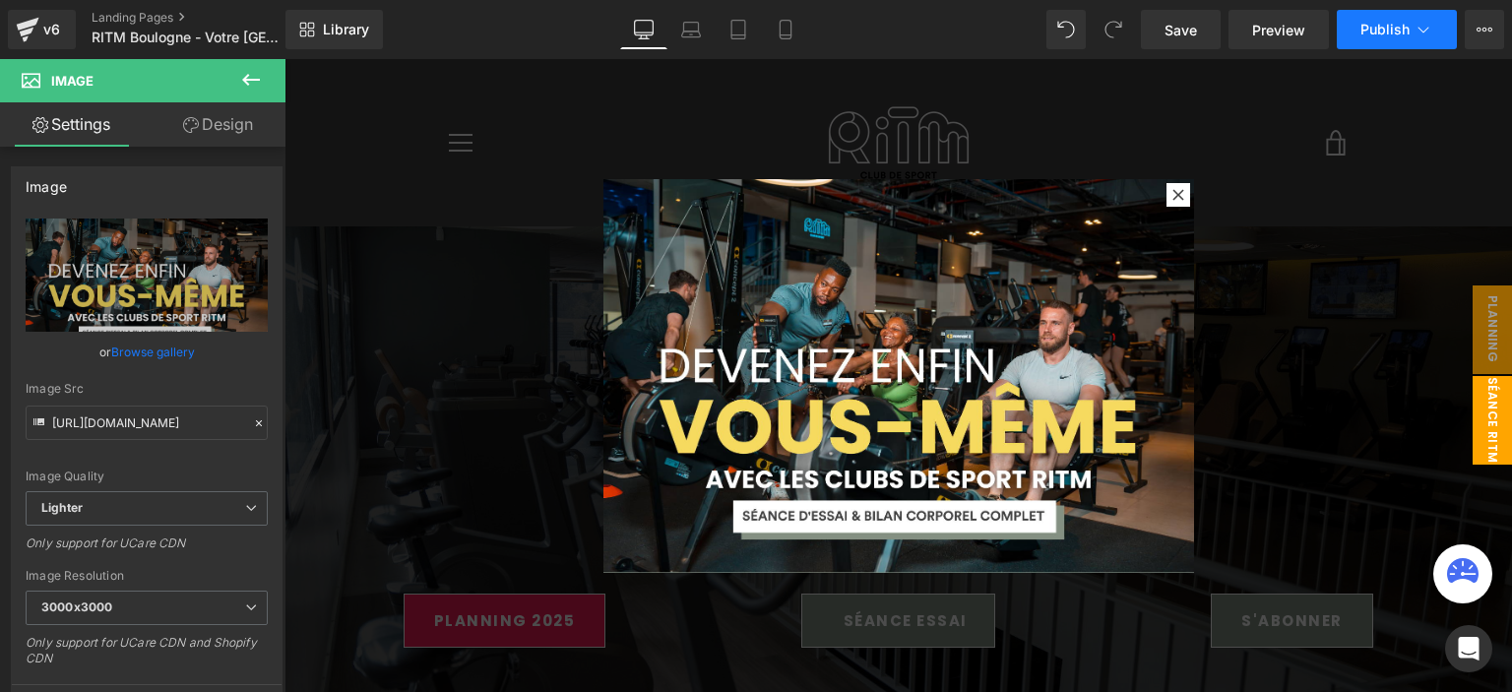
click at [1404, 33] on span "Publish" at bounding box center [1384, 30] width 49 height 16
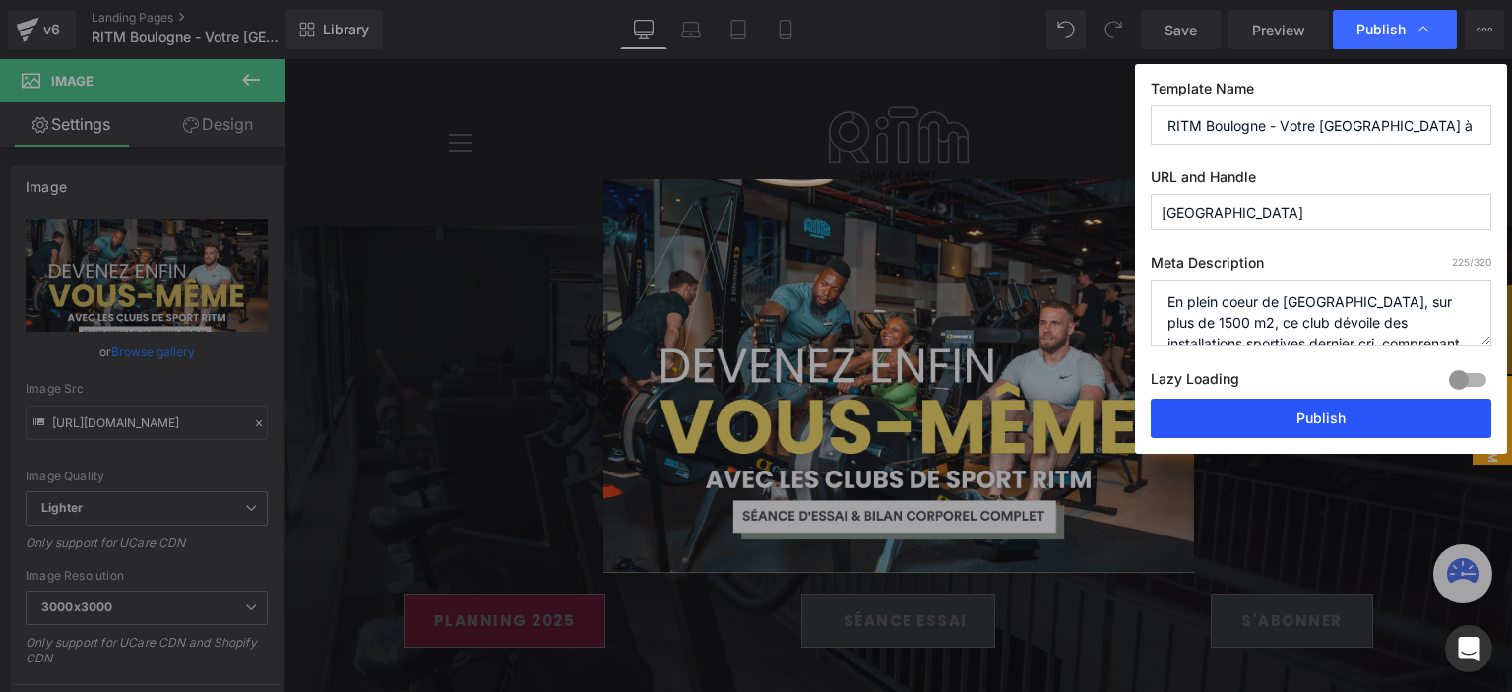
click at [1328, 412] on button "Publish" at bounding box center [1320, 418] width 340 height 39
